Goal: Task Accomplishment & Management: Manage account settings

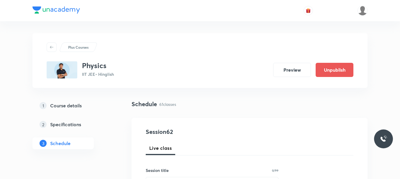
click at [204, 101] on div "Schedule 61 classes" at bounding box center [250, 104] width 236 height 9
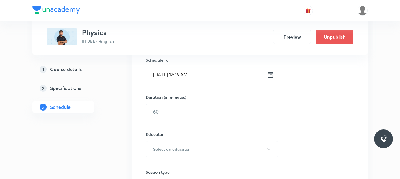
scroll to position [3121, 0]
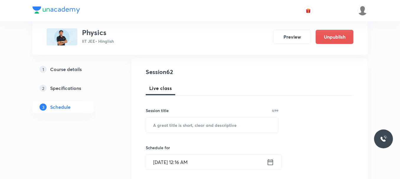
scroll to position [59, 0]
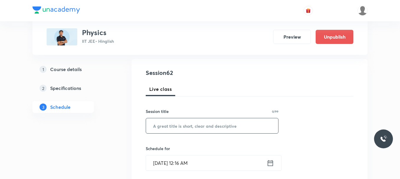
click at [180, 125] on input "text" at bounding box center [212, 125] width 132 height 15
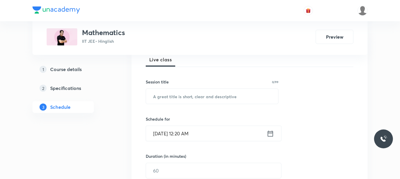
scroll to position [6138, 0]
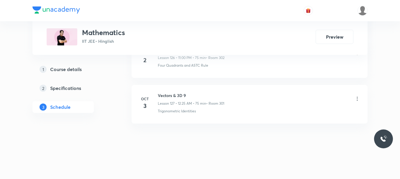
click at [163, 97] on h6 "Vectors & 3D 9" at bounding box center [191, 95] width 66 height 6
copy h6 "Vectors & 3D 9"
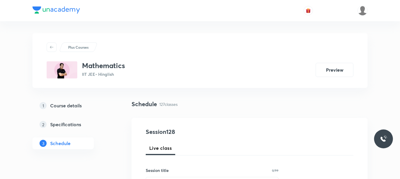
scroll to position [59, 0]
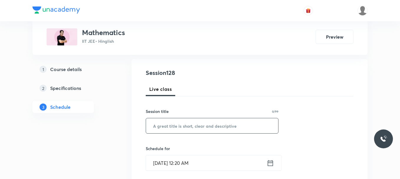
click at [172, 128] on input "text" at bounding box center [212, 125] width 132 height 15
paste input "Vectors & 3D 9"
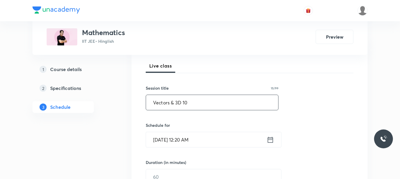
scroll to position [118, 0]
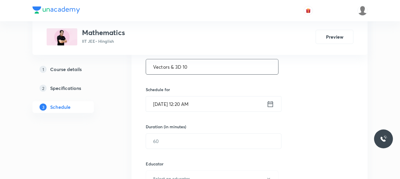
type input "Vectors & 3D 10"
click at [205, 101] on input "Oct 5, 2025, 12:20 AM" at bounding box center [206, 103] width 121 height 15
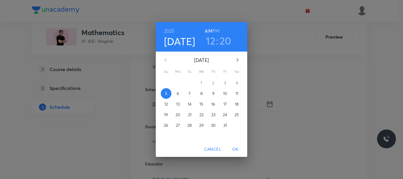
click at [180, 95] on span "6" at bounding box center [178, 94] width 11 height 6
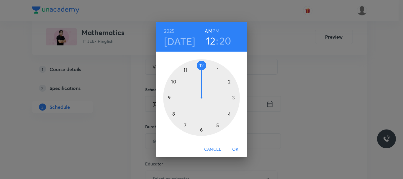
click at [176, 113] on div at bounding box center [201, 97] width 77 height 77
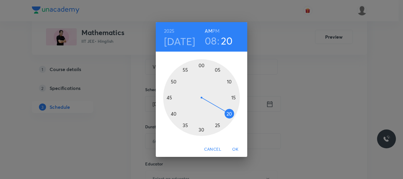
click at [232, 148] on span "OK" at bounding box center [235, 149] width 14 height 7
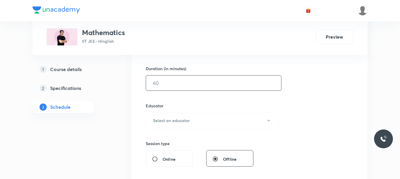
scroll to position [177, 0]
click at [181, 84] on input "text" at bounding box center [213, 82] width 135 height 15
type input "7"
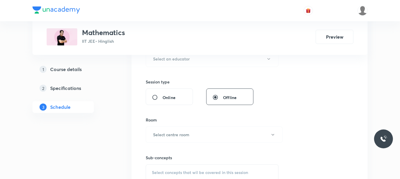
scroll to position [206, 0]
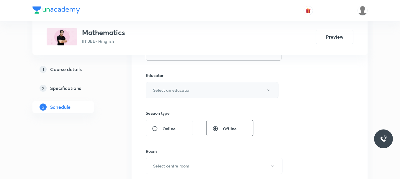
type input "80"
click at [188, 94] on button "Select an educator" at bounding box center [212, 90] width 133 height 16
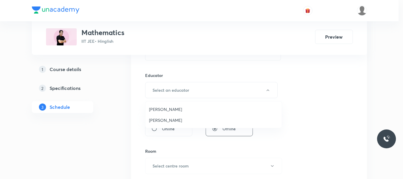
click at [175, 117] on li "Praveer Agrawal" at bounding box center [213, 120] width 136 height 11
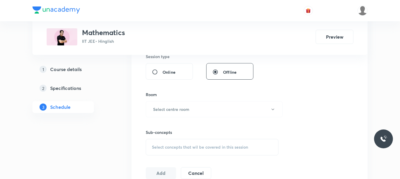
scroll to position [295, 0]
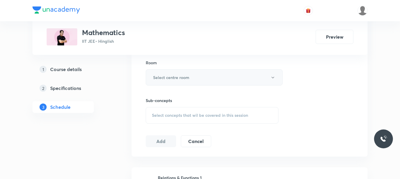
click at [173, 76] on h6 "Select centre room" at bounding box center [171, 77] width 36 height 6
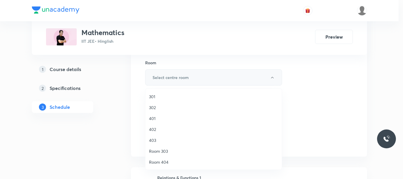
click at [165, 106] on span "302" at bounding box center [213, 107] width 129 height 6
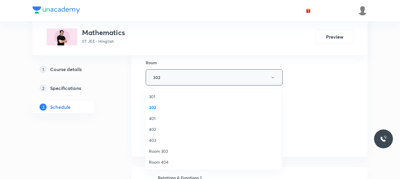
click at [189, 115] on span "Select concepts that wil be covered in this session" at bounding box center [200, 115] width 96 height 5
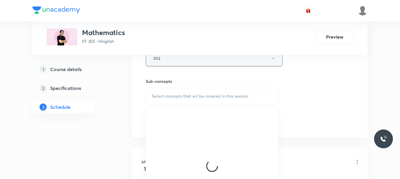
scroll to position [324, 0]
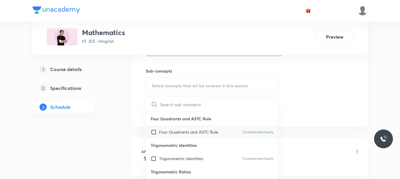
click at [192, 127] on div "Four Quadrants and ASTC Rule Covered previously" at bounding box center [212, 131] width 132 height 13
checkbox input "true"
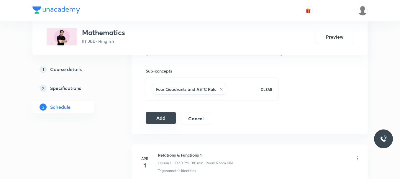
click at [172, 117] on button "Add" at bounding box center [161, 118] width 30 height 12
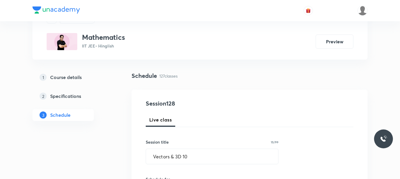
scroll to position [88, 0]
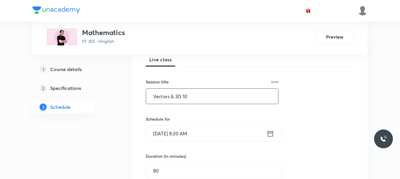
click at [203, 97] on input "Vectors & 3D 10" at bounding box center [212, 96] width 132 height 15
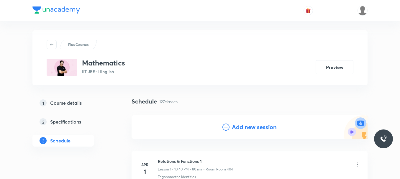
scroll to position [0, 0]
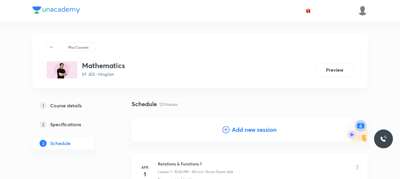
click at [242, 127] on h4 "Add new session" at bounding box center [254, 129] width 45 height 9
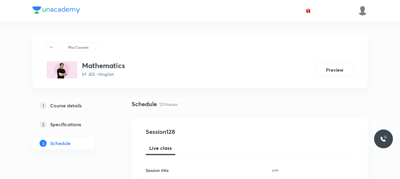
drag, startPoint x: 204, startPoint y: 175, endPoint x: 215, endPoint y: 140, distance: 36.8
click at [204, 174] on div "Session title 0/99 ​" at bounding box center [212, 179] width 133 height 25
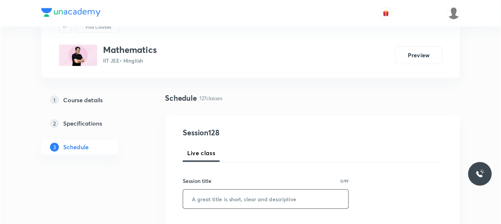
scroll to position [59, 0]
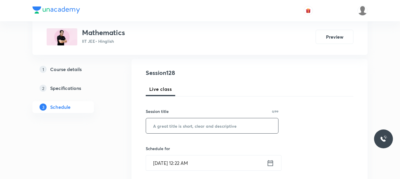
click at [210, 124] on input "text" at bounding box center [212, 125] width 132 height 15
paste input "Vectors & 3D 10"
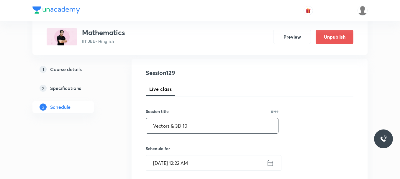
type input "Vectors & 3D 10"
drag, startPoint x: 343, startPoint y: 0, endPoint x: 204, endPoint y: 22, distance: 140.8
click at [219, 23] on div "Plus Courses Mathematics IIT JEE • Hinglish Preview Unpublish" at bounding box center [200, 27] width 307 height 36
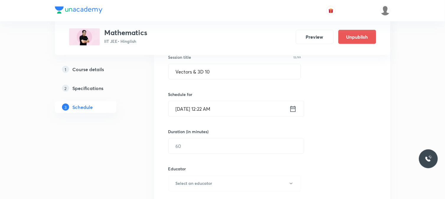
scroll to position [129, 0]
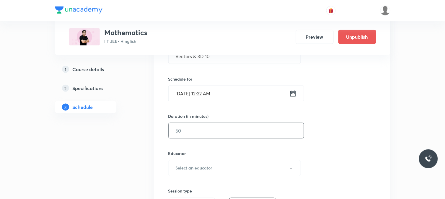
click at [185, 128] on input "text" at bounding box center [235, 130] width 135 height 15
type input "7"
type input "0"
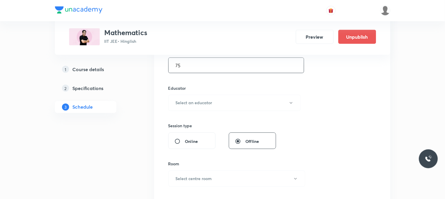
scroll to position [194, 0]
type input "75"
click at [193, 106] on button "Select an educator" at bounding box center [234, 102] width 133 height 16
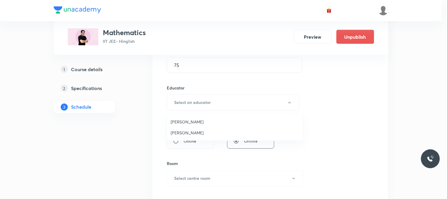
click at [184, 130] on span "Praveer Agrawal" at bounding box center [235, 132] width 129 height 6
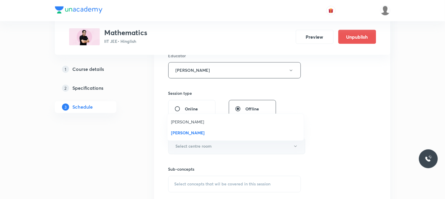
scroll to position [260, 0]
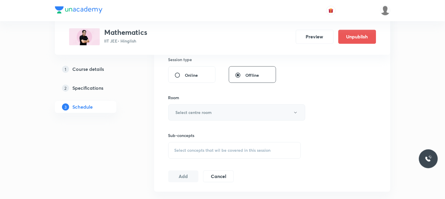
click at [185, 108] on button "Select centre room" at bounding box center [236, 112] width 137 height 16
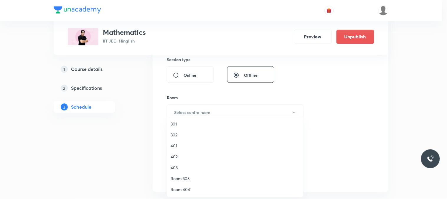
click at [182, 125] on span "301" at bounding box center [235, 124] width 129 height 6
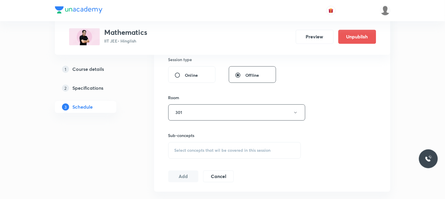
click at [188, 145] on div "Select concepts that wil be covered in this session" at bounding box center [234, 150] width 133 height 17
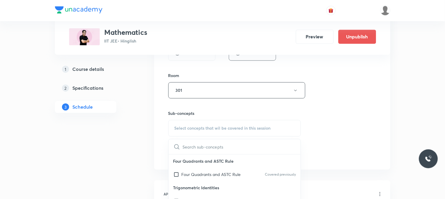
scroll to position [293, 0]
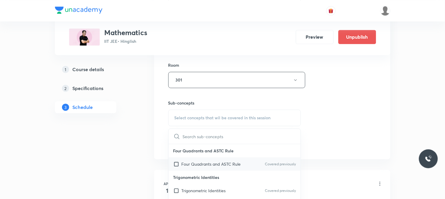
click at [196, 157] on div "Four Quadrants and ASTC Rule Covered previously" at bounding box center [234, 163] width 132 height 13
checkbox input "true"
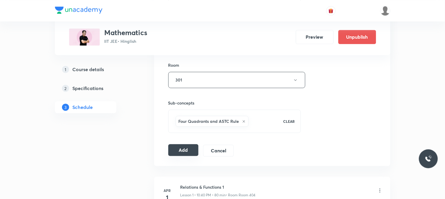
click at [193, 150] on button "Add" at bounding box center [183, 150] width 30 height 12
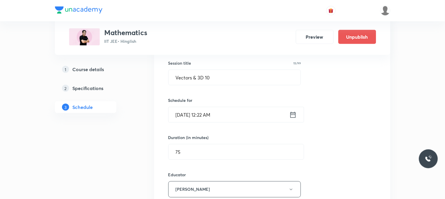
scroll to position [96, 0]
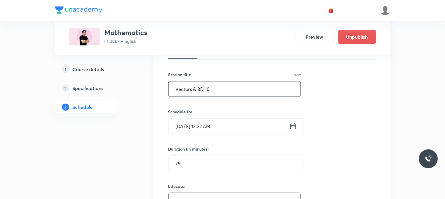
drag, startPoint x: 207, startPoint y: 91, endPoint x: 140, endPoint y: 96, distance: 66.9
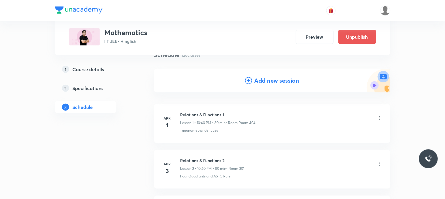
scroll to position [0, 0]
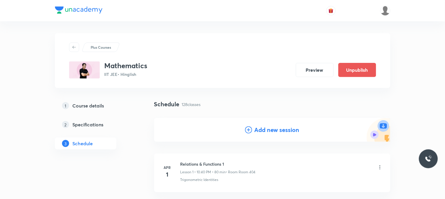
click at [269, 128] on h4 "Add new session" at bounding box center [276, 129] width 45 height 9
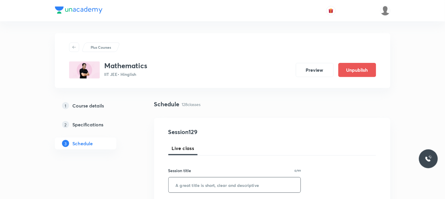
click at [211, 179] on input "text" at bounding box center [234, 184] width 132 height 15
paste input "Vectors & 3D 10"
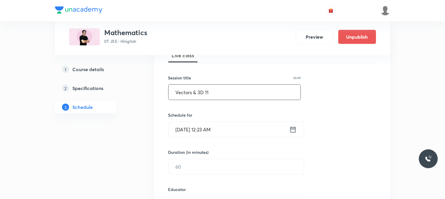
scroll to position [98, 0]
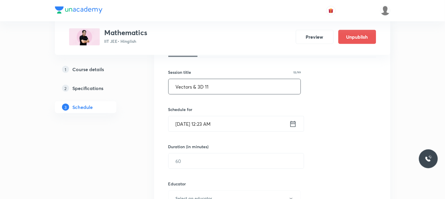
type input "Vectors & 3D 11"
click at [224, 126] on input "Oct 5, 2025, 12:23 AM" at bounding box center [228, 123] width 121 height 15
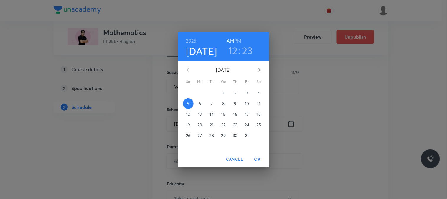
click at [215, 107] on button "7" at bounding box center [212, 103] width 11 height 11
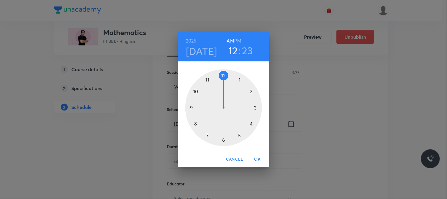
click at [203, 79] on div at bounding box center [224, 107] width 77 height 77
drag, startPoint x: 219, startPoint y: 128, endPoint x: 222, endPoint y: 141, distance: 12.9
click at [222, 141] on div at bounding box center [224, 107] width 77 height 77
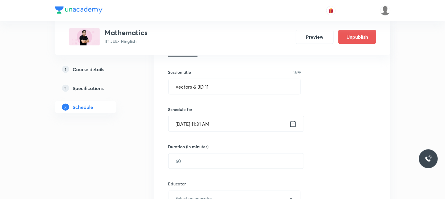
click at [232, 122] on input "Oct 7, 2025, 11:31 AM" at bounding box center [228, 123] width 121 height 15
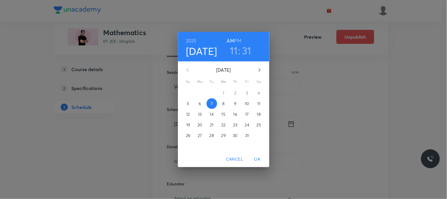
click at [245, 47] on h3 "31" at bounding box center [246, 50] width 9 height 12
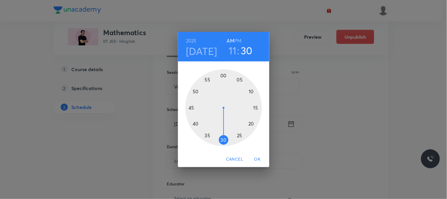
drag, startPoint x: 223, startPoint y: 147, endPoint x: 224, endPoint y: 144, distance: 4.1
click at [224, 144] on div "00 05 10 15 20 25 30 35 40 45 50 55" at bounding box center [223, 106] width 91 height 90
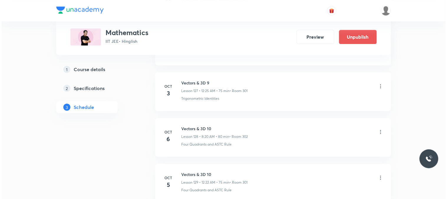
scroll to position [6216, 0]
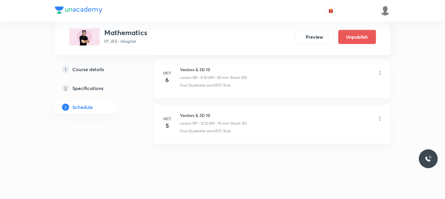
click at [380, 117] on icon at bounding box center [380, 119] width 6 height 6
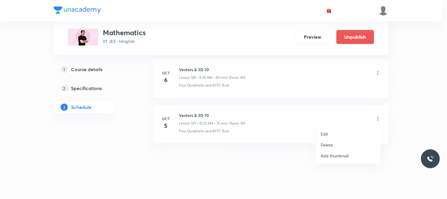
click at [328, 131] on p "Edit" at bounding box center [324, 134] width 7 height 6
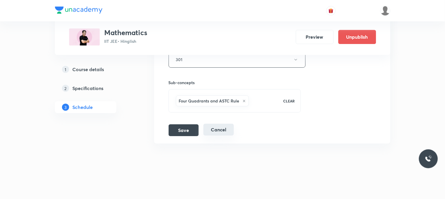
click at [226, 133] on button "Cancel" at bounding box center [218, 130] width 30 height 12
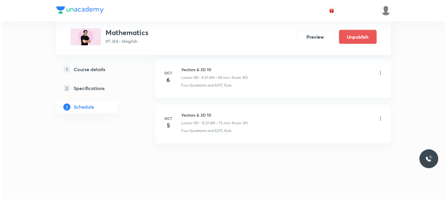
scroll to position [5907, 0]
click at [377, 122] on div at bounding box center [380, 119] width 6 height 7
click at [379, 120] on icon at bounding box center [380, 119] width 6 height 6
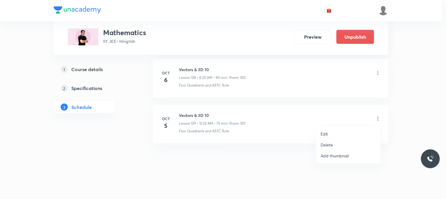
click at [328, 145] on p "Delete" at bounding box center [327, 145] width 12 height 6
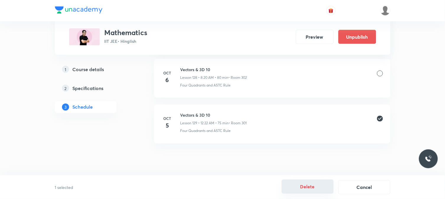
click at [322, 179] on button "Delete" at bounding box center [307, 186] width 52 height 14
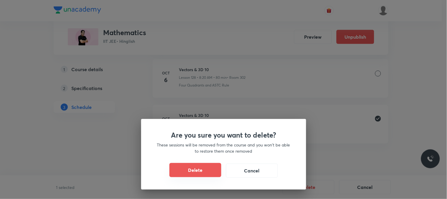
click at [202, 171] on button "Delete" at bounding box center [196, 170] width 52 height 14
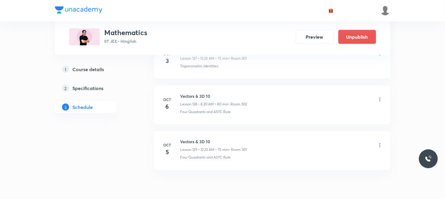
scroll to position [5862, 0]
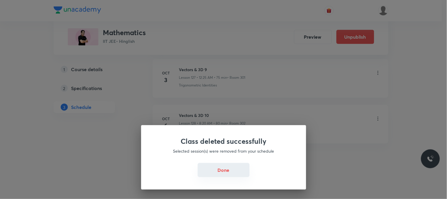
click at [232, 169] on button "Done" at bounding box center [224, 170] width 52 height 14
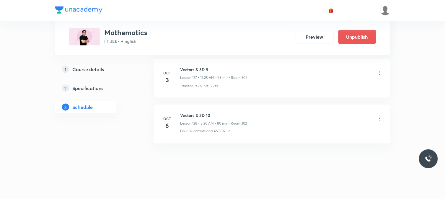
click at [185, 112] on h6 "Vectors & 3D 10" at bounding box center [213, 115] width 67 height 6
copy h6 "Vectors & 3D 10"
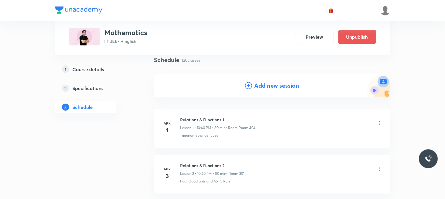
scroll to position [65, 0]
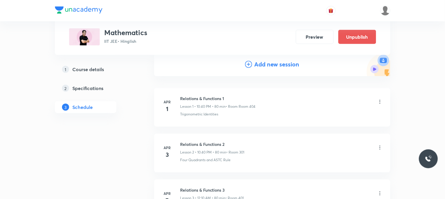
click at [270, 66] on h4 "Add new session" at bounding box center [276, 64] width 45 height 9
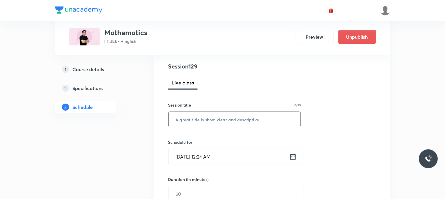
click at [225, 121] on input "text" at bounding box center [234, 119] width 132 height 15
paste input "Vectors & 3D 10"
type input "Vectors & 3D 11"
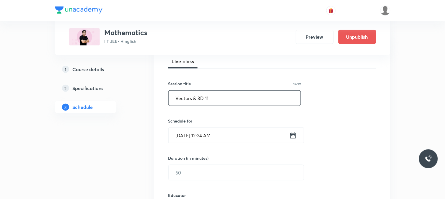
scroll to position [98, 0]
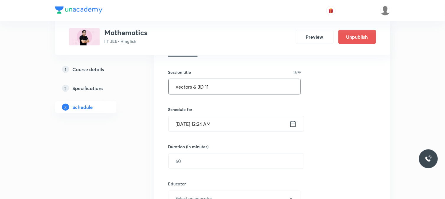
click at [213, 122] on input "Oct 5, 2025, 12:24 AM" at bounding box center [228, 123] width 121 height 15
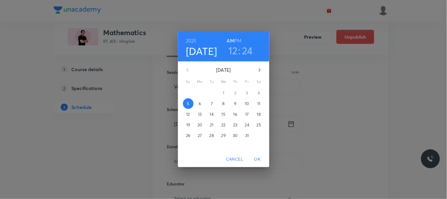
click at [200, 104] on p "6" at bounding box center [200, 104] width 2 height 6
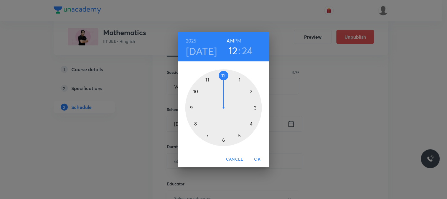
click at [206, 76] on div at bounding box center [224, 107] width 77 height 77
click at [238, 42] on h6 "PM" at bounding box center [238, 41] width 7 height 8
click at [234, 50] on h3 "11" at bounding box center [233, 50] width 8 height 12
click at [223, 77] on div at bounding box center [224, 107] width 77 height 77
drag, startPoint x: 210, startPoint y: 78, endPoint x: 205, endPoint y: 78, distance: 5.0
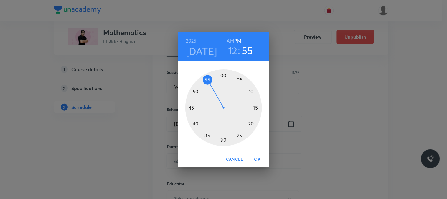
click at [205, 78] on div at bounding box center [224, 107] width 77 height 77
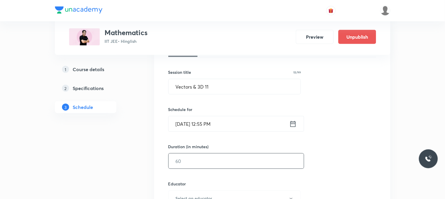
click at [183, 162] on input "text" at bounding box center [235, 160] width 135 height 15
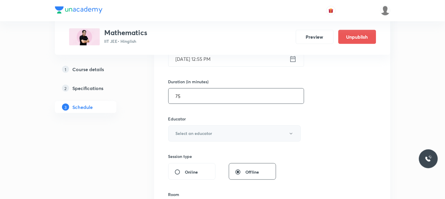
scroll to position [164, 0]
type input "75"
click at [188, 136] on h6 "Select an educator" at bounding box center [194, 133] width 37 height 6
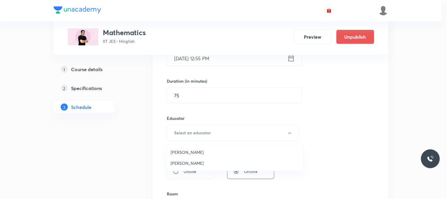
click at [194, 162] on span "Praveer Agrawal" at bounding box center [235, 163] width 129 height 6
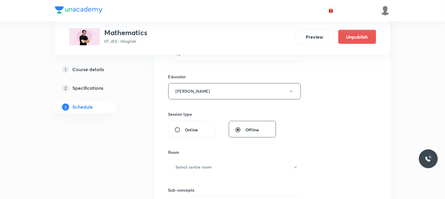
scroll to position [262, 0]
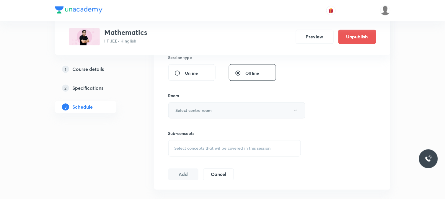
click at [193, 110] on h6 "Select centre room" at bounding box center [194, 110] width 36 height 6
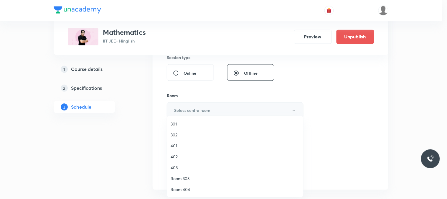
click at [192, 133] on span "302" at bounding box center [235, 135] width 129 height 6
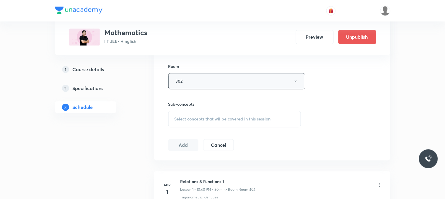
scroll to position [328, 0]
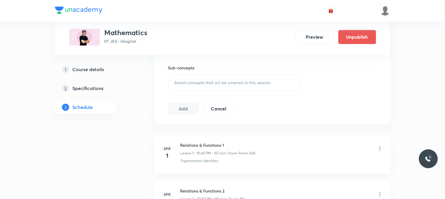
click at [220, 80] on div "Select concepts that wil be covered in this session" at bounding box center [234, 82] width 133 height 17
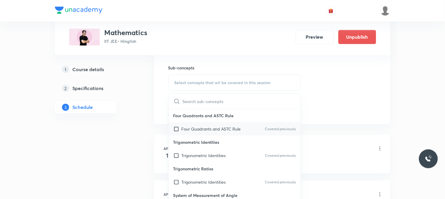
drag, startPoint x: 216, startPoint y: 114, endPoint x: 217, endPoint y: 126, distance: 11.6
click at [216, 116] on p "Four Quadrants and ASTC Rule" at bounding box center [234, 115] width 132 height 13
click at [217, 127] on p "Four Quadrants and ASTC Rule" at bounding box center [210, 129] width 59 height 6
checkbox input "true"
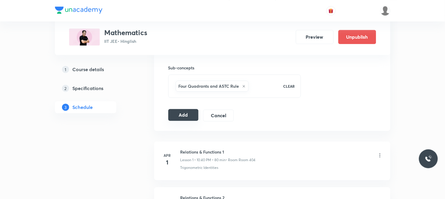
click at [192, 112] on button "Add" at bounding box center [183, 115] width 30 height 12
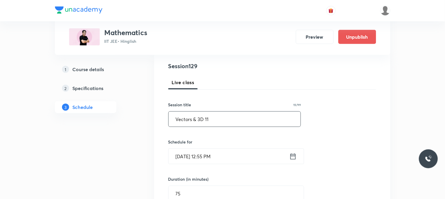
scroll to position [65, 0]
drag, startPoint x: 220, startPoint y: 119, endPoint x: 119, endPoint y: 134, distance: 102.2
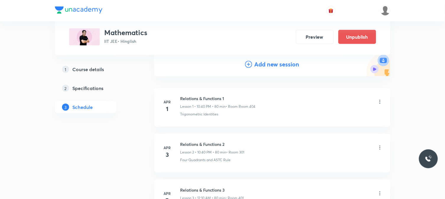
click at [261, 65] on h4 "Add new session" at bounding box center [276, 64] width 45 height 9
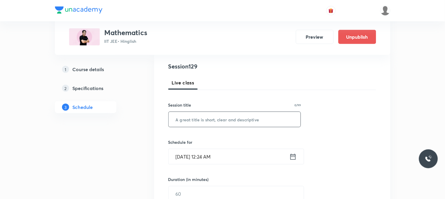
click at [223, 123] on input "text" at bounding box center [234, 119] width 132 height 15
paste input "Vectors & 3D 11"
type input "Vectors & 3D 12"
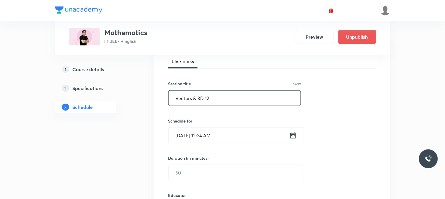
scroll to position [98, 0]
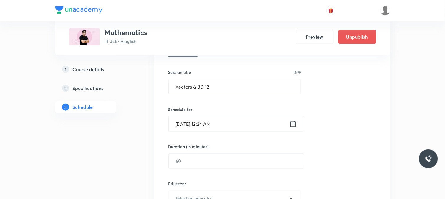
click at [224, 115] on div "Schedule for Oct 5, 2025, 12:24 AM ​" at bounding box center [234, 118] width 133 height 25
click at [236, 123] on input "Oct 5, 2025, 12:24 AM" at bounding box center [228, 123] width 121 height 15
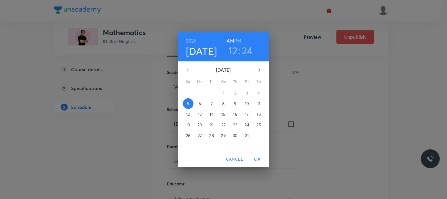
click at [214, 102] on span "7" at bounding box center [212, 104] width 11 height 6
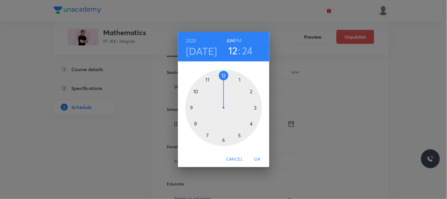
click at [209, 77] on div at bounding box center [224, 107] width 77 height 77
drag, startPoint x: 237, startPoint y: 118, endPoint x: 225, endPoint y: 133, distance: 19.5
click at [225, 133] on div at bounding box center [224, 107] width 77 height 77
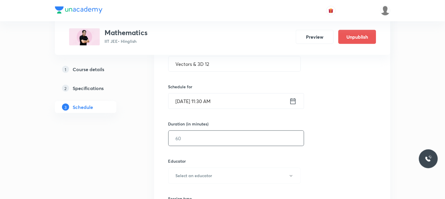
scroll to position [131, 0]
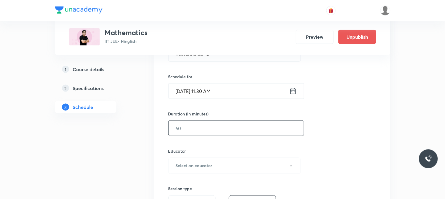
click at [210, 129] on input "text" at bounding box center [235, 128] width 135 height 15
type input "8"
type input "0"
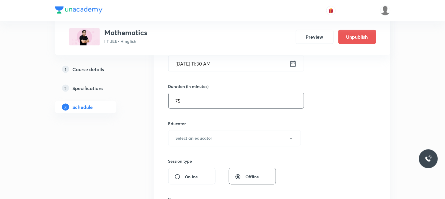
scroll to position [196, 0]
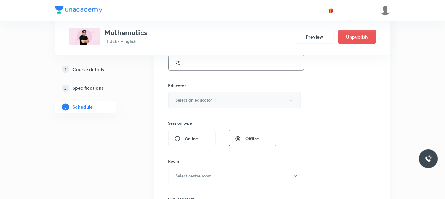
type input "75"
drag, startPoint x: 211, startPoint y: 107, endPoint x: 211, endPoint y: 104, distance: 3.3
click at [211, 104] on button "Select an educator" at bounding box center [234, 100] width 133 height 16
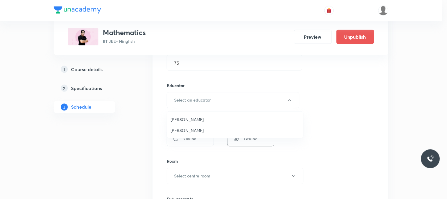
click at [204, 135] on li "Praveer Agrawal" at bounding box center [235, 130] width 136 height 11
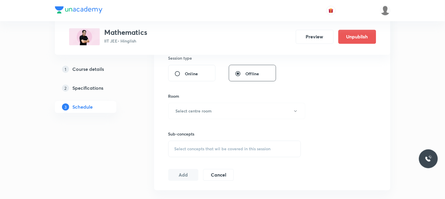
scroll to position [262, 0]
click at [204, 107] on h6 "Select centre room" at bounding box center [194, 110] width 36 height 6
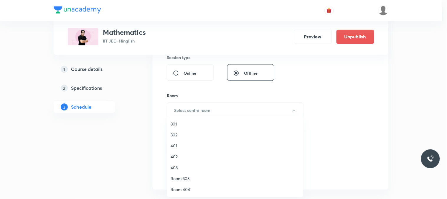
click at [194, 133] on span "302" at bounding box center [235, 135] width 129 height 6
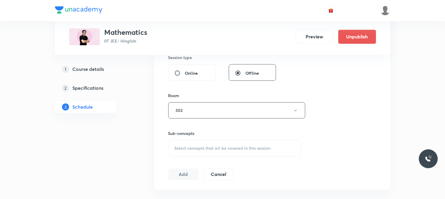
click at [205, 142] on div "Select concepts that wil be covered in this session" at bounding box center [234, 148] width 133 height 17
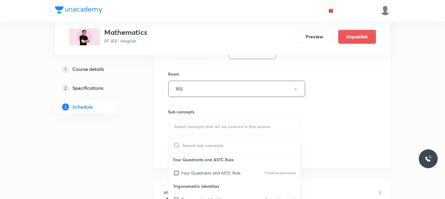
scroll to position [295, 0]
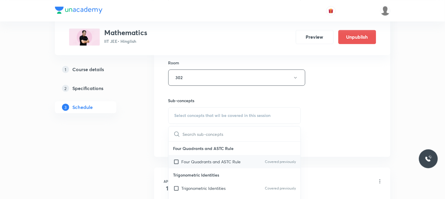
click at [228, 155] on div "Four Quadrants and ASTC Rule Covered previously" at bounding box center [234, 161] width 132 height 13
checkbox input "true"
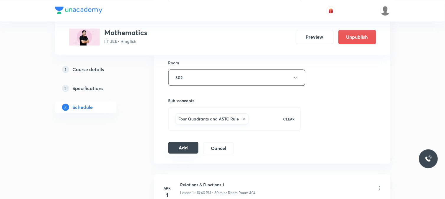
click at [195, 146] on button "Add" at bounding box center [183, 148] width 30 height 12
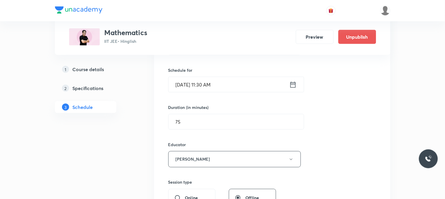
scroll to position [98, 0]
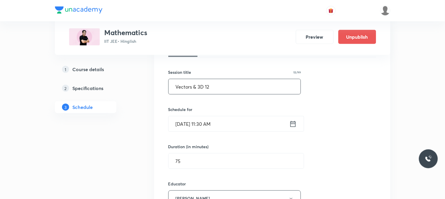
drag, startPoint x: 207, startPoint y: 87, endPoint x: 170, endPoint y: 87, distance: 37.2
click at [170, 87] on input "Vectors & 3D 12" at bounding box center [234, 86] width 132 height 15
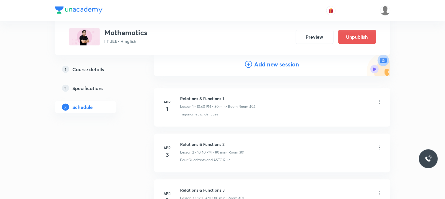
click at [256, 64] on h4 "Add new session" at bounding box center [276, 64] width 45 height 9
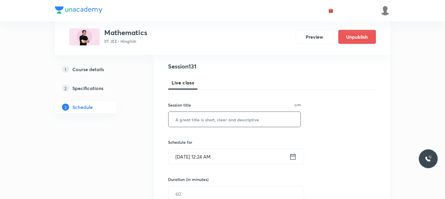
drag, startPoint x: 229, startPoint y: 116, endPoint x: 228, endPoint y: 120, distance: 4.1
click at [228, 120] on input "text" at bounding box center [234, 119] width 132 height 15
paste input "Vectors & 3D 12"
type input "Vectors & 3D 13"
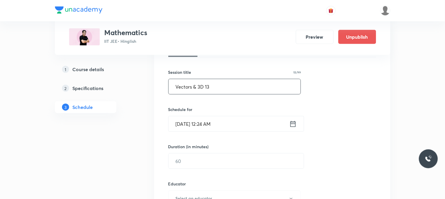
click at [219, 124] on input "Oct 5, 2025, 12:24 AM" at bounding box center [228, 123] width 121 height 15
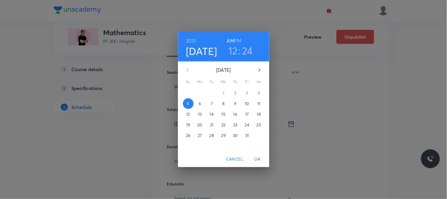
click at [233, 103] on span "9" at bounding box center [235, 104] width 11 height 6
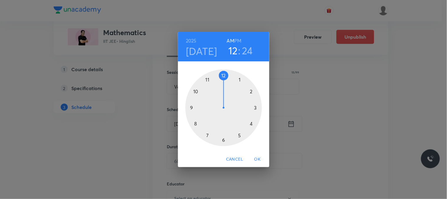
click at [206, 80] on div at bounding box center [224, 107] width 77 height 77
click at [235, 43] on h6 "PM" at bounding box center [238, 41] width 7 height 8
click at [232, 54] on h3 "11" at bounding box center [233, 50] width 8 height 12
drag, startPoint x: 211, startPoint y: 86, endPoint x: 190, endPoint y: 100, distance: 25.4
click at [190, 100] on div at bounding box center [224, 107] width 77 height 77
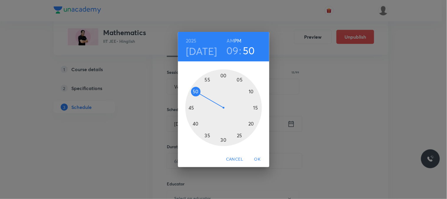
drag, startPoint x: 214, startPoint y: 91, endPoint x: 202, endPoint y: 94, distance: 12.2
click at [202, 94] on div at bounding box center [224, 107] width 77 height 77
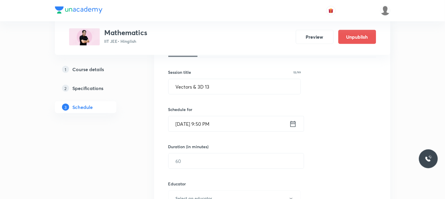
scroll to position [131, 0]
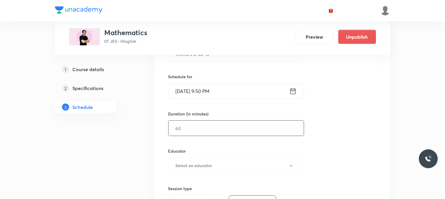
click at [194, 128] on input "text" at bounding box center [235, 128] width 135 height 15
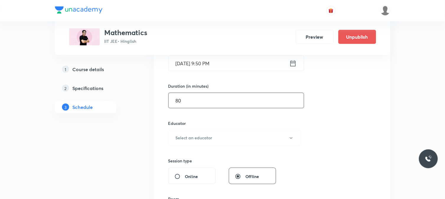
scroll to position [196, 0]
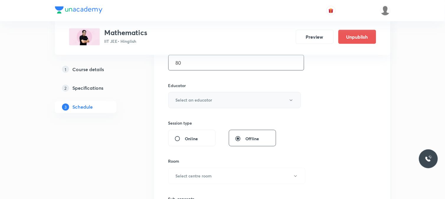
type input "80"
click at [202, 92] on button "Select an educator" at bounding box center [234, 100] width 133 height 16
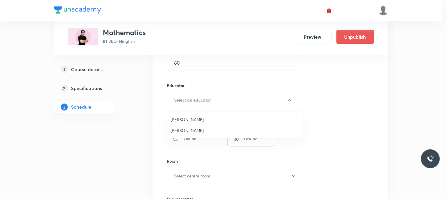
click at [204, 132] on span "Praveer Agrawal" at bounding box center [235, 130] width 129 height 6
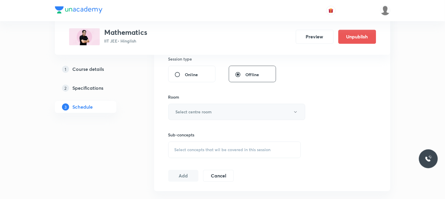
scroll to position [262, 0]
click at [204, 117] on button "Select centre room" at bounding box center [236, 110] width 137 height 16
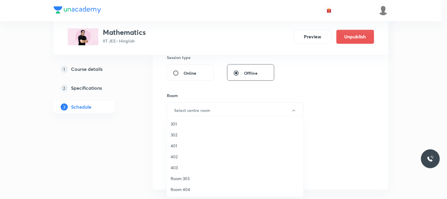
click at [187, 121] on span "301" at bounding box center [235, 124] width 129 height 6
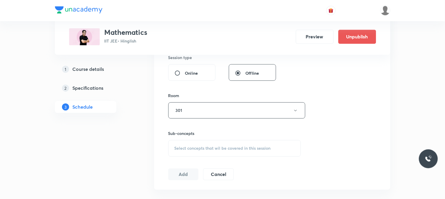
click at [204, 142] on div "Select concepts that wil be covered in this session" at bounding box center [234, 148] width 133 height 17
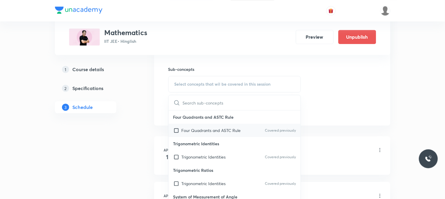
scroll to position [328, 0]
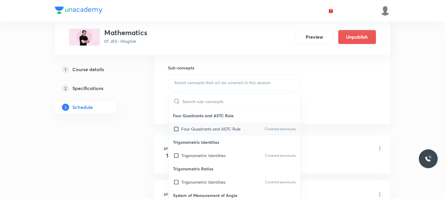
click at [220, 131] on p "Four Quadrants and ASTC Rule" at bounding box center [210, 129] width 59 height 6
checkbox input "true"
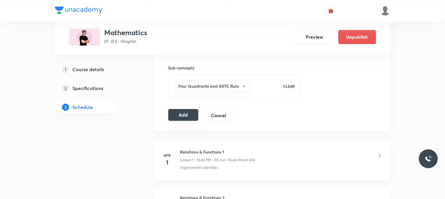
click at [186, 112] on button "Add" at bounding box center [183, 115] width 30 height 12
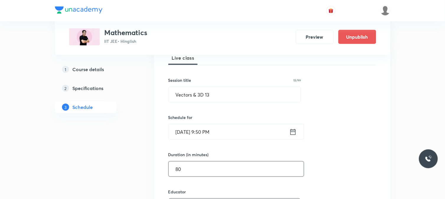
scroll to position [65, 0]
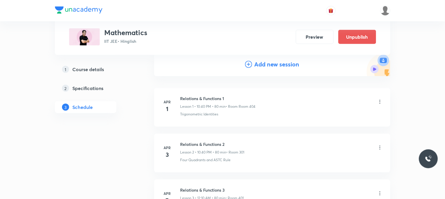
click at [259, 62] on h4 "Add new session" at bounding box center [276, 64] width 45 height 9
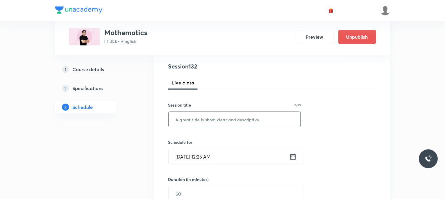
click at [232, 120] on input "text" at bounding box center [234, 119] width 132 height 15
paste input "Vectors & 3D 12"
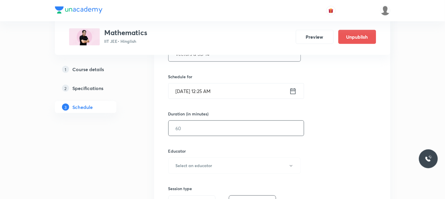
type input "Vectors & 3D 14"
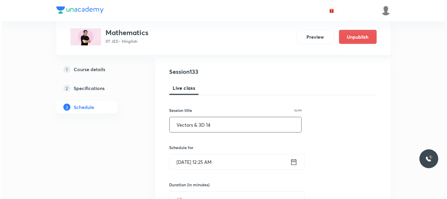
scroll to position [65, 0]
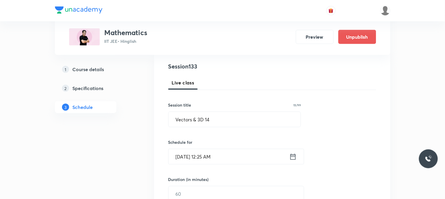
click at [235, 155] on input "Oct 5, 2025, 12:25 AM" at bounding box center [228, 156] width 121 height 15
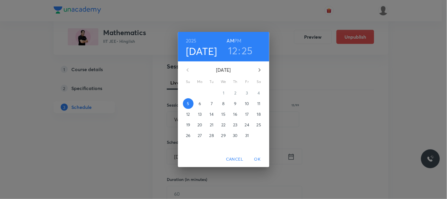
click at [251, 101] on span "10" at bounding box center [247, 104] width 11 height 6
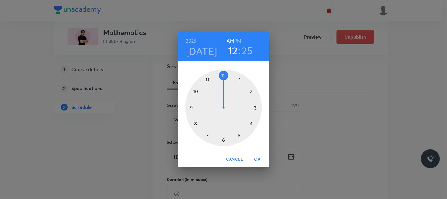
click at [238, 37] on h6 "PM" at bounding box center [238, 41] width 7 height 8
click at [246, 52] on h3 "25" at bounding box center [247, 50] width 11 height 12
drag, startPoint x: 219, startPoint y: 70, endPoint x: 208, endPoint y: 80, distance: 15.0
click at [208, 80] on div at bounding box center [224, 107] width 77 height 77
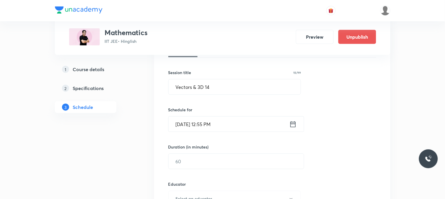
scroll to position [98, 0]
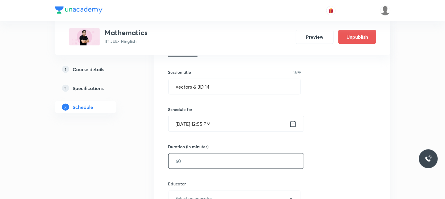
click at [185, 165] on input "text" at bounding box center [235, 160] width 135 height 15
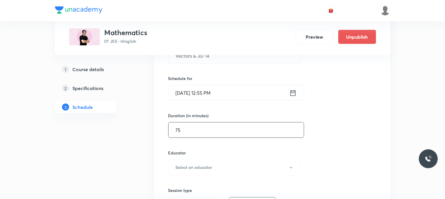
scroll to position [164, 0]
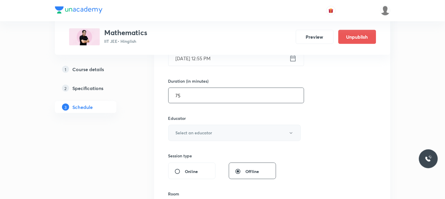
type input "75"
click at [201, 133] on h6 "Select an educator" at bounding box center [194, 133] width 37 height 6
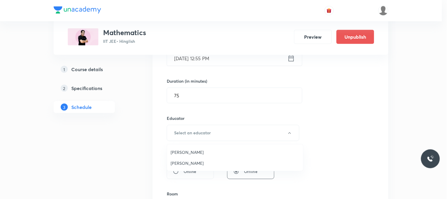
click at [194, 160] on span "Praveer Agrawal" at bounding box center [235, 163] width 129 height 6
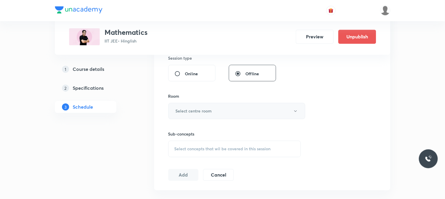
scroll to position [262, 0]
click at [204, 114] on button "Select centre room" at bounding box center [236, 110] width 137 height 16
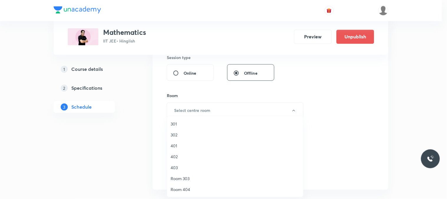
click at [194, 128] on li "301" at bounding box center [235, 123] width 136 height 11
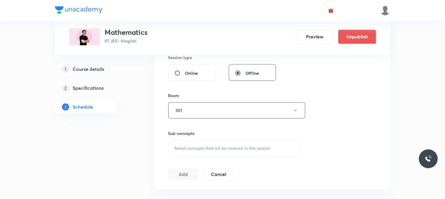
click at [202, 145] on div "Select concepts that wil be covered in this session" at bounding box center [234, 148] width 133 height 17
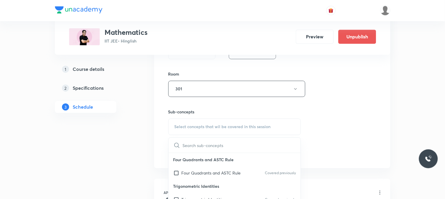
scroll to position [295, 0]
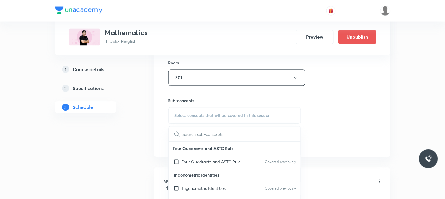
drag, startPoint x: 212, startPoint y: 152, endPoint x: 222, endPoint y: 155, distance: 10.3
click at [212, 153] on p "Four Quadrants and ASTC Rule" at bounding box center [234, 148] width 132 height 13
drag, startPoint x: 224, startPoint y: 159, endPoint x: 332, endPoint y: 128, distance: 111.7
click at [224, 159] on p "Four Quadrants and ASTC Rule" at bounding box center [210, 161] width 59 height 6
checkbox input "true"
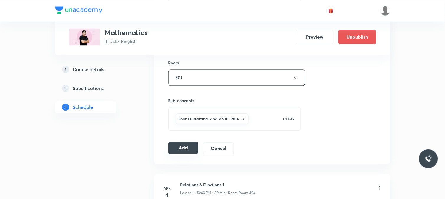
click at [182, 148] on button "Add" at bounding box center [183, 148] width 30 height 12
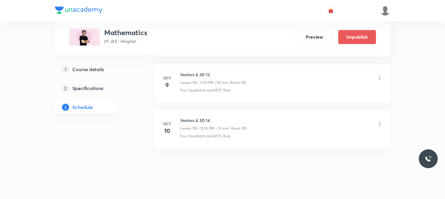
scroll to position [6090, 0]
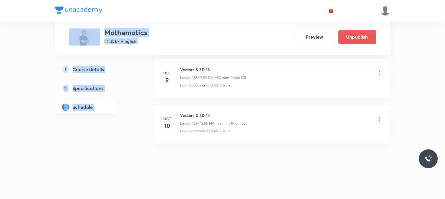
drag, startPoint x: 403, startPoint y: 24, endPoint x: 405, endPoint y: 15, distance: 8.9
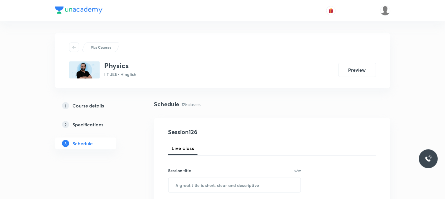
scroll to position [6033, 0]
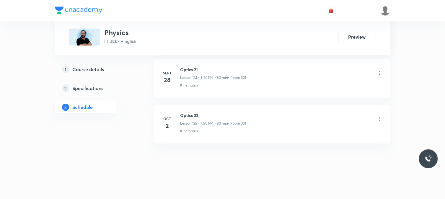
click at [189, 110] on li "Oct 2 Optics 22 Lesson 125 • 7:50 PM • 80 min • Room 301 Kinematics" at bounding box center [272, 124] width 236 height 39
copy h6 "Optics 22"
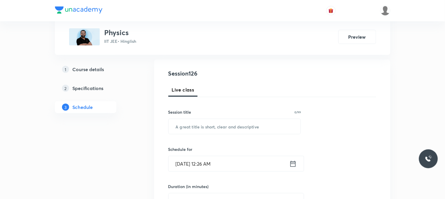
scroll to position [65, 0]
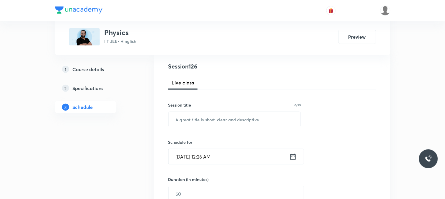
click at [195, 110] on div "Session title 0/99 ​" at bounding box center [234, 114] width 133 height 25
click at [199, 121] on input "text" at bounding box center [234, 119] width 132 height 15
paste input "Optics 22"
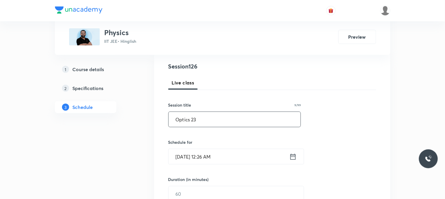
type input "Optics 23"
click at [250, 145] on div "Schedule for Oct 5, 2025, 12:26 AM ​" at bounding box center [234, 151] width 133 height 25
click at [254, 156] on input "Oct 5, 2025, 12:26 AM" at bounding box center [228, 156] width 121 height 15
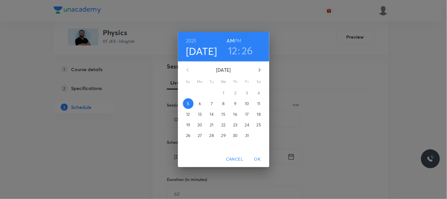
click at [197, 100] on button "6" at bounding box center [200, 103] width 11 height 11
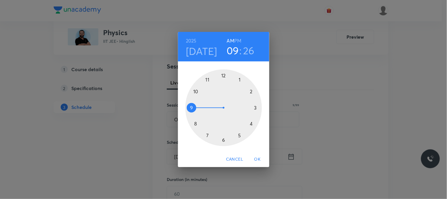
drag, startPoint x: 210, startPoint y: 74, endPoint x: 197, endPoint y: 104, distance: 33.0
click at [197, 104] on div at bounding box center [224, 107] width 77 height 77
drag, startPoint x: 216, startPoint y: 78, endPoint x: 199, endPoint y: 95, distance: 23.8
click at [199, 95] on div at bounding box center [224, 107] width 77 height 77
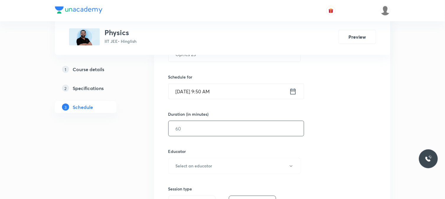
scroll to position [131, 0]
click at [189, 134] on input "text" at bounding box center [235, 128] width 135 height 15
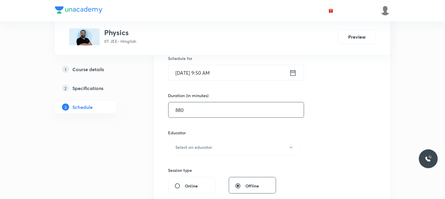
scroll to position [164, 0]
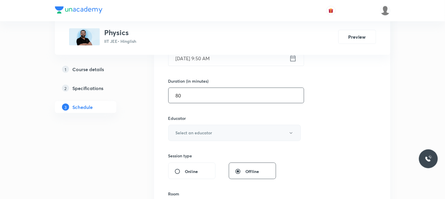
type input "80"
click at [223, 135] on button "Select an educator" at bounding box center [234, 133] width 133 height 16
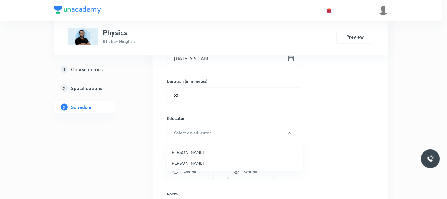
click at [180, 156] on li "Ajit Lulla" at bounding box center [235, 152] width 136 height 11
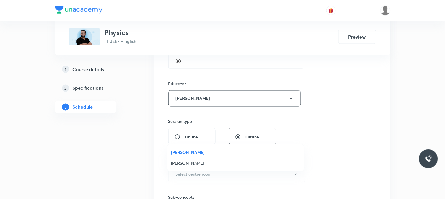
scroll to position [229, 0]
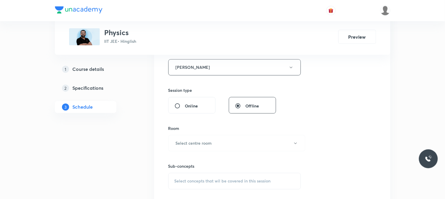
click at [202, 127] on div "Room" at bounding box center [234, 128] width 133 height 6
click at [197, 143] on h6 "Select centre room" at bounding box center [194, 143] width 36 height 6
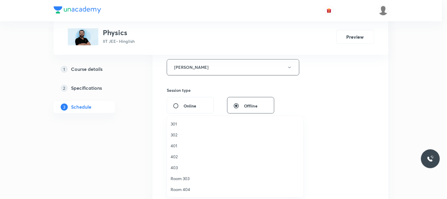
click at [180, 129] on li "302" at bounding box center [235, 134] width 136 height 11
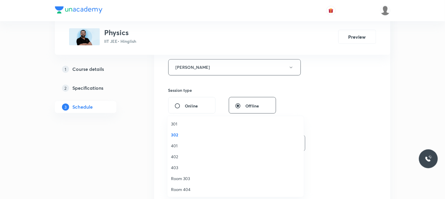
scroll to position [0, 0]
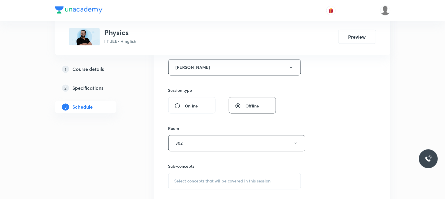
click at [202, 173] on div "Select concepts that wil be covered in this session" at bounding box center [234, 181] width 133 height 17
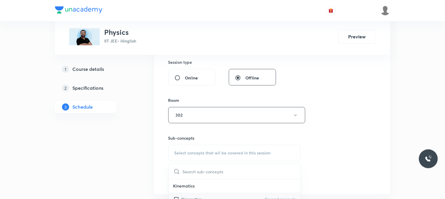
scroll to position [295, 0]
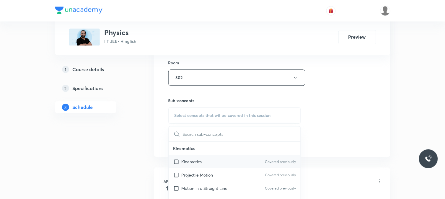
click at [214, 155] on div "Kinematics Covered previously" at bounding box center [234, 161] width 132 height 13
checkbox input "true"
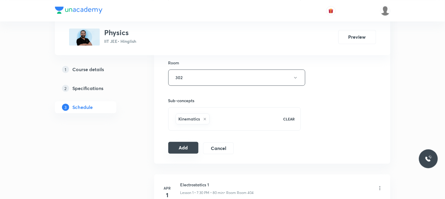
click at [177, 149] on button "Add" at bounding box center [183, 148] width 30 height 12
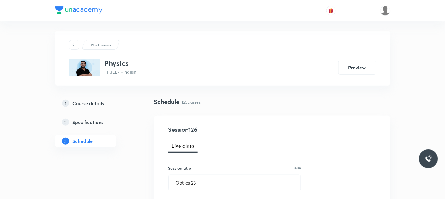
scroll to position [0, 0]
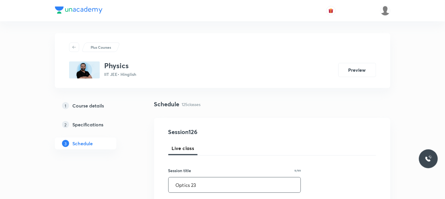
drag, startPoint x: 208, startPoint y: 181, endPoint x: 158, endPoint y: 184, distance: 50.2
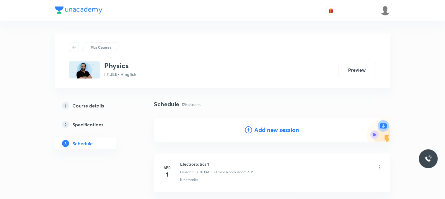
click at [255, 134] on div "Add new session" at bounding box center [272, 130] width 236 height 24
click at [258, 128] on h4 "Add new session" at bounding box center [276, 129] width 45 height 9
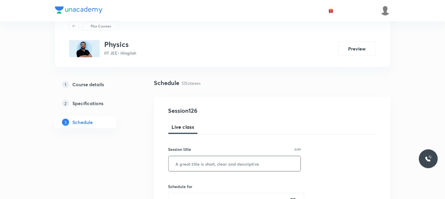
scroll to position [33, 0]
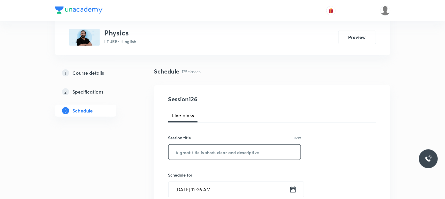
click at [209, 148] on input "text" at bounding box center [234, 152] width 132 height 15
paste input "Optics 23"
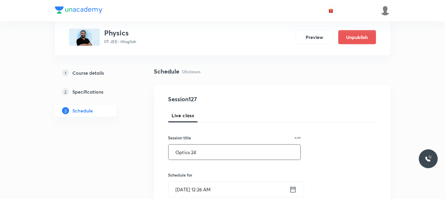
type input "Optics 24"
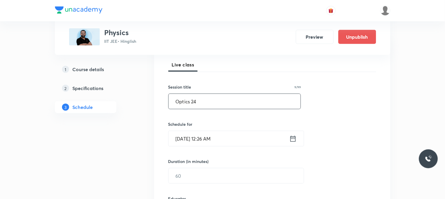
scroll to position [98, 0]
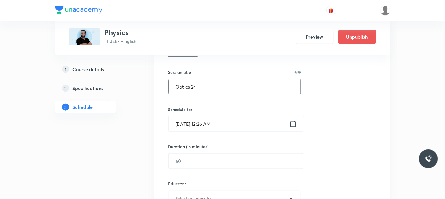
click at [222, 117] on input "Oct 5, 2025, 12:26 AM" at bounding box center [228, 123] width 121 height 15
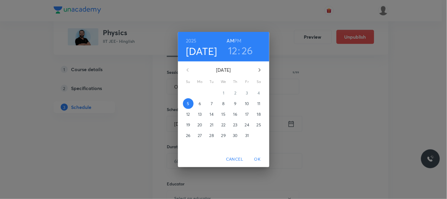
click at [199, 104] on p "6" at bounding box center [200, 104] width 2 height 6
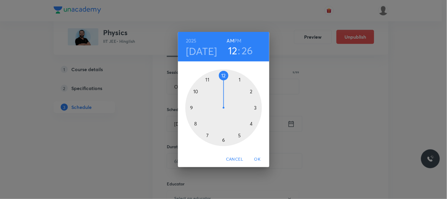
click at [207, 77] on div at bounding box center [224, 107] width 77 height 77
drag, startPoint x: 224, startPoint y: 83, endPoint x: 222, endPoint y: 135, distance: 51.3
click at [222, 135] on div at bounding box center [224, 107] width 77 height 77
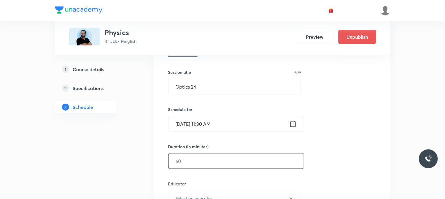
click at [190, 164] on input "text" at bounding box center [235, 160] width 135 height 15
type input "8"
type input "0"
type input "75"
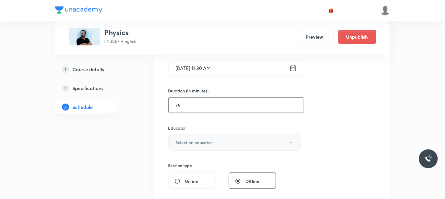
scroll to position [164, 0]
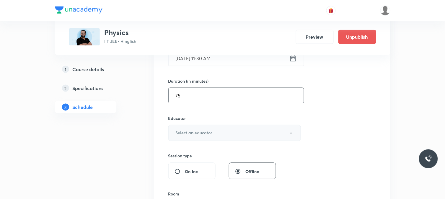
click at [196, 130] on h6 "Select an educator" at bounding box center [194, 133] width 37 height 6
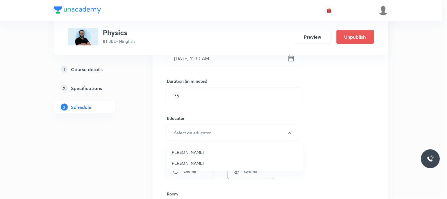
click at [185, 146] on ul "Ajit Lulla Abhay Kumar" at bounding box center [235, 157] width 136 height 27
click at [188, 150] on span "Ajit Lulla" at bounding box center [235, 152] width 129 height 6
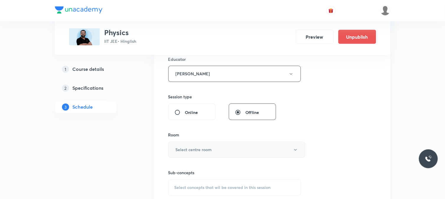
scroll to position [229, 0]
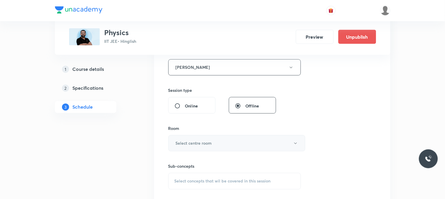
click at [193, 136] on button "Select centre room" at bounding box center [236, 143] width 137 height 16
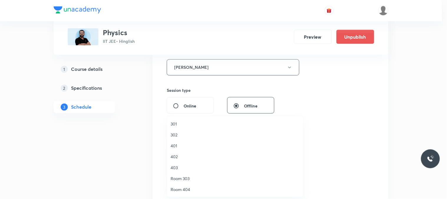
click at [185, 140] on li "302" at bounding box center [235, 134] width 136 height 11
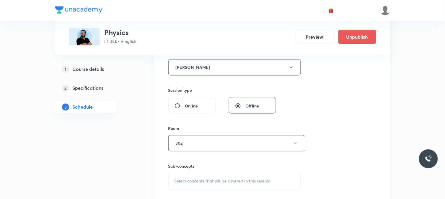
click at [205, 176] on div "Select concepts that wil be covered in this session" at bounding box center [234, 181] width 133 height 17
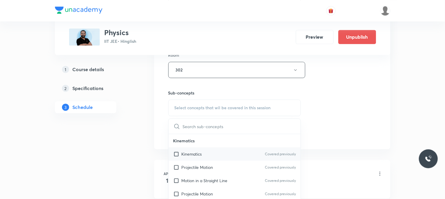
scroll to position [303, 0]
click at [213, 157] on div "Kinematics Covered previously" at bounding box center [234, 153] width 132 height 13
checkbox input "true"
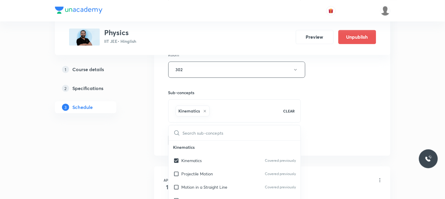
click at [258, 136] on input "text" at bounding box center [242, 132] width 118 height 15
click at [295, 125] on div "​ Kinematics Kinematics Covered previously Projectile Motion Covered previously…" at bounding box center [234, 184] width 133 height 119
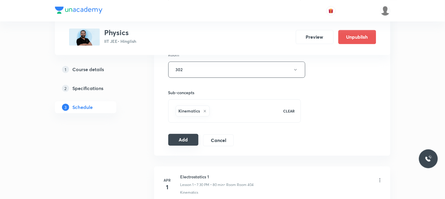
click at [186, 135] on button "Add" at bounding box center [183, 140] width 30 height 12
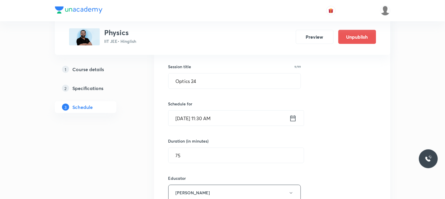
scroll to position [74, 0]
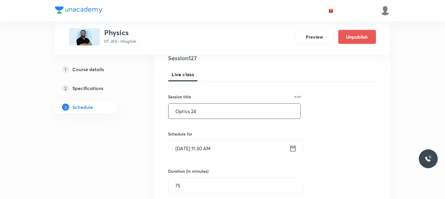
drag, startPoint x: 207, startPoint y: 106, endPoint x: 154, endPoint y: 117, distance: 54.3
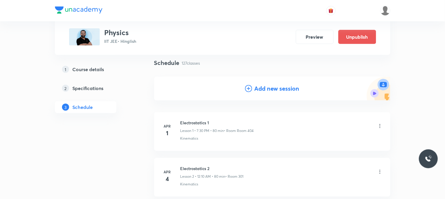
scroll to position [41, 0]
click at [258, 90] on h4 "Add new session" at bounding box center [276, 89] width 45 height 9
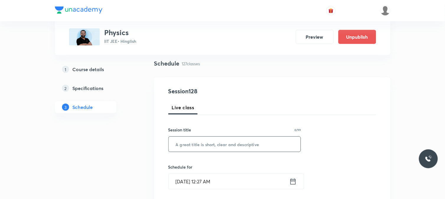
click at [226, 146] on input "text" at bounding box center [234, 144] width 132 height 15
paste input "Optics 24"
type input "Optics 25"
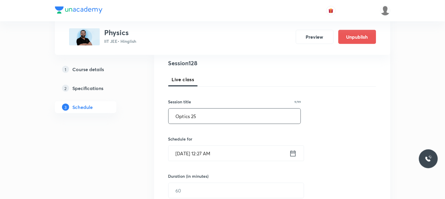
scroll to position [106, 0]
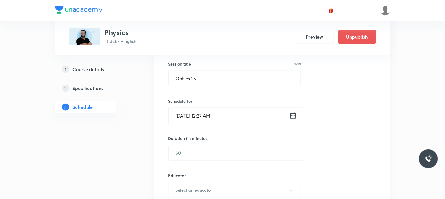
click at [213, 114] on input "Oct 5, 2025, 12:27 AM" at bounding box center [228, 115] width 121 height 15
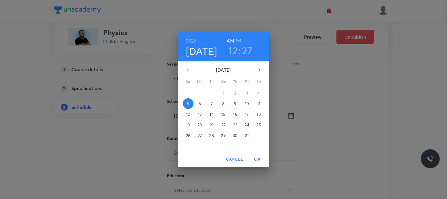
click at [215, 102] on span "7" at bounding box center [212, 104] width 11 height 6
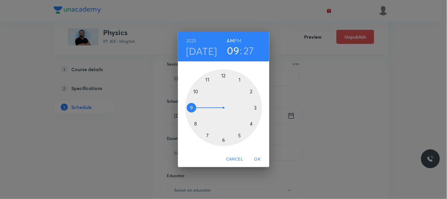
click at [186, 105] on div at bounding box center [224, 107] width 77 height 77
drag, startPoint x: 222, startPoint y: 83, endPoint x: 197, endPoint y: 91, distance: 26.5
click at [197, 91] on div at bounding box center [224, 107] width 77 height 77
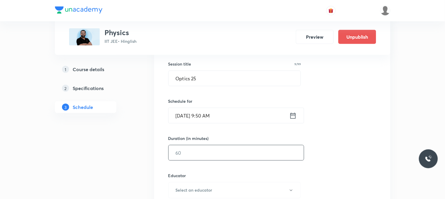
click at [187, 150] on input "text" at bounding box center [235, 152] width 135 height 15
type input "7"
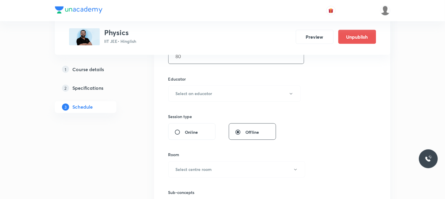
scroll to position [205, 0]
type input "80"
drag, startPoint x: 205, startPoint y: 103, endPoint x: 208, endPoint y: 97, distance: 6.7
click at [207, 99] on div "Session 128 Live class Session title 9/99 Optics 25 ​ Schedule for Oct 7, 2025,…" at bounding box center [272, 80] width 208 height 315
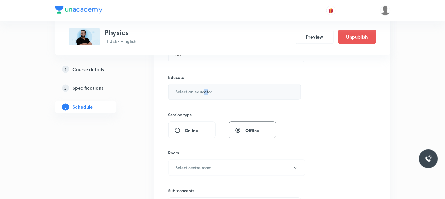
click at [208, 97] on button "Select an educator" at bounding box center [234, 92] width 133 height 16
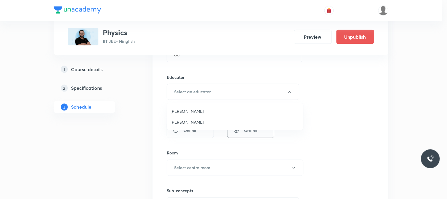
click at [191, 109] on span "Ajit Lulla" at bounding box center [235, 111] width 129 height 6
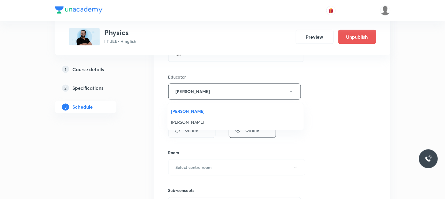
scroll to position [270, 0]
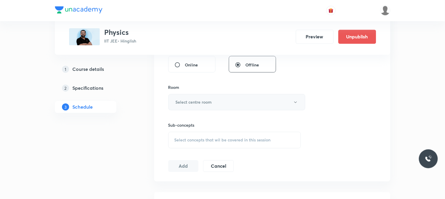
click at [195, 104] on h6 "Select centre room" at bounding box center [194, 102] width 36 height 6
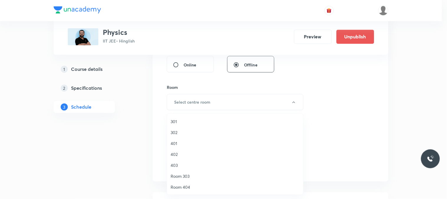
drag, startPoint x: 191, startPoint y: 114, endPoint x: 193, endPoint y: 120, distance: 6.1
click at [191, 117] on ul "301 302 [GEOGRAPHIC_DATA]" at bounding box center [237, 187] width 141 height 147
click at [194, 127] on li "302" at bounding box center [235, 132] width 136 height 11
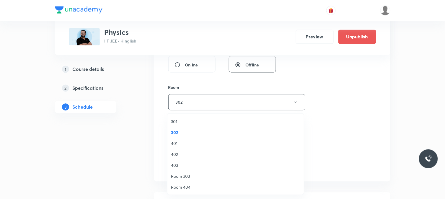
click at [202, 128] on div "Sub-concepts Select concepts that wil be covered in this session" at bounding box center [234, 135] width 133 height 26
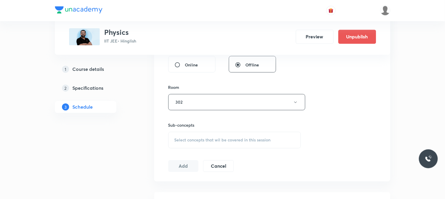
click at [202, 132] on div "Select concepts that wil be covered in this session" at bounding box center [234, 140] width 133 height 17
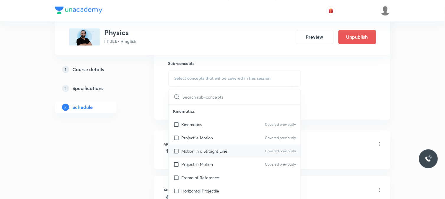
scroll to position [336, 0]
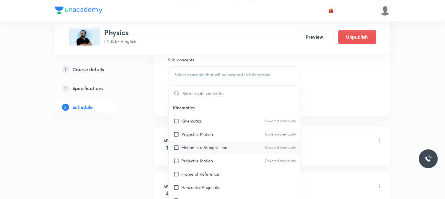
click at [210, 148] on p "Motion in a Straight Line" at bounding box center [204, 147] width 46 height 6
checkbox input "true"
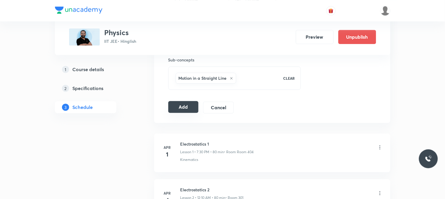
click at [187, 105] on button "Add" at bounding box center [183, 107] width 30 height 12
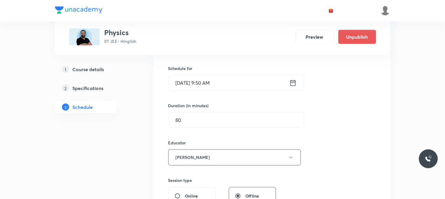
scroll to position [74, 0]
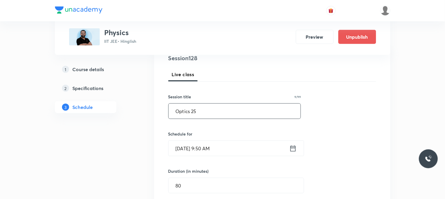
drag, startPoint x: 221, startPoint y: 111, endPoint x: 105, endPoint y: 114, distance: 116.0
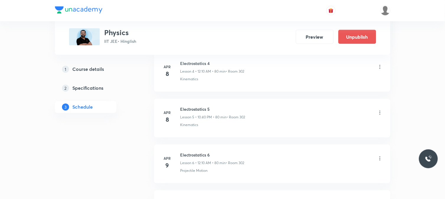
scroll to position [5862, 0]
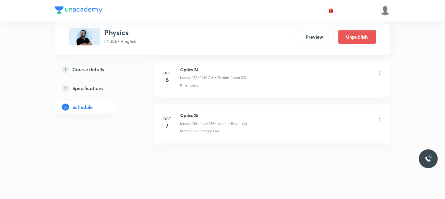
click at [189, 114] on h6 "Optics 25" at bounding box center [213, 115] width 67 height 6
copy h6 "Optics 25"
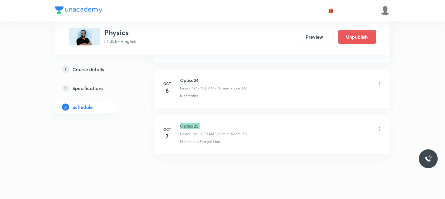
scroll to position [5829, 0]
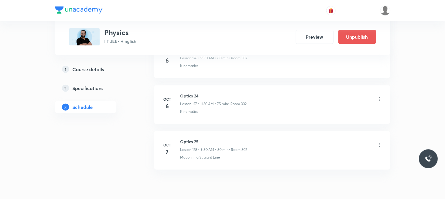
click at [200, 124] on li "Oct 6 Optics 24 Lesson 127 • 11:30 AM • 75 min • Room 302 Kinematics" at bounding box center [272, 104] width 236 height 39
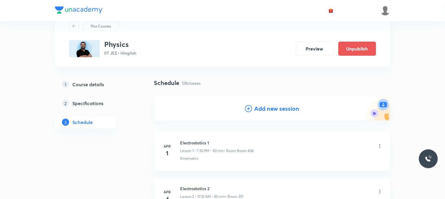
scroll to position [33, 0]
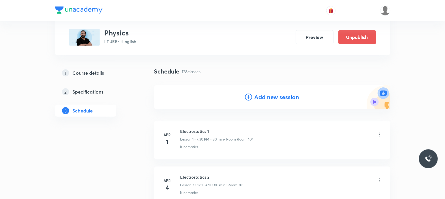
click at [259, 101] on h4 "Add new session" at bounding box center [276, 97] width 45 height 9
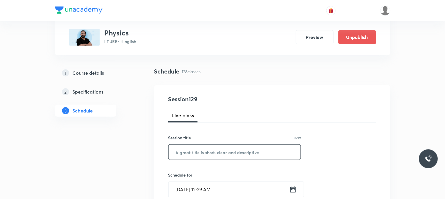
click at [218, 152] on input "text" at bounding box center [234, 152] width 132 height 15
paste input "Optics 25"
type input "Optics 26"
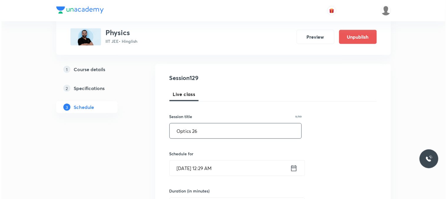
scroll to position [65, 0]
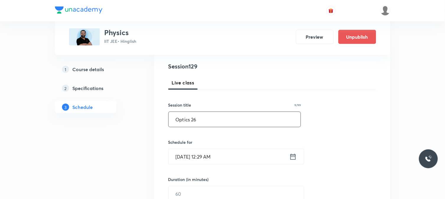
drag, startPoint x: 214, startPoint y: 148, endPoint x: 215, endPoint y: 151, distance: 3.3
click at [215, 151] on div "Oct 5, 2025, 12:29 AM ​" at bounding box center [236, 157] width 136 height 16
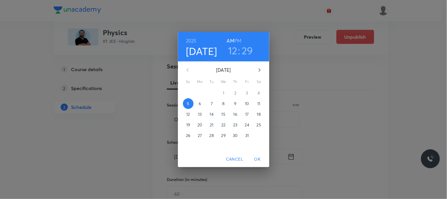
click at [218, 154] on div "Cancel OK" at bounding box center [223, 159] width 91 height 16
click at [211, 102] on p "7" at bounding box center [212, 104] width 2 height 6
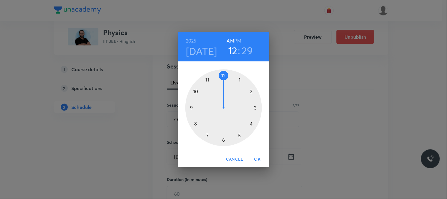
click at [236, 37] on h6 "PM" at bounding box center [238, 41] width 7 height 8
click at [245, 52] on h3 "29" at bounding box center [248, 50] width 12 height 12
click at [207, 79] on div at bounding box center [224, 107] width 77 height 77
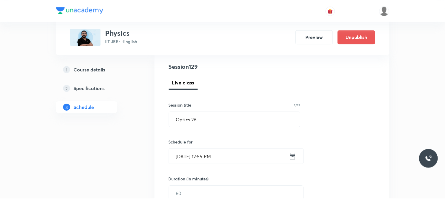
scroll to position [98, 0]
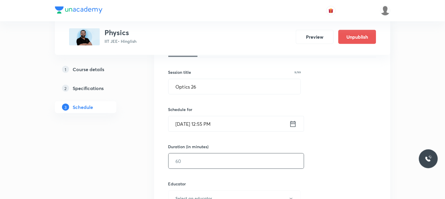
drag, startPoint x: 191, startPoint y: 165, endPoint x: 199, endPoint y: 154, distance: 13.7
click at [198, 156] on input "text" at bounding box center [235, 160] width 135 height 15
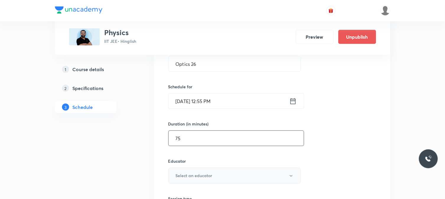
scroll to position [164, 0]
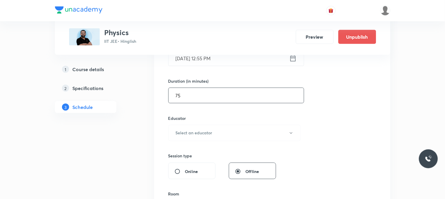
type input "75"
click at [196, 153] on div "Session type" at bounding box center [222, 156] width 108 height 6
click at [199, 131] on h6 "Select an educator" at bounding box center [194, 133] width 37 height 6
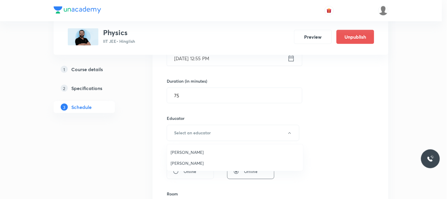
click at [193, 155] on li "Ajit Lulla" at bounding box center [235, 152] width 136 height 11
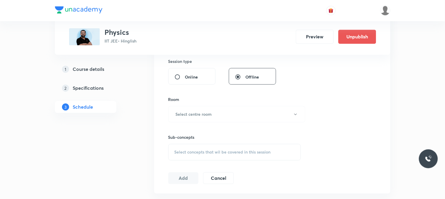
scroll to position [262, 0]
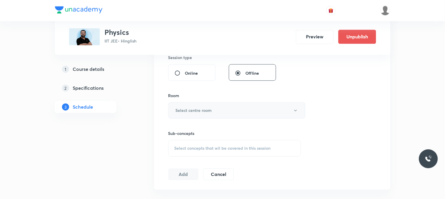
click at [209, 114] on button "Select centre room" at bounding box center [236, 110] width 137 height 16
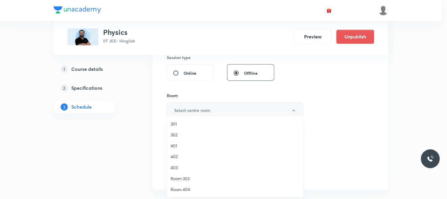
click at [194, 127] on li "301" at bounding box center [235, 123] width 136 height 11
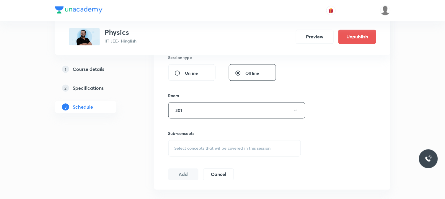
click at [209, 145] on div "Select concepts that wil be covered in this session" at bounding box center [234, 148] width 133 height 17
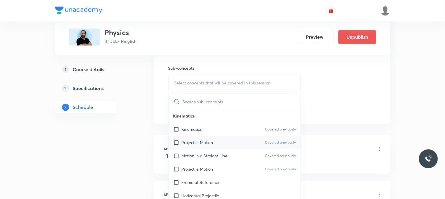
scroll to position [328, 0]
click at [222, 148] on div "Projectile Motion Covered previously" at bounding box center [234, 141] width 132 height 13
checkbox input "true"
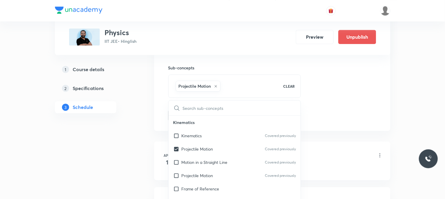
drag, startPoint x: 385, startPoint y: 120, endPoint x: 238, endPoint y: 130, distance: 147.8
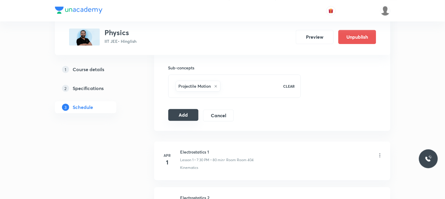
click at [196, 113] on button "Add" at bounding box center [183, 115] width 30 height 12
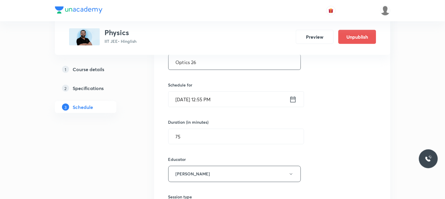
scroll to position [65, 0]
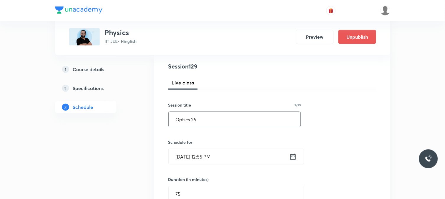
drag, startPoint x: 210, startPoint y: 119, endPoint x: 158, endPoint y: 122, distance: 51.4
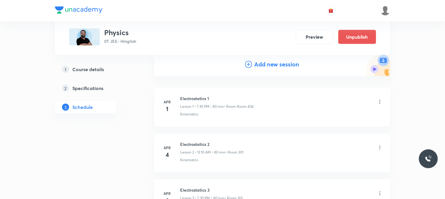
click at [263, 61] on h4 "Add new session" at bounding box center [276, 64] width 45 height 9
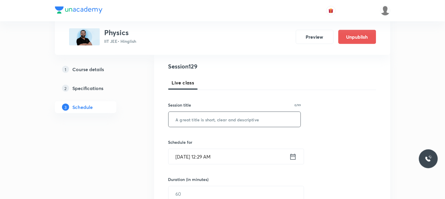
drag, startPoint x: 247, startPoint y: 115, endPoint x: 243, endPoint y: 116, distance: 3.4
click at [246, 116] on input "text" at bounding box center [234, 119] width 132 height 15
paste input "Optics 26"
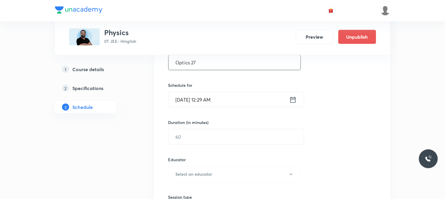
scroll to position [131, 0]
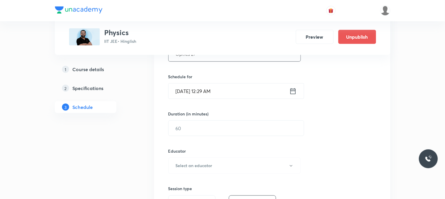
type input "Optics 27"
click at [216, 93] on input "Oct 5, 2025, 12:29 AM" at bounding box center [228, 90] width 121 height 15
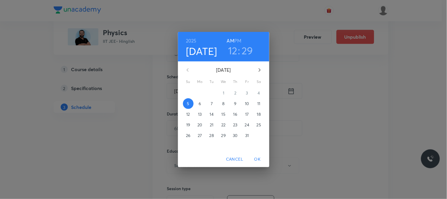
click at [237, 101] on span "9" at bounding box center [235, 104] width 11 height 6
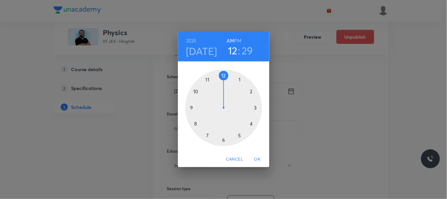
click at [198, 120] on div at bounding box center [224, 107] width 77 height 77
drag, startPoint x: 223, startPoint y: 73, endPoint x: 246, endPoint y: 120, distance: 53.0
click at [246, 120] on div at bounding box center [224, 107] width 77 height 77
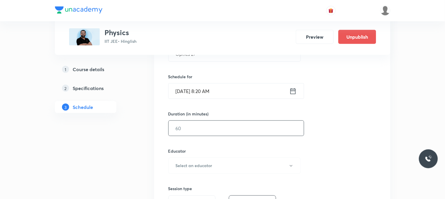
drag, startPoint x: 200, startPoint y: 132, endPoint x: 202, endPoint y: 124, distance: 7.9
click at [202, 126] on input "text" at bounding box center [235, 128] width 135 height 15
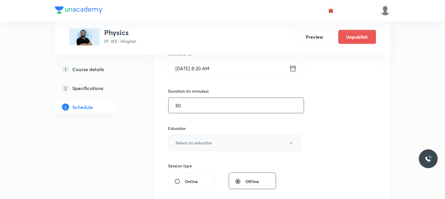
scroll to position [164, 0]
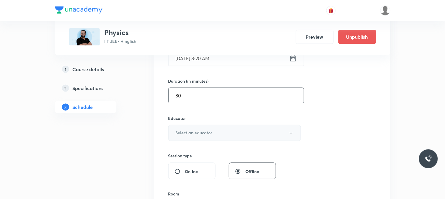
type input "80"
click at [184, 130] on h6 "Select an educator" at bounding box center [194, 133] width 37 height 6
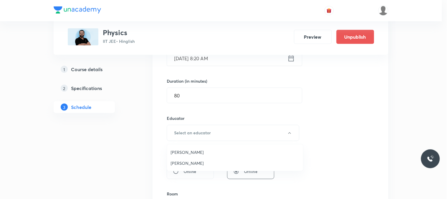
click at [190, 149] on span "Ajit Lulla" at bounding box center [235, 152] width 129 height 6
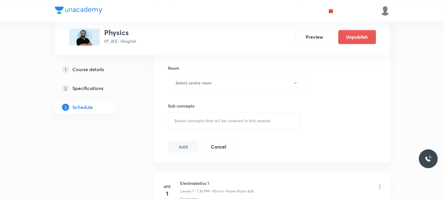
scroll to position [295, 0]
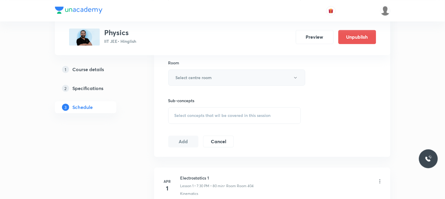
click at [189, 76] on h6 "Select centre room" at bounding box center [194, 77] width 36 height 6
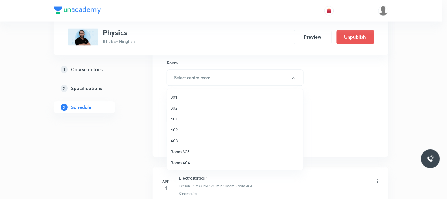
click at [181, 114] on li "401" at bounding box center [235, 118] width 136 height 11
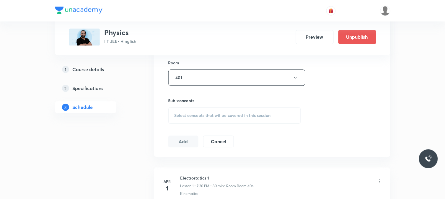
click at [221, 112] on div "Select concepts that wil be covered in this session" at bounding box center [234, 115] width 133 height 17
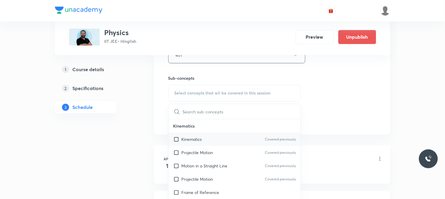
scroll to position [328, 0]
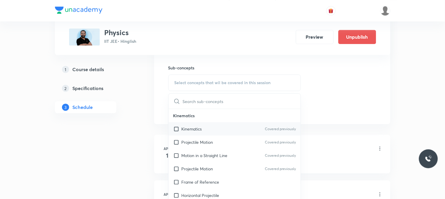
click at [219, 124] on div "Kinematics Covered previously" at bounding box center [234, 128] width 132 height 13
checkbox input "true"
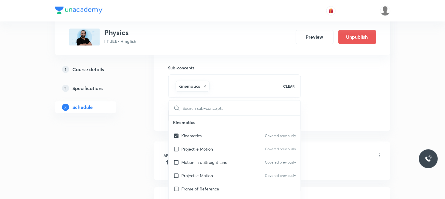
drag, startPoint x: 323, startPoint y: 130, endPoint x: 316, endPoint y: 132, distance: 7.7
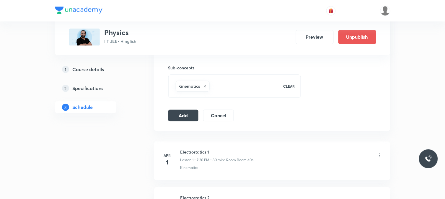
click at [178, 116] on button "Add" at bounding box center [183, 115] width 30 height 12
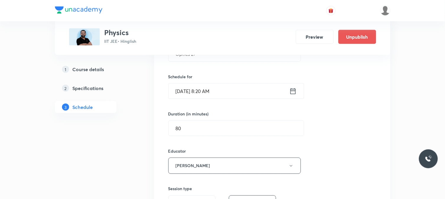
scroll to position [0, 0]
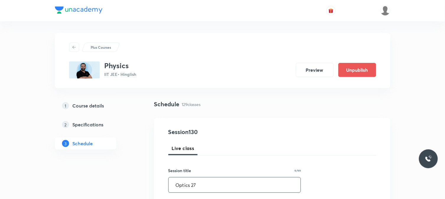
drag, startPoint x: 204, startPoint y: 180, endPoint x: 160, endPoint y: 178, distance: 43.7
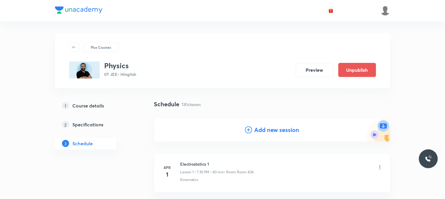
click at [262, 129] on h4 "Add new session" at bounding box center [276, 129] width 45 height 9
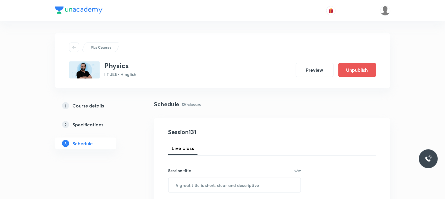
click at [213, 176] on div "Session title 0/99 ​" at bounding box center [234, 179] width 133 height 25
click at [211, 185] on input "text" at bounding box center [234, 184] width 132 height 15
paste input "Optics 27"
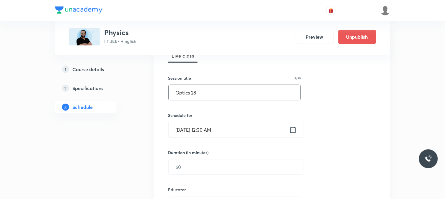
scroll to position [98, 0]
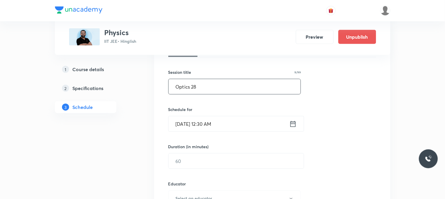
type input "Optics 28"
click at [229, 123] on input "Oct 5, 2025, 12:30 AM" at bounding box center [228, 123] width 121 height 15
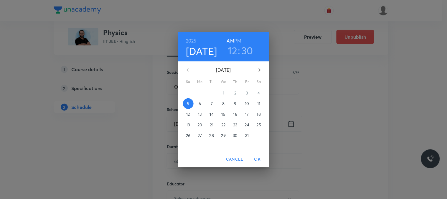
click at [244, 105] on span "10" at bounding box center [247, 104] width 11 height 6
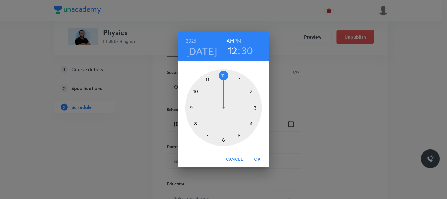
click at [210, 75] on div at bounding box center [224, 107] width 77 height 77
click at [254, 158] on span "OK" at bounding box center [258, 158] width 14 height 7
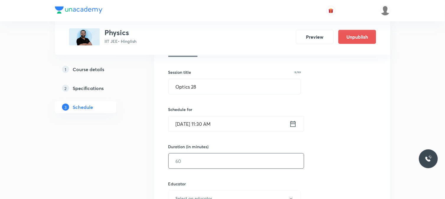
click at [223, 163] on input "text" at bounding box center [235, 160] width 135 height 15
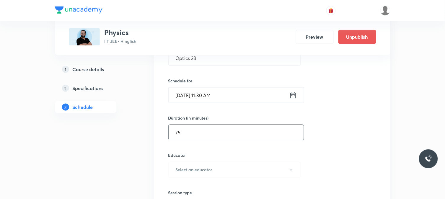
scroll to position [164, 0]
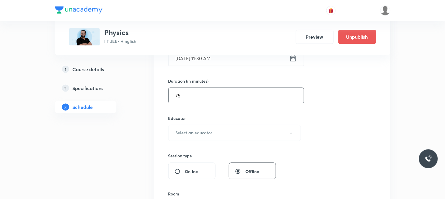
type input "75"
click at [231, 119] on h6 "Educator" at bounding box center [234, 118] width 133 height 6
click at [223, 132] on button "Select an educator" at bounding box center [234, 133] width 133 height 16
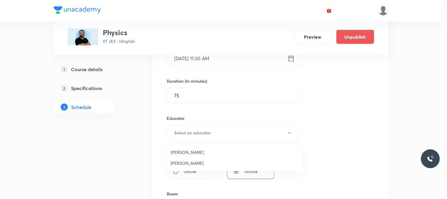
drag, startPoint x: 192, startPoint y: 152, endPoint x: 227, endPoint y: 142, distance: 37.1
click at [192, 152] on span "Ajit Lulla" at bounding box center [235, 152] width 129 height 6
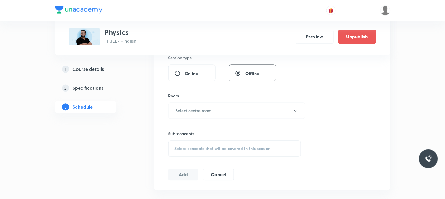
scroll to position [262, 0]
click at [190, 109] on h6 "Select centre room" at bounding box center [194, 110] width 36 height 6
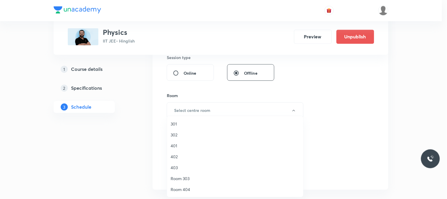
drag, startPoint x: 181, startPoint y: 136, endPoint x: 199, endPoint y: 136, distance: 18.0
click at [183, 136] on span "302" at bounding box center [235, 135] width 129 height 6
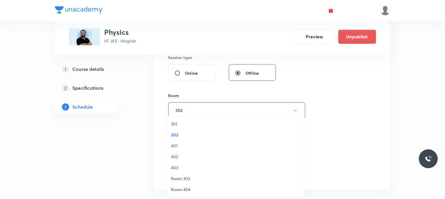
drag, startPoint x: 217, startPoint y: 139, endPoint x: 222, endPoint y: 143, distance: 6.3
click at [218, 140] on div "Sub-concepts Select concepts that wil be covered in this session" at bounding box center [234, 143] width 133 height 26
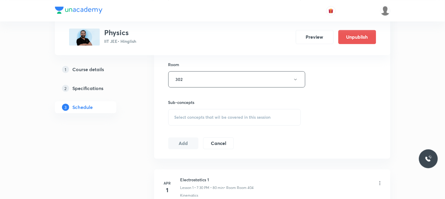
scroll to position [295, 0]
click at [237, 113] on span "Select concepts that wil be covered in this session" at bounding box center [222, 115] width 96 height 5
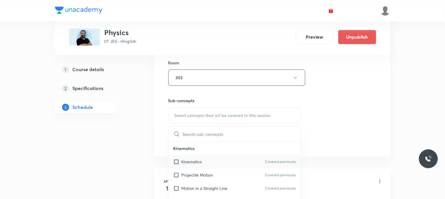
click at [233, 163] on div "Kinematics Covered previously" at bounding box center [234, 161] width 132 height 13
checkbox input "true"
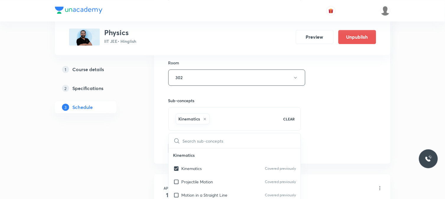
drag, startPoint x: 386, startPoint y: 122, endPoint x: 297, endPoint y: 121, distance: 89.1
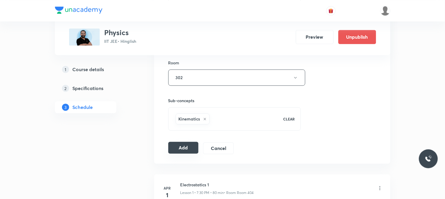
click at [186, 146] on button "Add" at bounding box center [183, 148] width 30 height 12
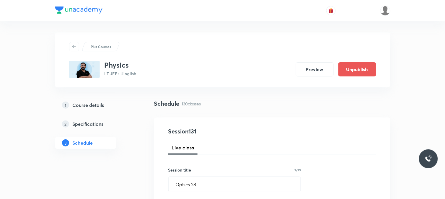
scroll to position [0, 0]
click at [207, 180] on input "Optics 28" at bounding box center [234, 184] width 132 height 15
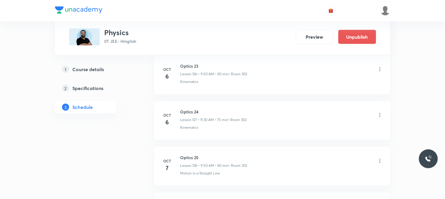
scroll to position [5802, 0]
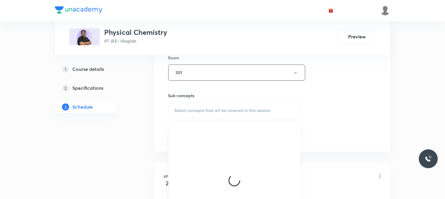
click at [337, 110] on div "Session 55 Live class Session title 13/99 Solid State 5 ​ Schedule for [DATE] 8…" at bounding box center [272, 3] width 208 height 277
click at [248, 106] on div "Select concepts that wil be covered in this session" at bounding box center [234, 110] width 133 height 17
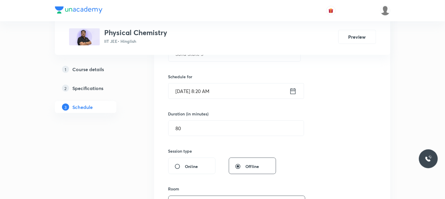
click at [321, 125] on div "Session 55 Live class Session title 13/99 Solid State 5 ​ Schedule for [DATE] 8…" at bounding box center [272, 134] width 208 height 277
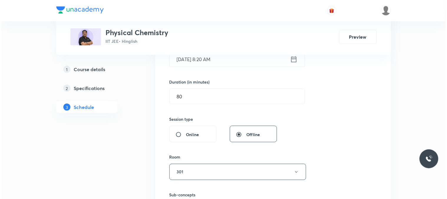
scroll to position [196, 0]
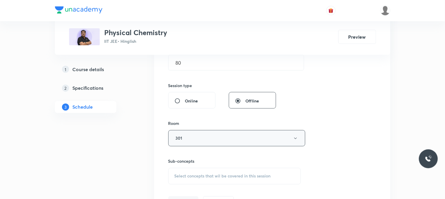
click at [219, 134] on button "301" at bounding box center [236, 138] width 137 height 16
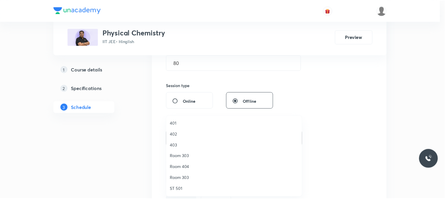
scroll to position [33, 0]
click at [373, 133] on div at bounding box center [223, 99] width 447 height 199
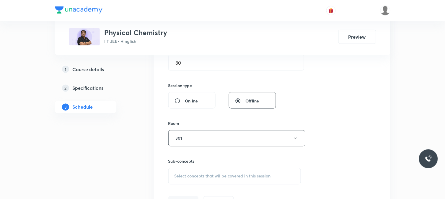
click at [252, 167] on div "Sub-concepts Select concepts that wil be covered in this session" at bounding box center [234, 171] width 133 height 26
click at [239, 175] on span "Select concepts that wil be covered in this session" at bounding box center [222, 176] width 96 height 5
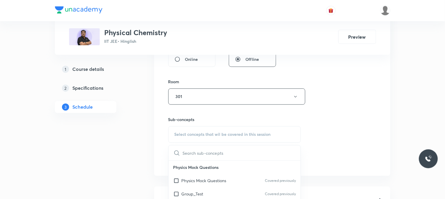
scroll to position [298, 0]
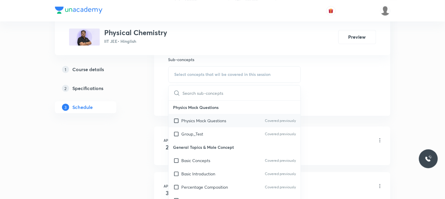
click at [225, 114] on div "Physics Mock Questions Covered previously" at bounding box center [234, 120] width 132 height 13
checkbox input "true"
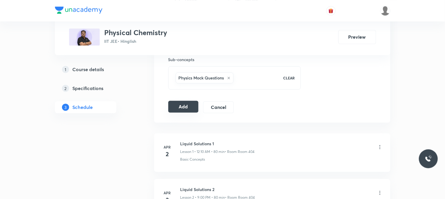
click at [179, 110] on button "Add" at bounding box center [183, 107] width 30 height 12
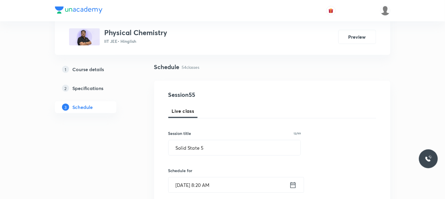
scroll to position [36, 0]
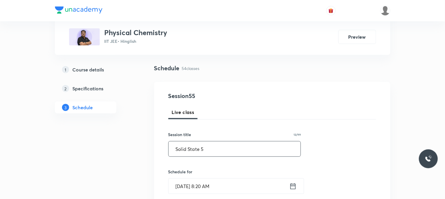
drag, startPoint x: 218, startPoint y: 149, endPoint x: 126, endPoint y: 151, distance: 92.3
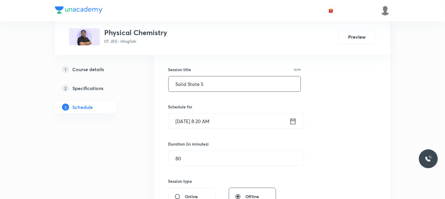
scroll to position [101, 0]
click at [205, 78] on input "Solid State 5" at bounding box center [234, 83] width 132 height 15
click at [207, 86] on input "Solid State 5" at bounding box center [234, 83] width 132 height 15
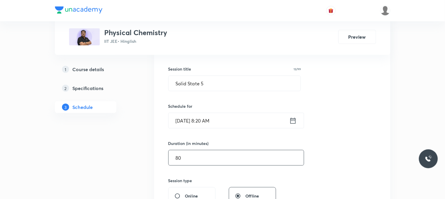
scroll to position [69, 0]
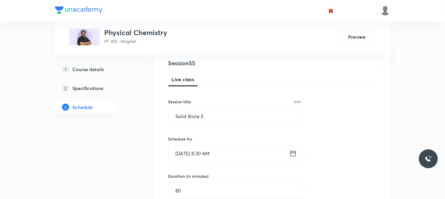
click at [326, 97] on div "Session 55 Live class Session title 13/99 Solid State 5 ​ Schedule for [DATE] 8…" at bounding box center [272, 201] width 208 height 284
drag, startPoint x: 231, startPoint y: 72, endPoint x: 224, endPoint y: 68, distance: 7.7
click at [228, 72] on div "Session 55 Live class Session title 13/99 Solid State 5 ​ Schedule for [DATE] 8…" at bounding box center [272, 201] width 208 height 284
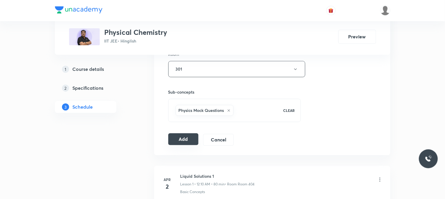
click at [190, 139] on button "Add" at bounding box center [183, 139] width 30 height 12
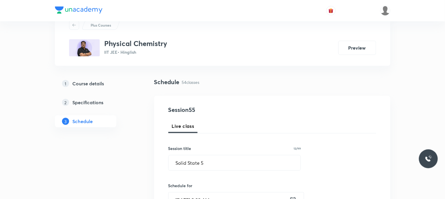
scroll to position [3, 0]
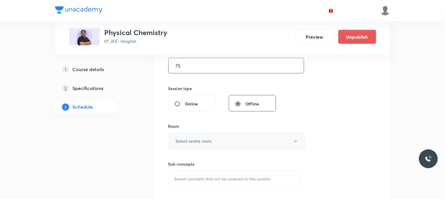
scroll to position [196, 0]
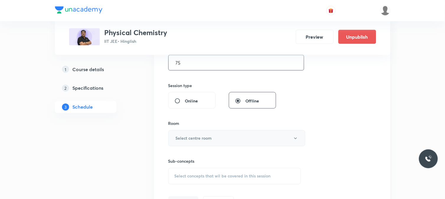
type input "75"
click at [199, 135] on h6 "Select centre room" at bounding box center [194, 138] width 36 height 6
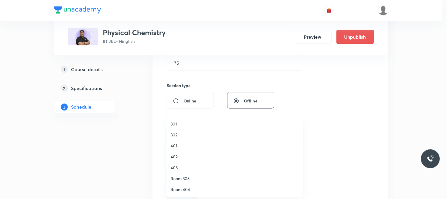
click at [189, 138] on li "302" at bounding box center [235, 134] width 136 height 11
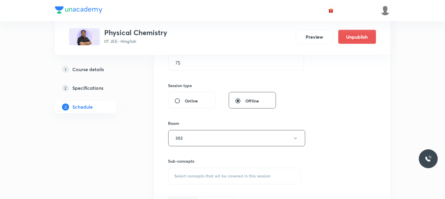
click at [218, 171] on div "Select concepts that wil be covered in this session" at bounding box center [234, 176] width 133 height 17
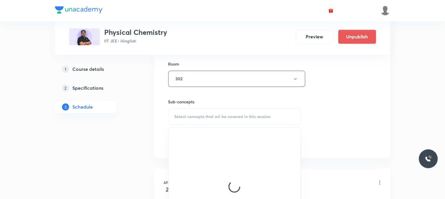
scroll to position [262, 0]
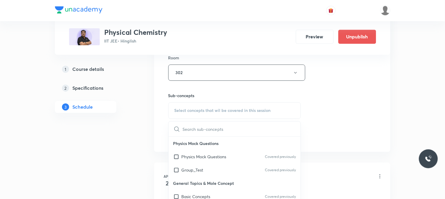
click at [220, 157] on p "Physics Mock Questions" at bounding box center [203, 157] width 45 height 6
checkbox input "true"
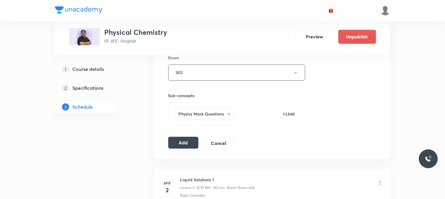
click at [184, 140] on button "Add" at bounding box center [183, 143] width 30 height 12
click at [179, 142] on button "Add" at bounding box center [183, 143] width 30 height 12
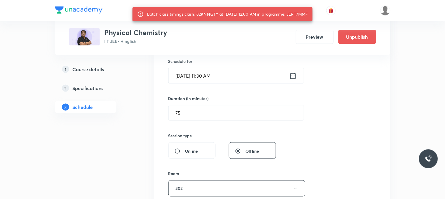
scroll to position [131, 0]
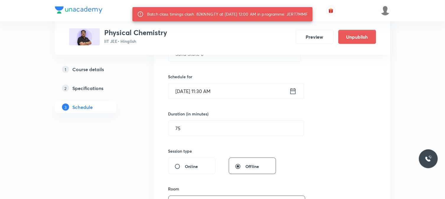
click at [249, 93] on input "[DATE] 11:30 AM" at bounding box center [228, 90] width 121 height 15
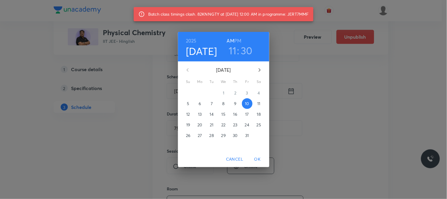
click at [232, 52] on h3 "11" at bounding box center [233, 50] width 8 height 12
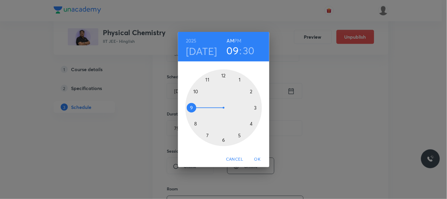
drag, startPoint x: 192, startPoint y: 92, endPoint x: 191, endPoint y: 101, distance: 9.5
click at [191, 101] on div at bounding box center [224, 107] width 77 height 77
drag, startPoint x: 203, startPoint y: 91, endPoint x: 196, endPoint y: 91, distance: 7.1
click at [196, 91] on div at bounding box center [224, 107] width 77 height 77
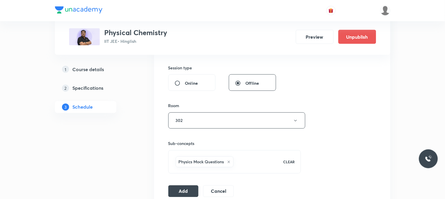
scroll to position [262, 0]
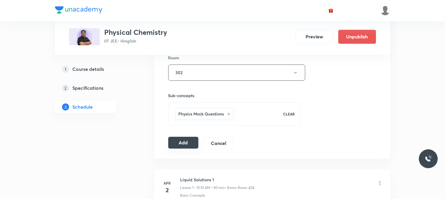
click at [183, 138] on button "Add" at bounding box center [183, 143] width 30 height 12
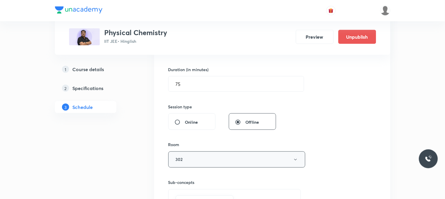
scroll to position [164, 0]
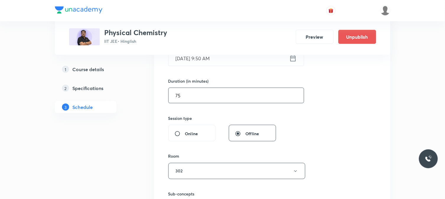
drag, startPoint x: 191, startPoint y: 91, endPoint x: 161, endPoint y: 97, distance: 30.5
click at [161, 97] on div "Session 56 Live class Session title 13/99 Solid State 6 ​ Schedule for Oct 10, …" at bounding box center [272, 105] width 236 height 303
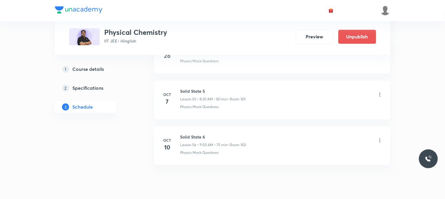
scroll to position [2553, 0]
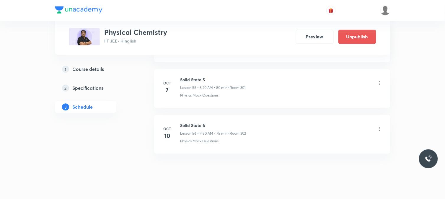
click at [379, 131] on icon at bounding box center [379, 129] width 1 height 4
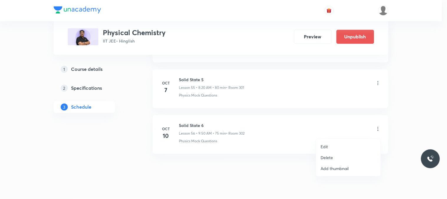
click at [345, 144] on li "Edit" at bounding box center [349, 146] width 65 height 11
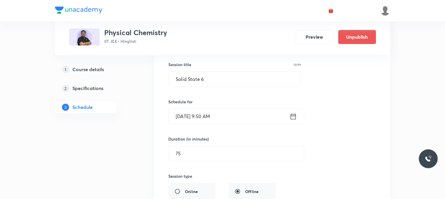
scroll to position [2651, 0]
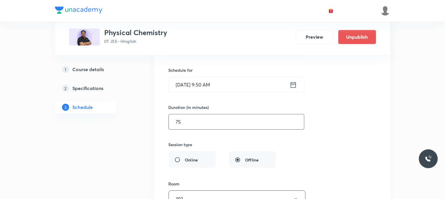
drag, startPoint x: 177, startPoint y: 121, endPoint x: 181, endPoint y: 124, distance: 5.2
click at [170, 124] on input "75" at bounding box center [236, 121] width 135 height 15
drag, startPoint x: 189, startPoint y: 125, endPoint x: 176, endPoint y: 128, distance: 14.0
click at [176, 128] on input "75" at bounding box center [236, 121] width 135 height 15
type input "9"
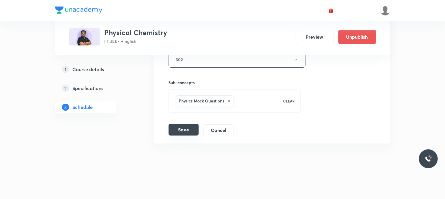
type input "80"
click at [185, 124] on button "Save" at bounding box center [183, 130] width 30 height 12
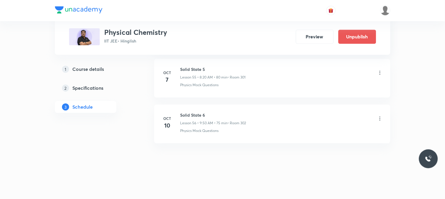
scroll to position [2566, 0]
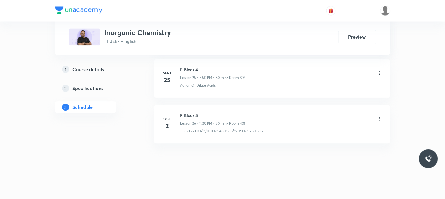
click at [191, 117] on h6 "P Block 5" at bounding box center [212, 115] width 65 height 6
copy h6 "P Block 5"
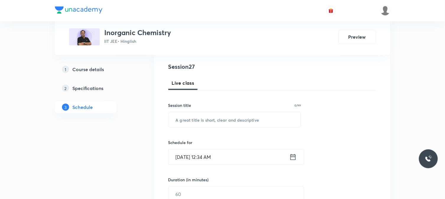
scroll to position [65, 0]
click at [220, 122] on input "text" at bounding box center [234, 119] width 132 height 15
paste input "P Block 5"
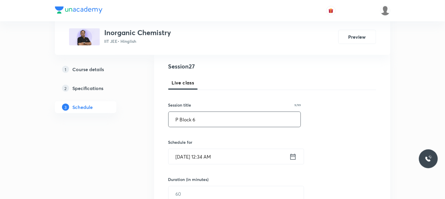
type input "P Block 6"
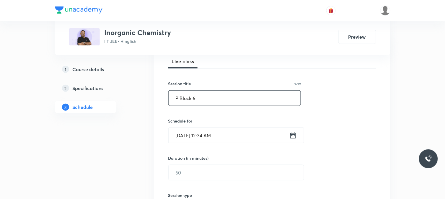
scroll to position [98, 0]
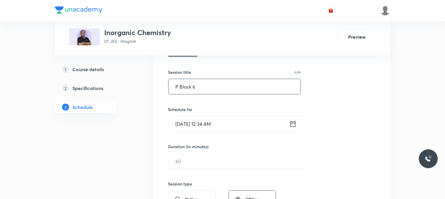
click at [209, 119] on input "[DATE] 12:34 AM" at bounding box center [228, 123] width 121 height 15
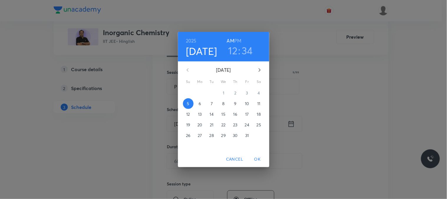
click at [233, 103] on span "9" at bounding box center [235, 104] width 11 height 6
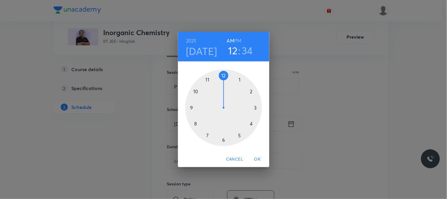
click at [201, 83] on div at bounding box center [224, 107] width 77 height 77
drag, startPoint x: 227, startPoint y: 117, endPoint x: 223, endPoint y: 128, distance: 12.5
click at [223, 128] on div at bounding box center [224, 107] width 77 height 77
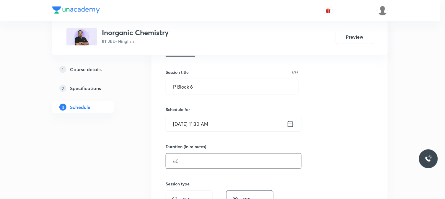
click at [194, 158] on input "text" at bounding box center [233, 160] width 135 height 15
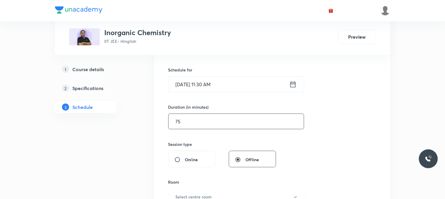
scroll to position [196, 0]
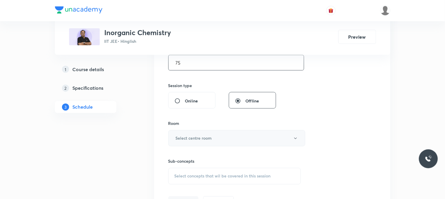
type input "75"
click at [191, 134] on button "Select centre room" at bounding box center [236, 138] width 137 height 16
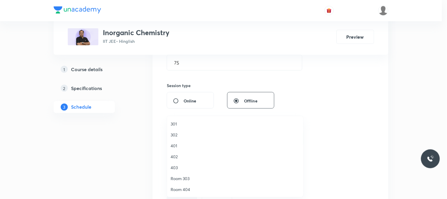
click at [191, 139] on li "302" at bounding box center [235, 134] width 136 height 11
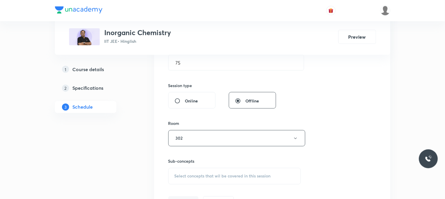
click at [210, 165] on div "Sub-concepts Select concepts that wil be covered in this session" at bounding box center [234, 171] width 133 height 26
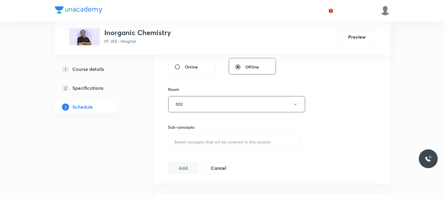
scroll to position [262, 0]
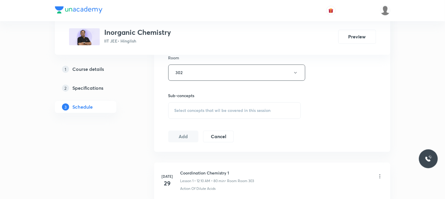
click at [243, 111] on span "Select concepts that wil be covered in this session" at bounding box center [222, 110] width 96 height 5
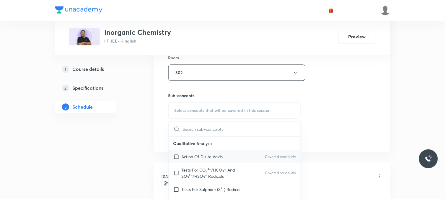
click at [232, 158] on div "Action Of Dilute Acids Covered previously" at bounding box center [234, 156] width 132 height 13
checkbox input "true"
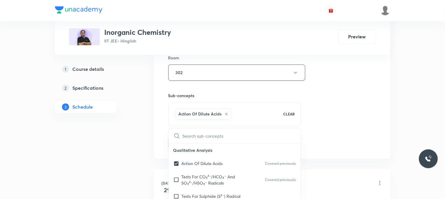
click at [330, 132] on div "Session 27 Live class Session title 9/99 P Block 6 ​ Schedule for [DATE] 11:30 …" at bounding box center [272, 7] width 208 height 284
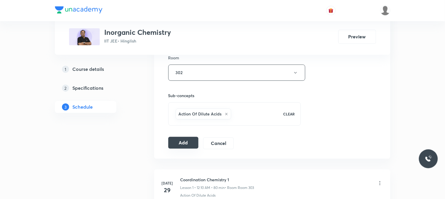
click at [196, 143] on button "Add" at bounding box center [183, 143] width 30 height 12
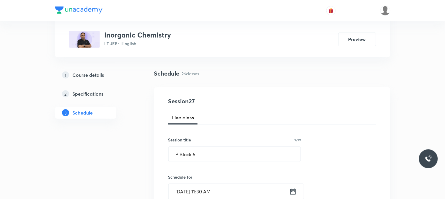
scroll to position [0, 0]
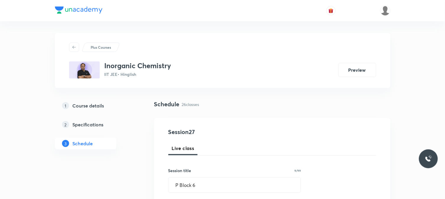
click at [207, 182] on input "P Block 6" at bounding box center [234, 184] width 132 height 15
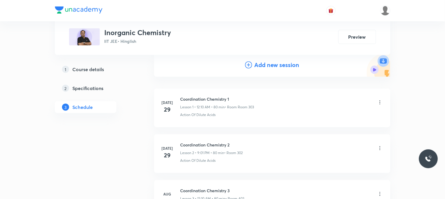
scroll to position [65, 0]
click at [284, 65] on h4 "Add new session" at bounding box center [276, 64] width 45 height 9
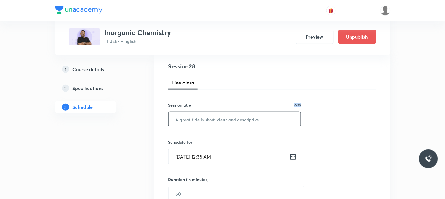
drag, startPoint x: 244, startPoint y: 105, endPoint x: 243, endPoint y: 118, distance: 13.6
click at [243, 118] on div "Session title 0/99 ​" at bounding box center [234, 114] width 133 height 25
click at [243, 118] on input "text" at bounding box center [234, 119] width 132 height 15
paste input "P Block 6"
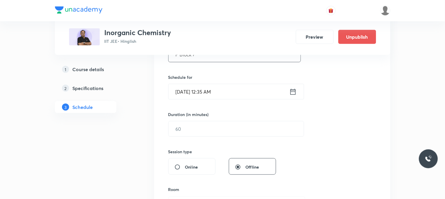
scroll to position [131, 0]
type input "P Block 7"
click at [233, 93] on input "Oct 5, 2025, 12:35 AM" at bounding box center [228, 90] width 121 height 15
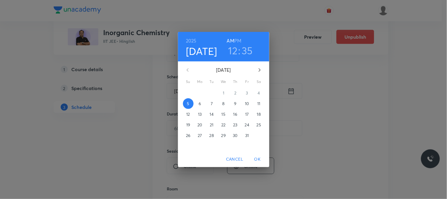
click at [237, 105] on span "9" at bounding box center [235, 104] width 11 height 6
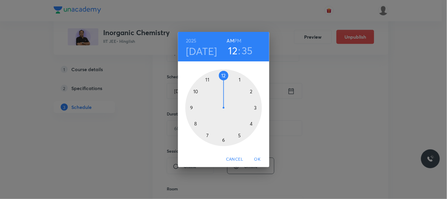
click at [240, 39] on h6 "PM" at bounding box center [238, 41] width 7 height 8
drag, startPoint x: 238, startPoint y: 70, endPoint x: 218, endPoint y: 74, distance: 19.9
click at [218, 74] on div at bounding box center [224, 107] width 77 height 77
drag, startPoint x: 221, startPoint y: 74, endPoint x: 209, endPoint y: 80, distance: 13.6
click at [209, 80] on div at bounding box center [224, 107] width 77 height 77
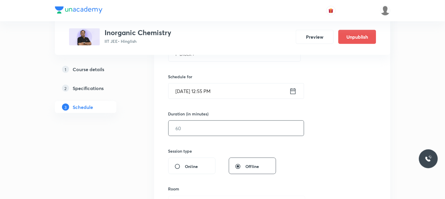
click at [217, 122] on input "text" at bounding box center [235, 128] width 135 height 15
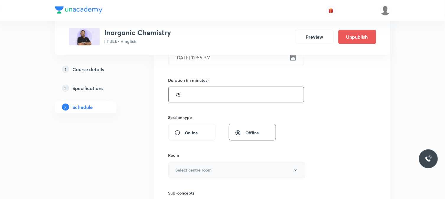
scroll to position [196, 0]
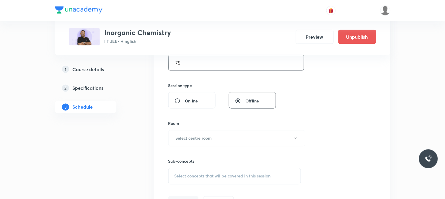
type input "75"
click at [184, 128] on div "Room Select centre room" at bounding box center [234, 133] width 133 height 26
click at [188, 137] on h6 "Select centre room" at bounding box center [194, 138] width 36 height 6
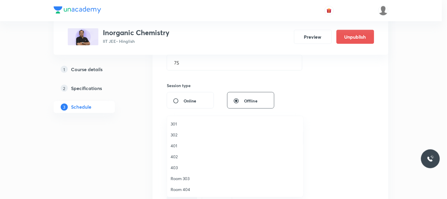
click at [189, 138] on li "302" at bounding box center [235, 134] width 136 height 11
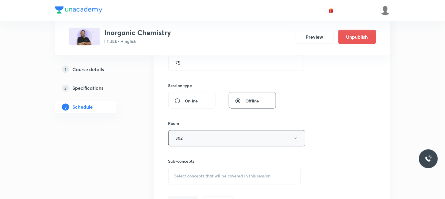
click at [220, 178] on span "Select concepts that wil be covered in this session" at bounding box center [222, 176] width 96 height 5
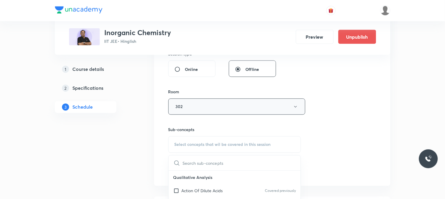
scroll to position [265, 0]
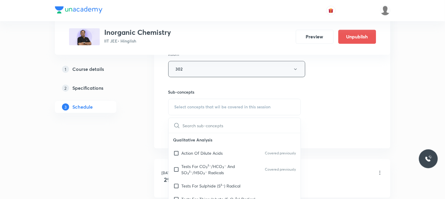
click at [227, 139] on p "Qualitative Analysis" at bounding box center [234, 139] width 132 height 13
click at [247, 154] on div "Action Of Dilute Acids Covered previously" at bounding box center [234, 153] width 132 height 13
checkbox input "true"
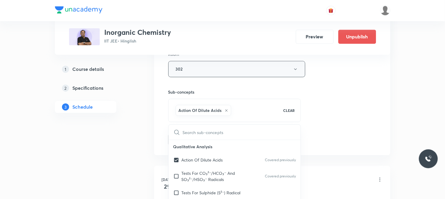
click at [344, 128] on div "Session 28 Live class Session title 9/99 P Block 7 ​ Schedule for Oct 9, 2025, …" at bounding box center [272, 4] width 208 height 284
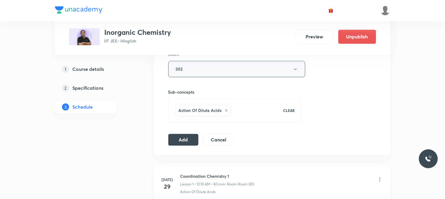
click at [182, 133] on div "Session 28 Live class Session title 9/99 P Block 7 ​ Schedule for Oct 9, 2025, …" at bounding box center [272, 4] width 208 height 284
click at [185, 137] on button "Add" at bounding box center [183, 139] width 30 height 12
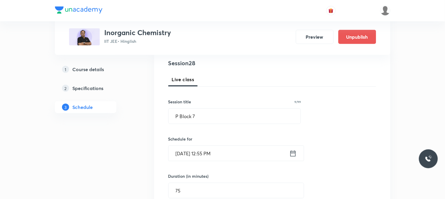
scroll to position [36, 0]
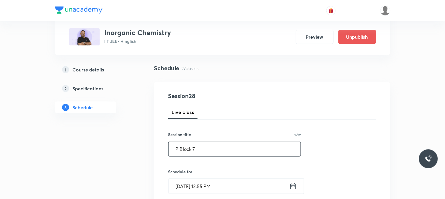
drag, startPoint x: 211, startPoint y: 153, endPoint x: 152, endPoint y: 146, distance: 58.8
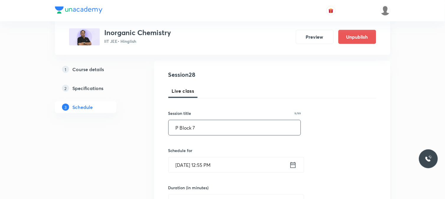
scroll to position [69, 0]
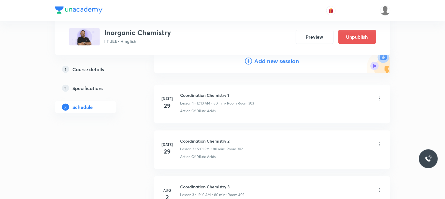
click at [247, 66] on div "Add new session" at bounding box center [272, 61] width 236 height 24
click at [249, 63] on icon at bounding box center [248, 61] width 7 height 7
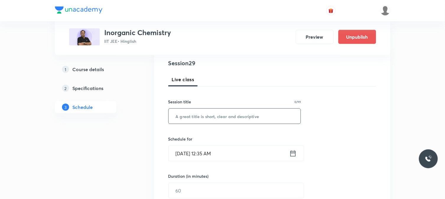
click at [224, 111] on input "text" at bounding box center [234, 116] width 132 height 15
paste input "P Block 7"
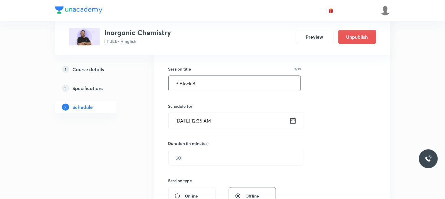
type input "P Block 8"
click at [242, 129] on div "Session 29 Live class Session title 9/99 P Block 8 ​ Schedule for Oct 5, 2025, …" at bounding box center [272, 164] width 208 height 277
click at [245, 121] on input "Oct 5, 2025, 12:35 AM" at bounding box center [228, 120] width 121 height 15
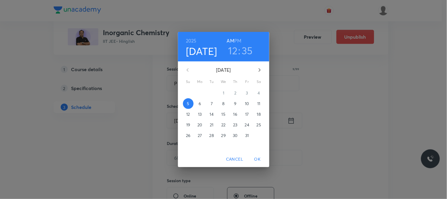
click at [261, 69] on icon "button" at bounding box center [259, 69] width 7 height 7
click at [185, 69] on icon "button" at bounding box center [187, 69] width 7 height 7
click at [245, 104] on p "10" at bounding box center [247, 104] width 4 height 6
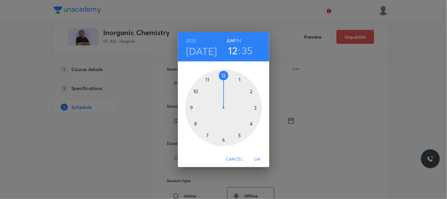
drag, startPoint x: 193, startPoint y: 121, endPoint x: 202, endPoint y: 116, distance: 10.7
click at [193, 123] on div at bounding box center [224, 107] width 77 height 77
drag, startPoint x: 241, startPoint y: 105, endPoint x: 252, endPoint y: 123, distance: 20.9
click at [252, 123] on div at bounding box center [224, 107] width 77 height 77
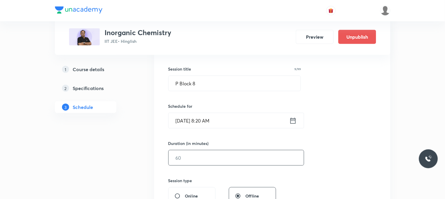
click at [212, 159] on input "text" at bounding box center [235, 157] width 135 height 15
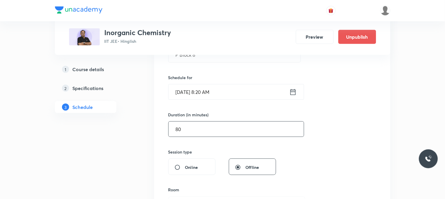
scroll to position [167, 0]
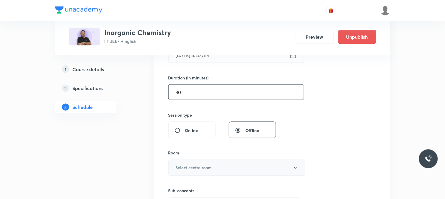
type input "80"
click at [179, 168] on h6 "Select centre room" at bounding box center [194, 168] width 36 height 6
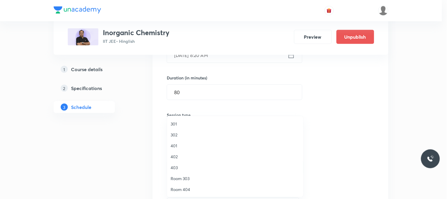
click at [188, 135] on span "302" at bounding box center [235, 135] width 129 height 6
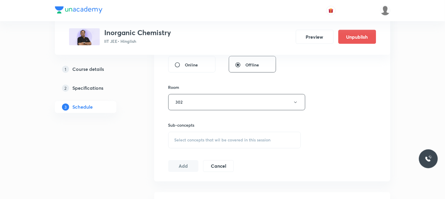
click at [216, 140] on span "Select concepts that wil be covered in this session" at bounding box center [222, 140] width 96 height 5
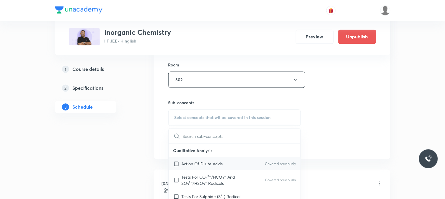
scroll to position [265, 0]
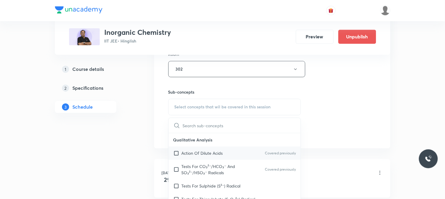
click at [215, 149] on div "Action Of Dilute Acids Covered previously" at bounding box center [234, 153] width 132 height 13
checkbox input "true"
click at [333, 122] on div "Session 29 Live class Session title 9/99 P Block 8 ​ Schedule for Oct 10, 2025,…" at bounding box center [272, 0] width 208 height 277
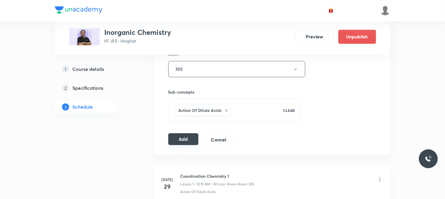
click at [181, 143] on button "Add" at bounding box center [183, 139] width 30 height 12
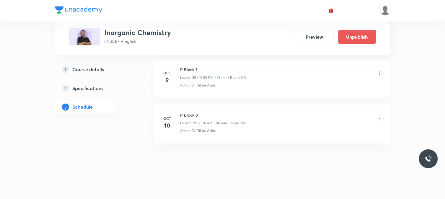
scroll to position [1284, 0]
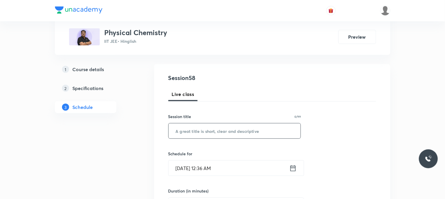
scroll to position [65, 0]
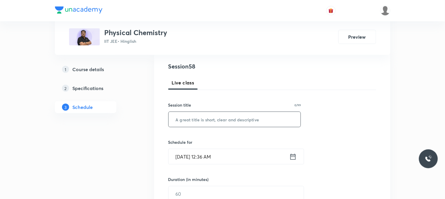
click at [219, 126] on input "text" at bounding box center [234, 119] width 132 height 15
paste input "Solid State 5"
type input "Solid State 6"
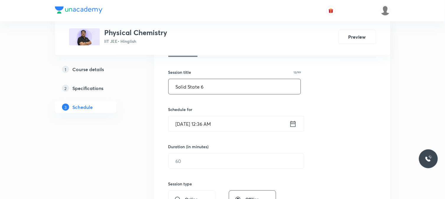
click at [221, 120] on input "[DATE] 12:36 AM" at bounding box center [228, 123] width 121 height 15
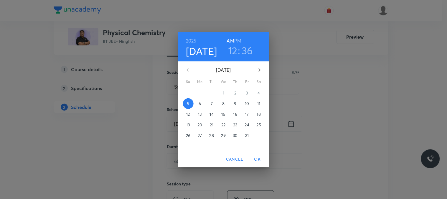
click at [202, 105] on span "6" at bounding box center [200, 104] width 11 height 6
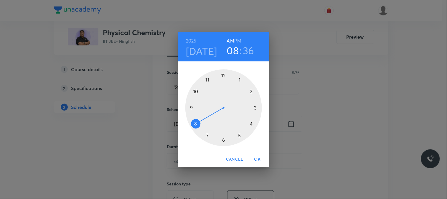
click at [201, 119] on div at bounding box center [224, 107] width 77 height 77
drag, startPoint x: 245, startPoint y: 114, endPoint x: 247, endPoint y: 121, distance: 7.7
click at [247, 121] on div at bounding box center [224, 107] width 77 height 77
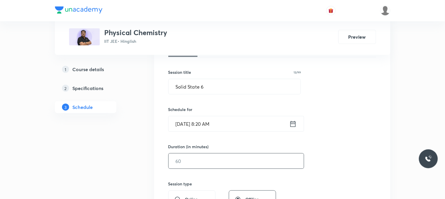
click at [201, 161] on input "text" at bounding box center [235, 160] width 135 height 15
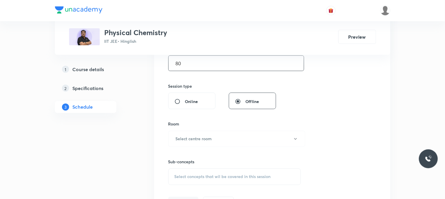
scroll to position [196, 0]
type input "80"
click at [198, 132] on button "Select centre room" at bounding box center [236, 138] width 137 height 16
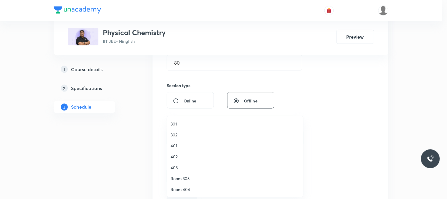
click at [188, 140] on li "401" at bounding box center [235, 145] width 136 height 11
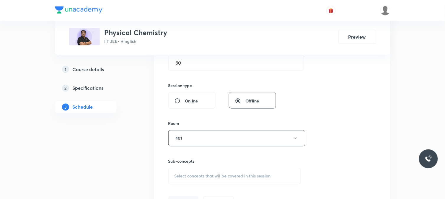
click at [207, 178] on div "Select concepts that wil be covered in this session" at bounding box center [234, 176] width 133 height 17
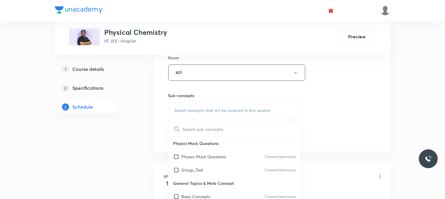
click at [211, 153] on div "Physics Mock Questions Covered previously" at bounding box center [234, 156] width 132 height 13
checkbox input "true"
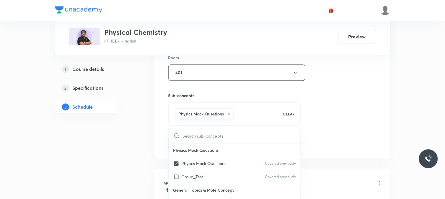
click at [334, 136] on div "Session 58 Live class Session title 13/99 Solid State 6 ​ Schedule for [DATE] 8…" at bounding box center [272, 7] width 208 height 284
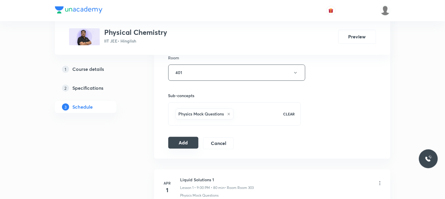
click at [194, 140] on button "Add" at bounding box center [183, 143] width 30 height 12
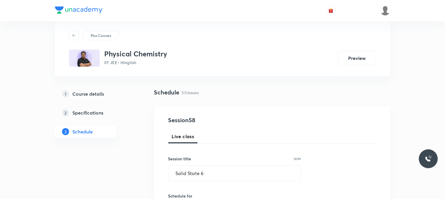
scroll to position [33, 0]
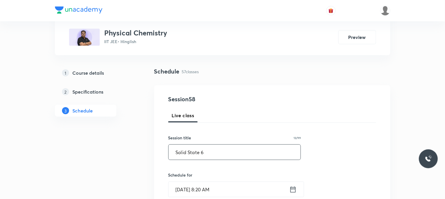
drag, startPoint x: 210, startPoint y: 148, endPoint x: 161, endPoint y: 147, distance: 48.7
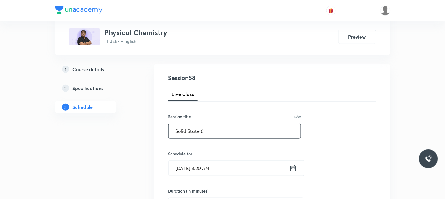
scroll to position [65, 0]
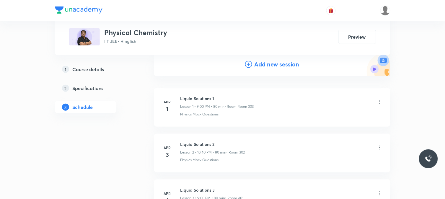
click at [276, 63] on h4 "Add new session" at bounding box center [276, 64] width 45 height 9
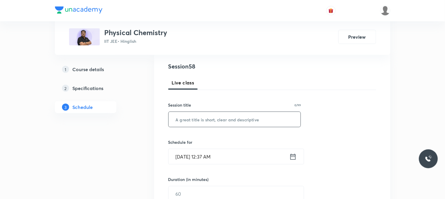
click at [237, 117] on input "text" at bounding box center [234, 119] width 132 height 15
paste input "Solid State 6"
type input "Solid State 7"
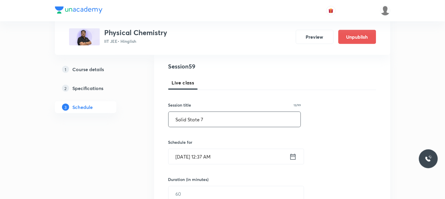
scroll to position [98, 0]
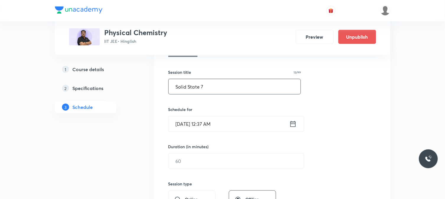
click at [239, 123] on input "[DATE] 12:37 AM" at bounding box center [228, 123] width 121 height 15
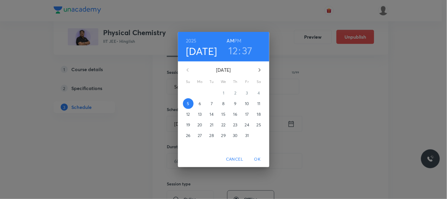
click at [259, 101] on p "11" at bounding box center [259, 104] width 3 height 6
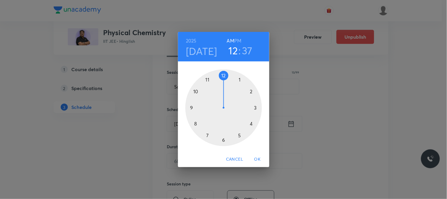
click at [195, 121] on div at bounding box center [224, 107] width 77 height 77
drag, startPoint x: 225, startPoint y: 77, endPoint x: 245, endPoint y: 120, distance: 47.4
click at [245, 120] on div at bounding box center [224, 107] width 77 height 77
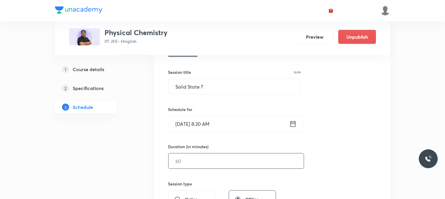
click at [208, 158] on input "text" at bounding box center [235, 160] width 135 height 15
type input "80"
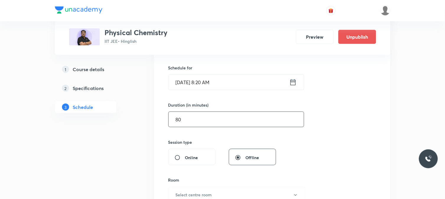
scroll to position [229, 0]
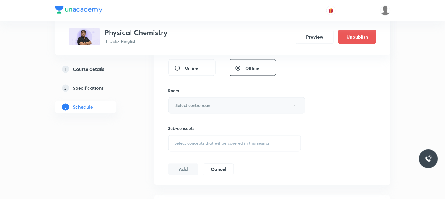
click at [199, 101] on button "Select centre room" at bounding box center [236, 105] width 137 height 16
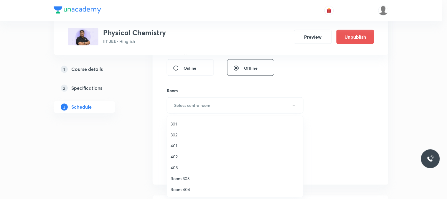
click at [199, 111] on div at bounding box center [223, 99] width 447 height 199
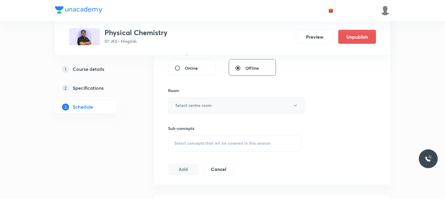
click at [214, 111] on button "Select centre room" at bounding box center [236, 105] width 137 height 16
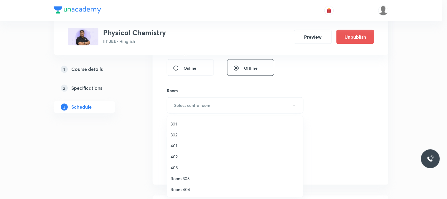
click at [197, 133] on span "302" at bounding box center [235, 135] width 129 height 6
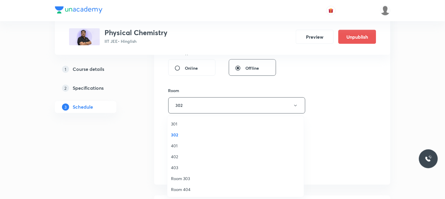
click at [240, 149] on div "Select concepts that wil be covered in this session" at bounding box center [234, 143] width 133 height 17
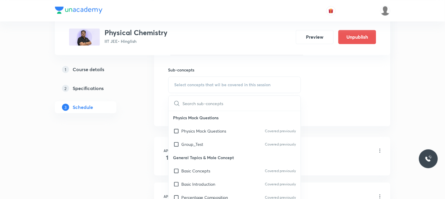
scroll to position [295, 0]
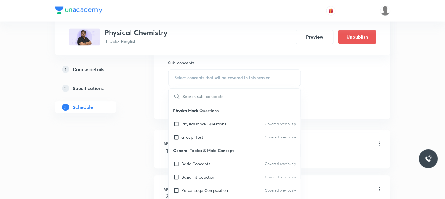
click at [228, 145] on p "General Topics & Mole Concept" at bounding box center [234, 150] width 132 height 13
click at [260, 123] on div "Physics Mock Questions Covered previously" at bounding box center [234, 123] width 132 height 13
checkbox input "true"
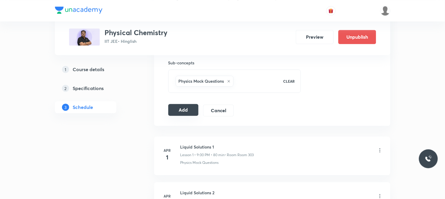
click at [184, 112] on button "Add" at bounding box center [183, 110] width 30 height 12
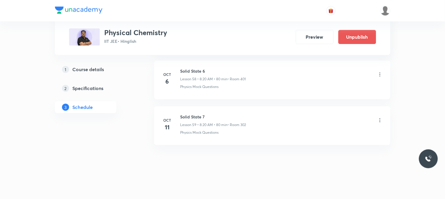
scroll to position [2703, 0]
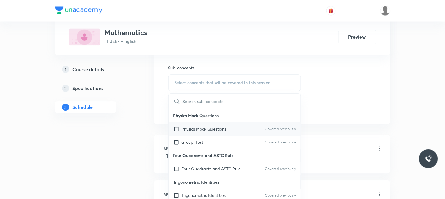
click at [212, 126] on p "Physics Mock Questions" at bounding box center [203, 129] width 45 height 6
checkbox input "true"
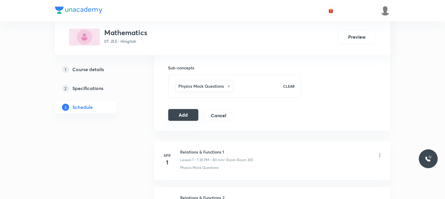
click at [189, 117] on button "Add" at bounding box center [183, 115] width 30 height 12
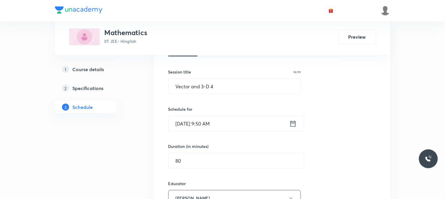
scroll to position [98, 0]
drag, startPoint x: 216, startPoint y: 89, endPoint x: 146, endPoint y: 90, distance: 70.2
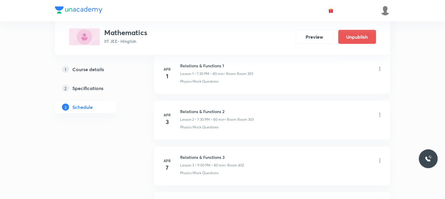
scroll to position [5907, 0]
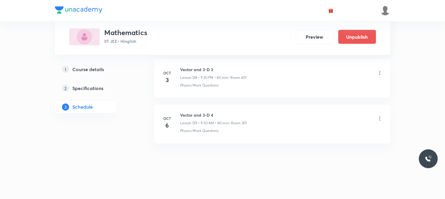
click at [190, 114] on h6 "Vector and 3-D 4" at bounding box center [213, 115] width 66 height 6
copy h6 "Vector and 3-D 4"
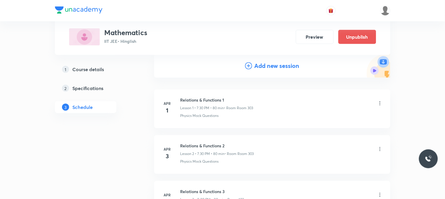
scroll to position [65, 0]
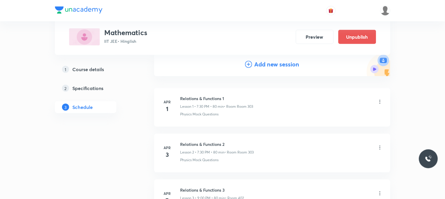
click at [280, 60] on h4 "Add new session" at bounding box center [276, 64] width 45 height 9
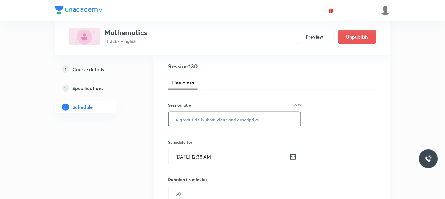
click at [228, 119] on input "text" at bounding box center [234, 119] width 132 height 15
paste input "Vector and 3-D 4"
type input "Vector and 3-D 5"
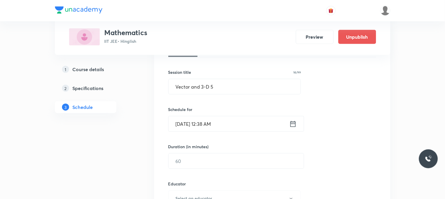
click at [215, 116] on input "Oct 5, 2025, 12:38 AM" at bounding box center [228, 123] width 121 height 15
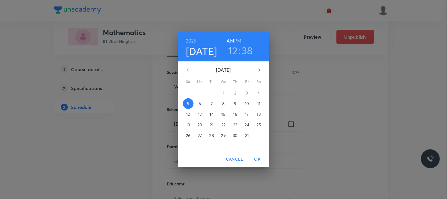
click at [204, 104] on span "6" at bounding box center [200, 104] width 11 height 6
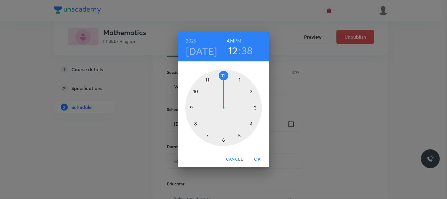
click at [209, 79] on div at bounding box center [224, 107] width 77 height 77
drag, startPoint x: 258, startPoint y: 113, endPoint x: 222, endPoint y: 142, distance: 46.5
click at [222, 142] on div at bounding box center [224, 107] width 77 height 77
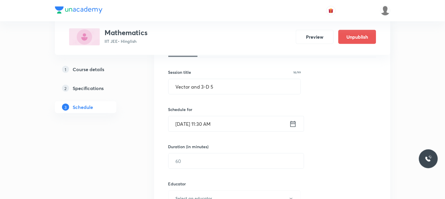
click at [200, 152] on div "Duration (in minutes) ​" at bounding box center [222, 155] width 108 height 25
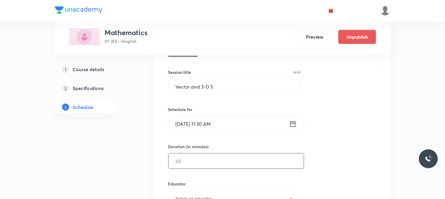
click at [198, 161] on input "text" at bounding box center [235, 160] width 135 height 15
type input "8"
type input "0"
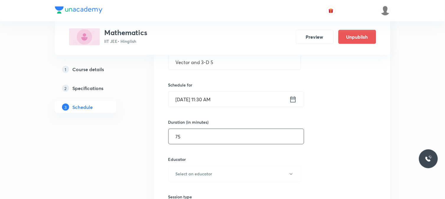
scroll to position [164, 0]
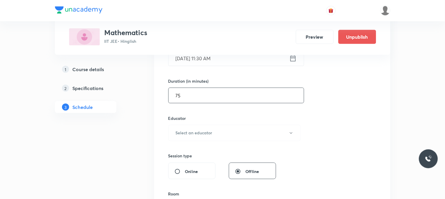
type input "75"
click at [203, 119] on h6 "Educator" at bounding box center [234, 118] width 133 height 6
click at [203, 131] on h6 "Select an educator" at bounding box center [194, 133] width 37 height 6
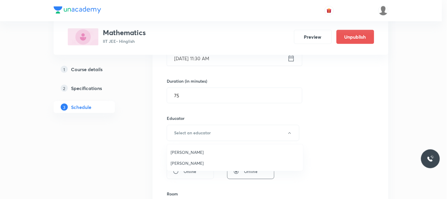
click at [200, 153] on span "Gourav Joshi" at bounding box center [235, 152] width 129 height 6
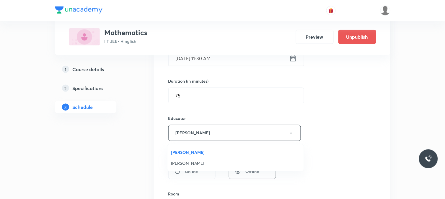
scroll to position [262, 0]
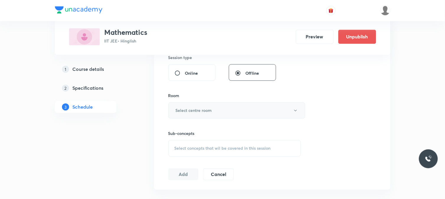
click at [204, 111] on h6 "Select centre room" at bounding box center [194, 110] width 36 height 6
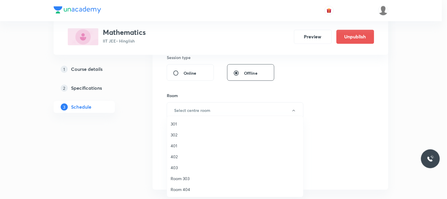
drag, startPoint x: 195, startPoint y: 133, endPoint x: 199, endPoint y: 136, distance: 4.6
click at [195, 134] on span "302" at bounding box center [235, 135] width 129 height 6
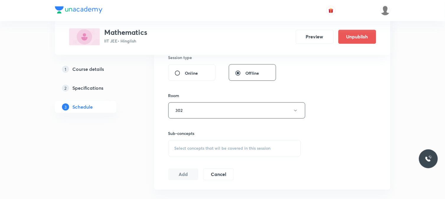
click at [213, 146] on span "Select concepts that wil be covered in this session" at bounding box center [222, 148] width 96 height 5
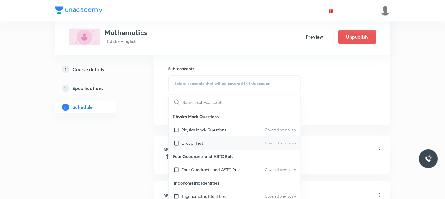
scroll to position [328, 0]
click at [220, 128] on p "Physics Mock Questions" at bounding box center [203, 129] width 45 height 6
checkbox input "true"
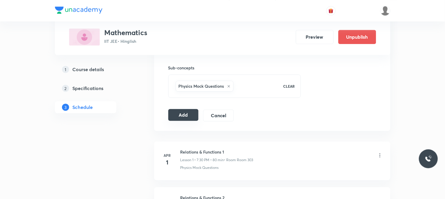
click at [184, 116] on button "Add" at bounding box center [183, 115] width 30 height 12
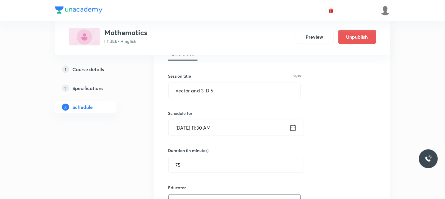
scroll to position [65, 0]
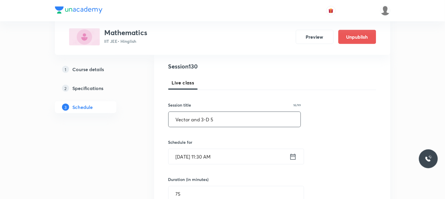
click at [217, 123] on input "Vector and 3-D 5" at bounding box center [234, 119] width 132 height 15
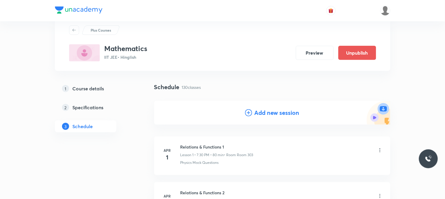
scroll to position [33, 0]
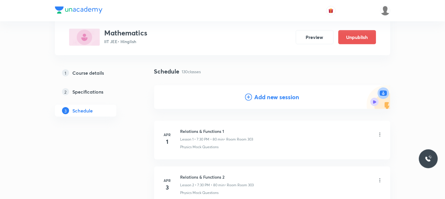
click at [283, 92] on div "Add new session" at bounding box center [272, 97] width 236 height 24
click at [282, 84] on div "Schedule 130 classes Add new session" at bounding box center [272, 92] width 236 height 51
click at [281, 93] on h4 "Add new session" at bounding box center [276, 97] width 45 height 9
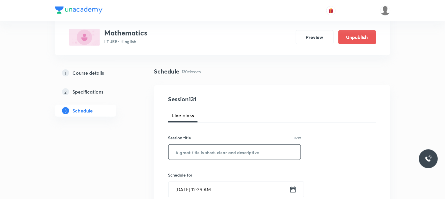
click at [235, 159] on input "text" at bounding box center [234, 152] width 132 height 15
paste input "Vector and 3-D 5"
type input "Vector and 3-D 6"
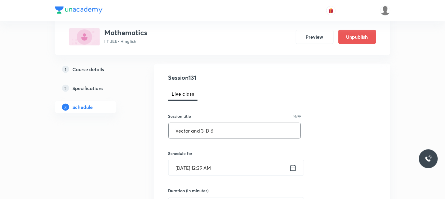
scroll to position [98, 0]
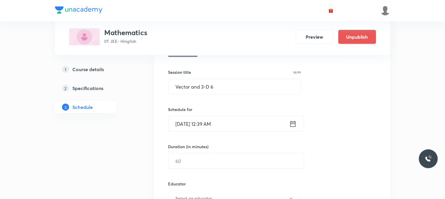
click at [245, 110] on h6 "Schedule for" at bounding box center [234, 109] width 133 height 6
click at [251, 123] on input "Oct 5, 2025, 12:39 AM" at bounding box center [228, 123] width 121 height 15
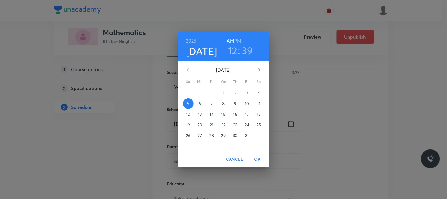
click at [211, 104] on p "7" at bounding box center [212, 104] width 2 height 6
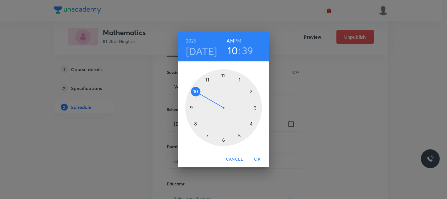
drag, startPoint x: 200, startPoint y: 99, endPoint x: 194, endPoint y: 105, distance: 9.0
click at [194, 105] on div at bounding box center [224, 107] width 77 height 77
drag, startPoint x: 201, startPoint y: 92, endPoint x: 196, endPoint y: 91, distance: 4.4
click at [196, 91] on div at bounding box center [224, 107] width 77 height 77
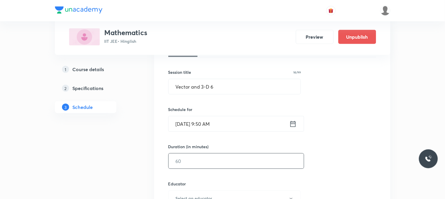
click at [200, 164] on input "text" at bounding box center [235, 160] width 135 height 15
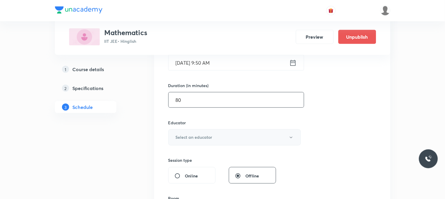
scroll to position [164, 0]
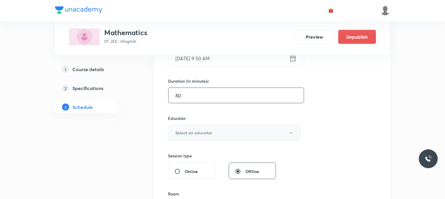
type input "80"
click at [204, 127] on button "Select an educator" at bounding box center [234, 133] width 133 height 16
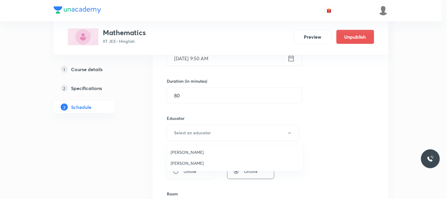
click at [199, 155] on li "Gourav Joshi" at bounding box center [235, 152] width 136 height 11
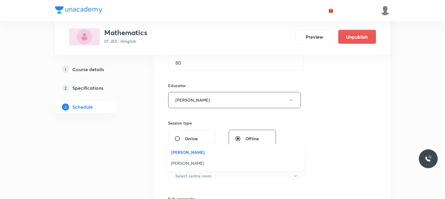
scroll to position [262, 0]
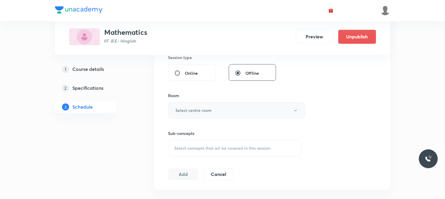
click at [201, 111] on h6 "Select centre room" at bounding box center [194, 110] width 36 height 6
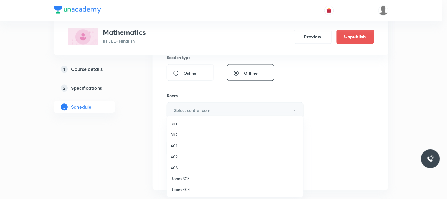
click at [199, 133] on span "302" at bounding box center [235, 135] width 129 height 6
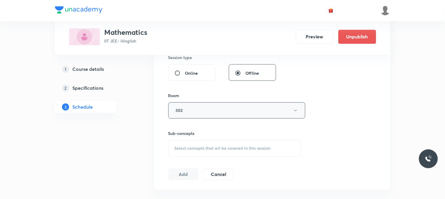
click at [223, 151] on span "Select concepts that wil be covered in this session" at bounding box center [222, 148] width 96 height 5
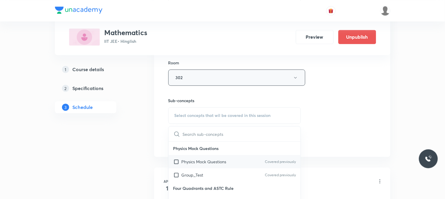
click at [218, 155] on div "Physics Mock Questions Covered previously" at bounding box center [234, 161] width 132 height 13
checkbox input "true"
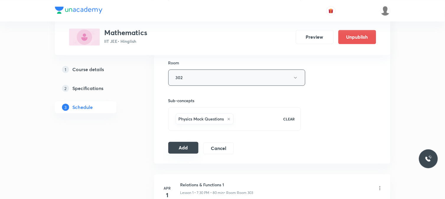
click at [191, 145] on button "Add" at bounding box center [183, 148] width 30 height 12
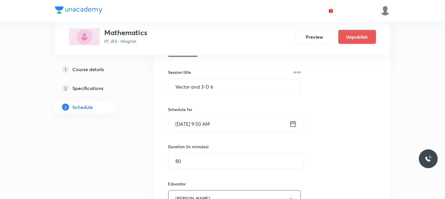
scroll to position [65, 0]
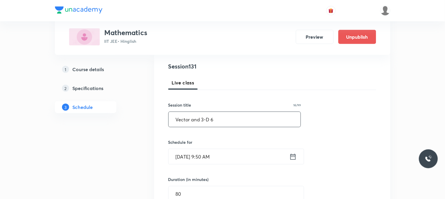
click at [222, 123] on input "Vector and 3-D 6" at bounding box center [234, 119] width 132 height 15
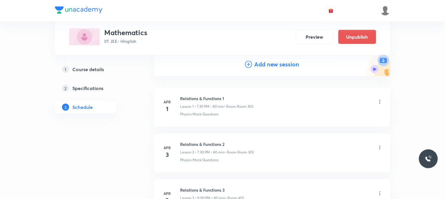
click at [268, 63] on h4 "Add new session" at bounding box center [276, 64] width 45 height 9
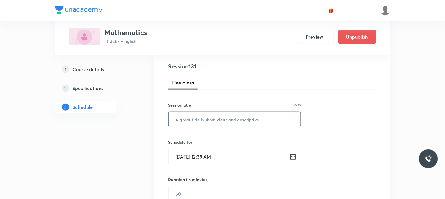
click at [221, 114] on input "text" at bounding box center [234, 119] width 132 height 15
paste input "Vector and 3-D 6"
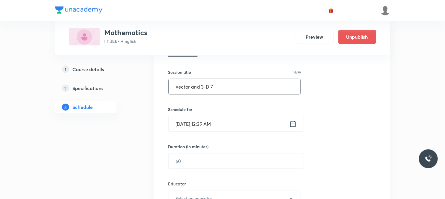
type input "Vector and 3-D 7"
click at [232, 134] on div "Session 132 Live class Session title 16/99 Vector and 3-D 7 ​ Schedule for Oct …" at bounding box center [272, 186] width 208 height 315
click at [237, 128] on input "Oct 5, 2025, 12:39 AM" at bounding box center [228, 123] width 121 height 15
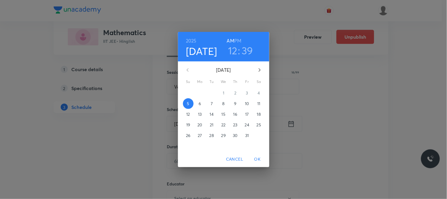
click at [210, 102] on span "7" at bounding box center [212, 104] width 11 height 6
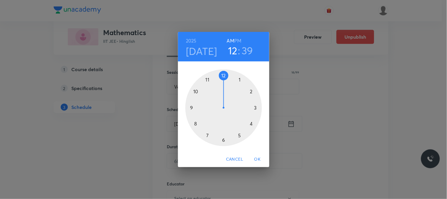
click at [236, 40] on h6 "PM" at bounding box center [238, 41] width 7 height 8
click at [246, 47] on h3 "39" at bounding box center [248, 50] width 12 height 12
click at [206, 80] on div at bounding box center [224, 107] width 77 height 77
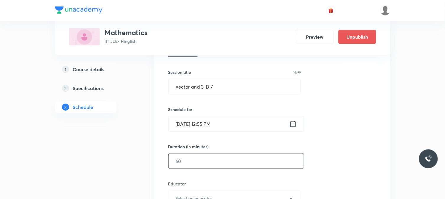
drag, startPoint x: 190, startPoint y: 160, endPoint x: 185, endPoint y: 160, distance: 5.3
click at [190, 160] on input "text" at bounding box center [235, 160] width 135 height 15
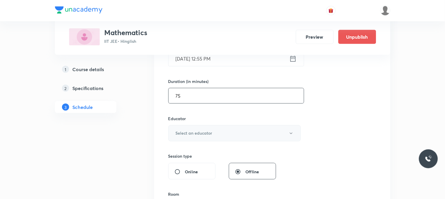
scroll to position [164, 0]
type input "75"
click at [207, 129] on button "Select an educator" at bounding box center [234, 133] width 133 height 16
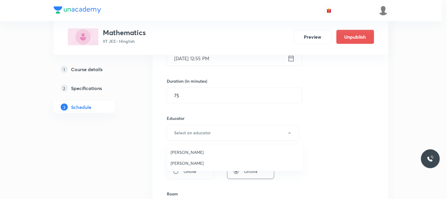
click at [196, 153] on span "Gourav Joshi" at bounding box center [235, 152] width 129 height 6
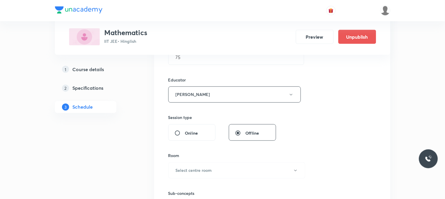
scroll to position [262, 0]
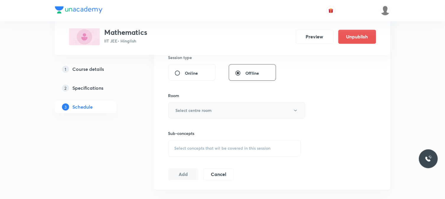
click at [198, 116] on button "Select centre room" at bounding box center [236, 110] width 137 height 16
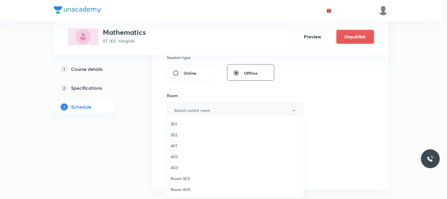
click at [196, 124] on span "301" at bounding box center [235, 124] width 129 height 6
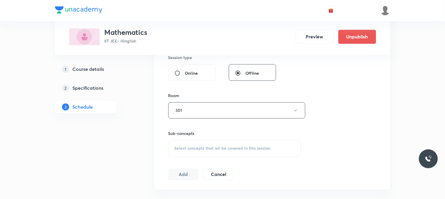
drag, startPoint x: 211, startPoint y: 140, endPoint x: 222, endPoint y: 143, distance: 10.5
click at [214, 140] on div "Sub-concepts Select concepts that wil be covered in this session" at bounding box center [234, 143] width 133 height 26
click at [222, 143] on div "Select concepts that wil be covered in this session" at bounding box center [234, 148] width 133 height 17
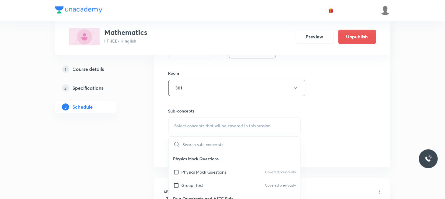
scroll to position [295, 0]
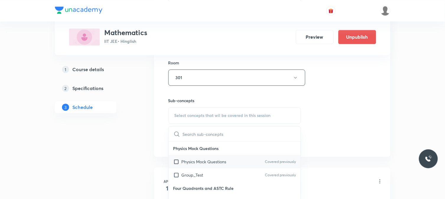
click at [220, 158] on div "Physics Mock Questions Covered previously" at bounding box center [234, 161] width 132 height 13
checkbox input "true"
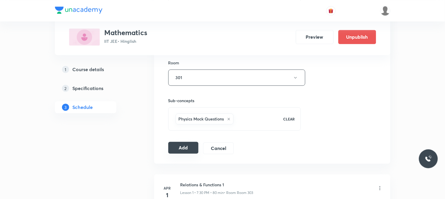
click at [176, 146] on button "Add" at bounding box center [183, 148] width 30 height 12
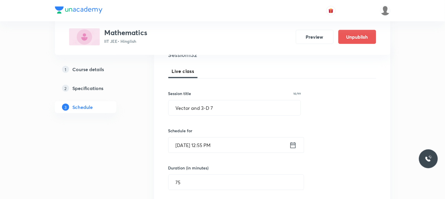
scroll to position [65, 0]
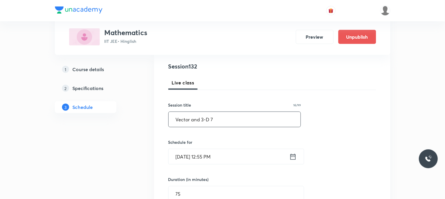
drag, startPoint x: 223, startPoint y: 119, endPoint x: 166, endPoint y: 124, distance: 57.7
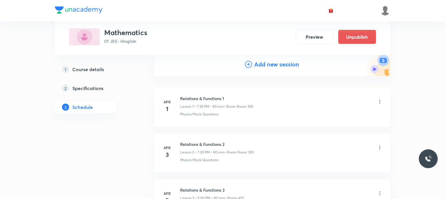
click at [263, 61] on h4 "Add new session" at bounding box center [276, 64] width 45 height 9
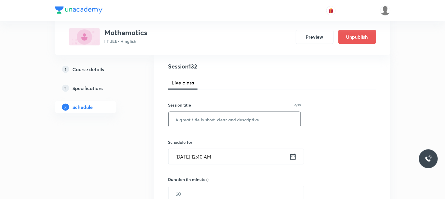
drag, startPoint x: 224, startPoint y: 117, endPoint x: 218, endPoint y: 119, distance: 6.3
click at [218, 119] on input "text" at bounding box center [234, 119] width 132 height 15
paste input "Vector and 3-D 7"
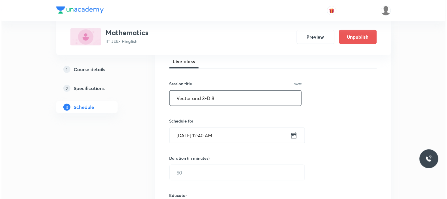
scroll to position [98, 0]
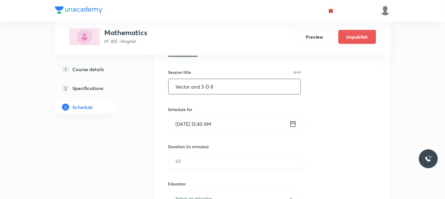
type input "Vector and 3-D 8"
click at [208, 116] on input "Oct 5, 2025, 12:40 AM" at bounding box center [228, 123] width 121 height 15
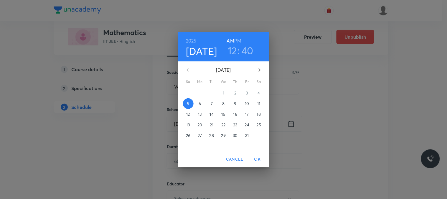
click at [229, 101] on div "5 6 7 8 9 10 11" at bounding box center [223, 103] width 91 height 11
click at [221, 102] on span "8" at bounding box center [224, 104] width 11 height 6
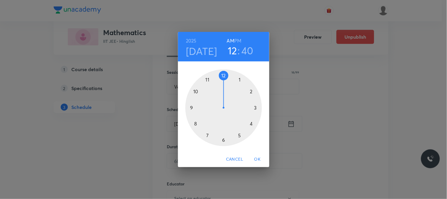
click at [196, 120] on div at bounding box center [224, 107] width 77 height 77
drag, startPoint x: 237, startPoint y: 100, endPoint x: 248, endPoint y: 122, distance: 24.5
click at [248, 122] on div at bounding box center [224, 107] width 77 height 77
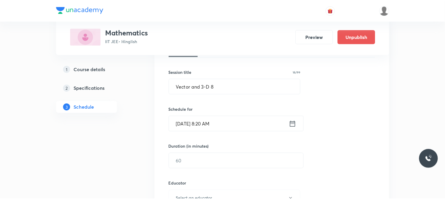
scroll to position [131, 0]
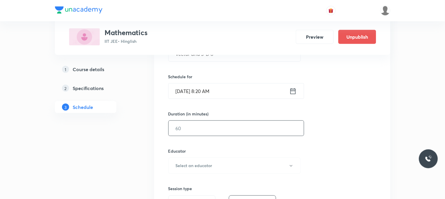
click at [198, 128] on input "text" at bounding box center [235, 128] width 135 height 15
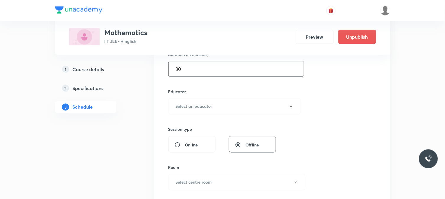
scroll to position [196, 0]
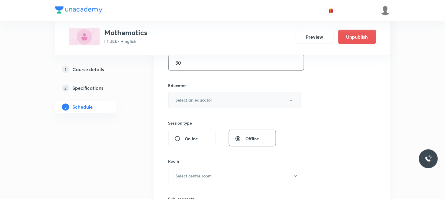
type input "80"
click at [197, 105] on button "Select an educator" at bounding box center [234, 100] width 133 height 16
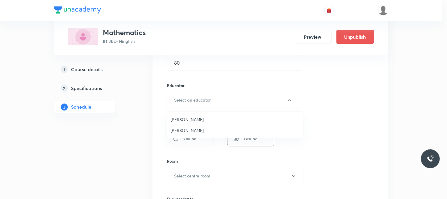
click at [193, 111] on ul "Gourav Joshi Hari Narayan Sharma" at bounding box center [235, 124] width 136 height 27
click at [194, 117] on span "Gourav Joshi" at bounding box center [235, 119] width 129 height 6
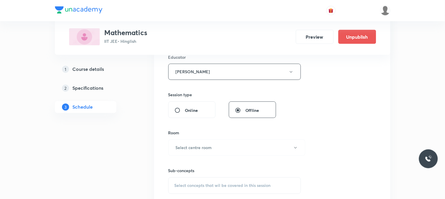
scroll to position [295, 0]
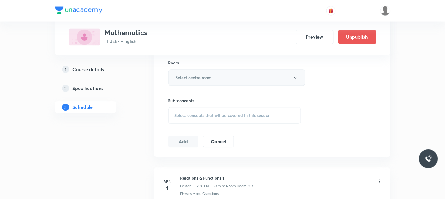
click at [208, 78] on h6 "Select centre room" at bounding box center [194, 77] width 36 height 6
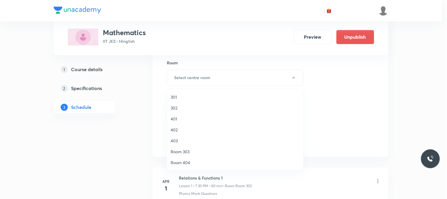
click at [201, 101] on li "301" at bounding box center [235, 96] width 136 height 11
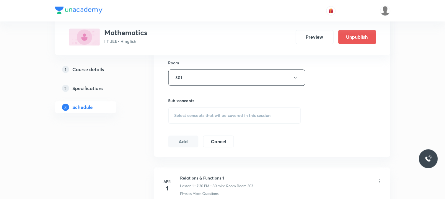
click at [221, 116] on span "Select concepts that wil be covered in this session" at bounding box center [222, 115] width 96 height 5
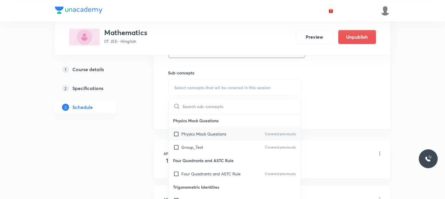
scroll to position [328, 0]
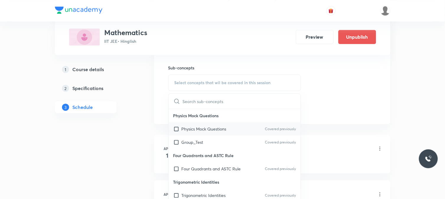
click at [216, 124] on div "Physics Mock Questions Covered previously" at bounding box center [234, 128] width 132 height 13
checkbox input "true"
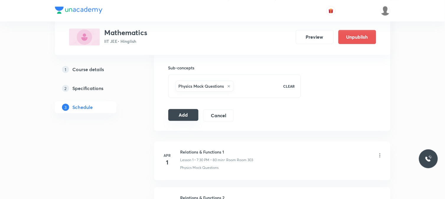
click at [186, 120] on button "Add" at bounding box center [183, 115] width 30 height 12
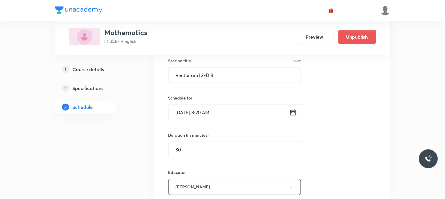
scroll to position [98, 0]
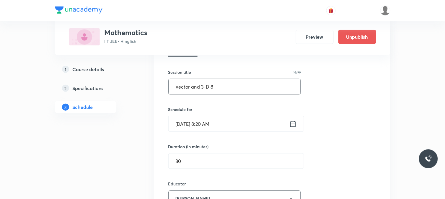
drag, startPoint x: 232, startPoint y: 90, endPoint x: 157, endPoint y: 86, distance: 74.4
click at [157, 86] on div "Session 133 Live class Session title 16/99 Vector and 3-D 8 ​ Schedule for Oct …" at bounding box center [272, 190] width 236 height 340
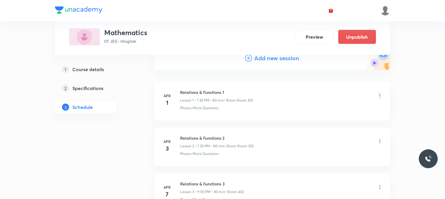
scroll to position [33, 0]
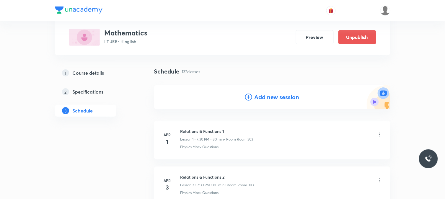
click at [248, 97] on icon at bounding box center [248, 97] width 7 height 7
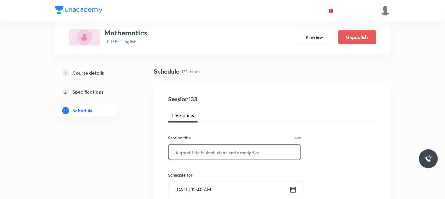
drag, startPoint x: 222, startPoint y: 157, endPoint x: 245, endPoint y: 145, distance: 25.3
click at [222, 158] on input "text" at bounding box center [234, 152] width 132 height 15
paste input "Vector and 3-D 8"
type input "Vector and 3-D 9"
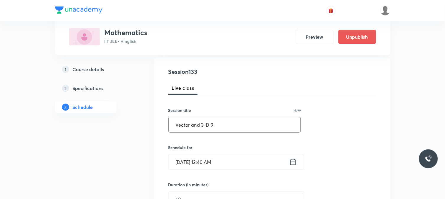
scroll to position [98, 0]
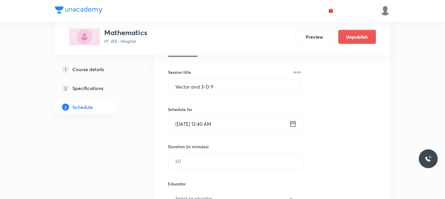
click at [232, 120] on input "Oct 5, 2025, 12:40 AM" at bounding box center [228, 123] width 121 height 15
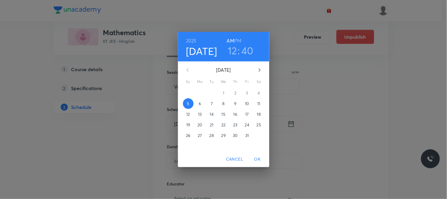
click at [260, 105] on p "11" at bounding box center [259, 104] width 3 height 6
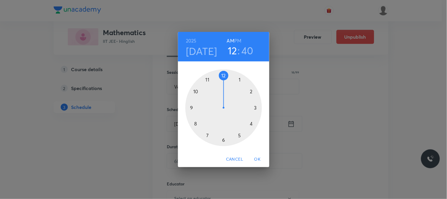
click at [238, 40] on h6 "PM" at bounding box center [238, 41] width 7 height 8
click at [245, 54] on h3 "40" at bounding box center [248, 50] width 12 height 12
drag, startPoint x: 213, startPoint y: 83, endPoint x: 208, endPoint y: 84, distance: 4.9
click at [208, 84] on div at bounding box center [224, 107] width 77 height 77
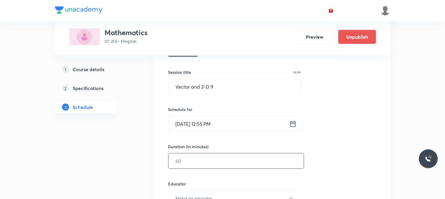
drag, startPoint x: 182, startPoint y: 167, endPoint x: 180, endPoint y: 134, distance: 33.1
click at [182, 164] on input "text" at bounding box center [235, 160] width 135 height 15
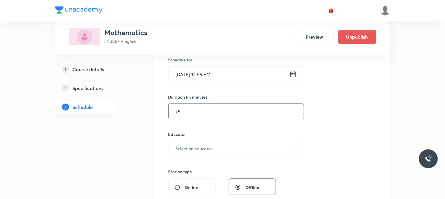
scroll to position [196, 0]
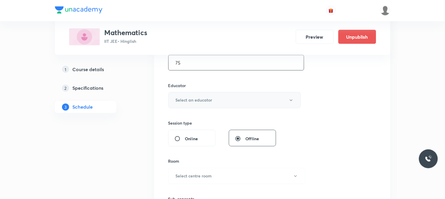
type input "75"
click at [199, 100] on h6 "Select an educator" at bounding box center [194, 100] width 37 height 6
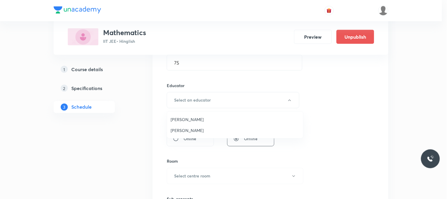
click at [195, 117] on span "Gourav Joshi" at bounding box center [235, 119] width 129 height 6
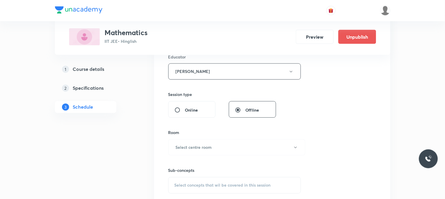
scroll to position [262, 0]
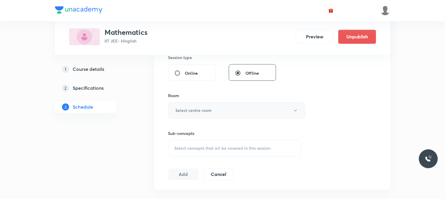
click at [208, 111] on h6 "Select centre room" at bounding box center [194, 110] width 36 height 6
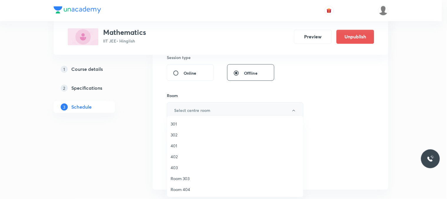
click at [199, 127] on li "301" at bounding box center [235, 123] width 136 height 11
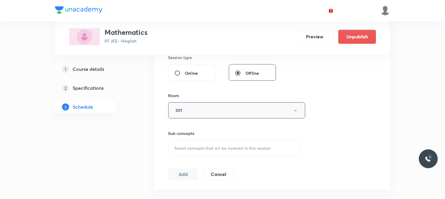
click at [223, 144] on div "Select concepts that wil be covered in this session" at bounding box center [234, 148] width 133 height 17
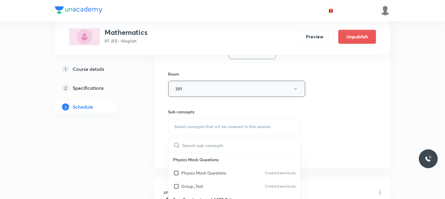
scroll to position [295, 0]
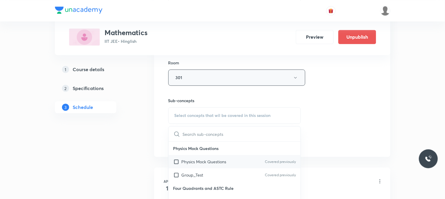
click at [227, 160] on div "Physics Mock Questions Covered previously" at bounding box center [234, 161] width 132 height 13
checkbox input "true"
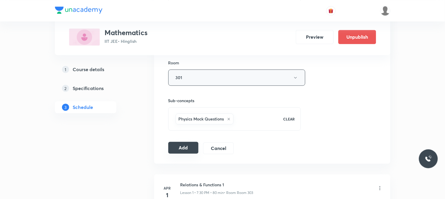
click at [193, 150] on button "Add" at bounding box center [183, 148] width 30 height 12
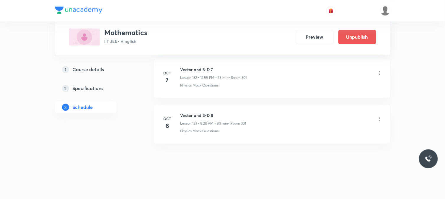
scroll to position [6090, 0]
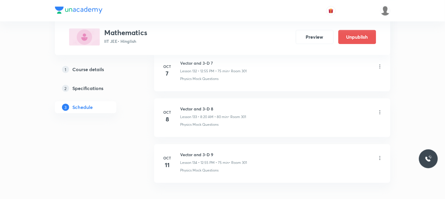
click at [209, 91] on li "Oct 7 Vector and 3-D 7 Lesson 132 • 12:55 PM • 75 min • Room 301 Physics Mock Q…" at bounding box center [272, 72] width 236 height 39
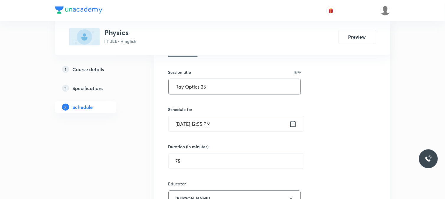
click at [211, 89] on input "Ray Optics 35" at bounding box center [234, 86] width 132 height 15
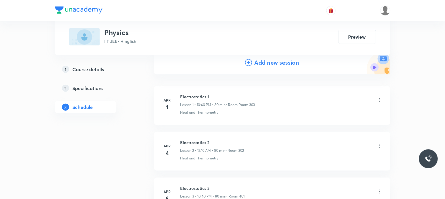
scroll to position [33, 0]
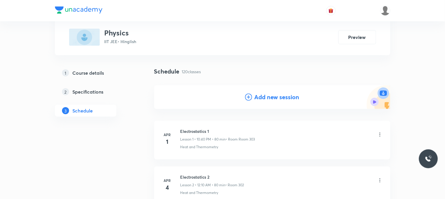
click at [258, 96] on h4 "Add new session" at bounding box center [276, 97] width 45 height 9
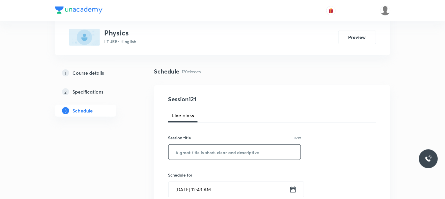
click at [214, 155] on input "text" at bounding box center [234, 152] width 132 height 15
paste input "Ray Optics 35"
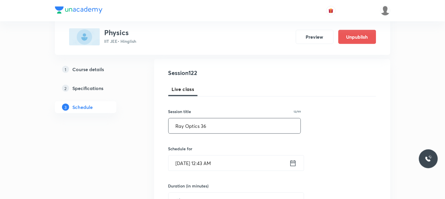
scroll to position [98, 0]
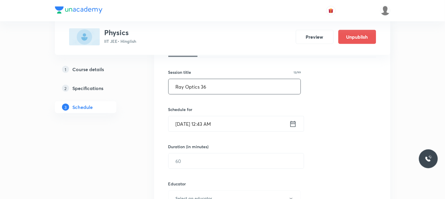
type input "Ray Optics 36"
click at [231, 114] on div "Schedule for [DATE] 12:43 AM ​" at bounding box center [234, 118] width 133 height 25
click at [242, 122] on input "[DATE] 12:43 AM" at bounding box center [228, 123] width 121 height 15
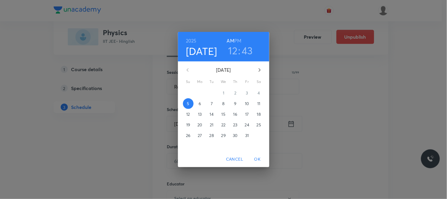
click at [207, 104] on span "7" at bounding box center [212, 104] width 11 height 6
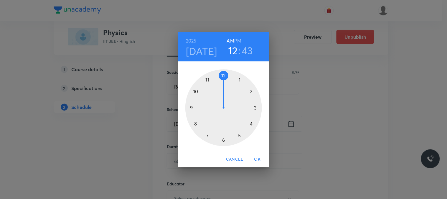
click at [208, 80] on div at bounding box center [224, 107] width 77 height 77
drag, startPoint x: 226, startPoint y: 132, endPoint x: 224, endPoint y: 140, distance: 7.5
click at [224, 140] on div at bounding box center [224, 107] width 77 height 77
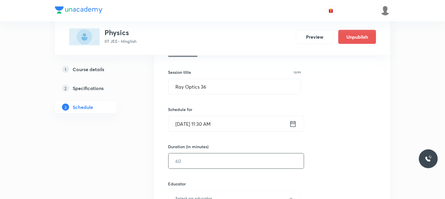
click at [197, 160] on input "text" at bounding box center [235, 160] width 135 height 15
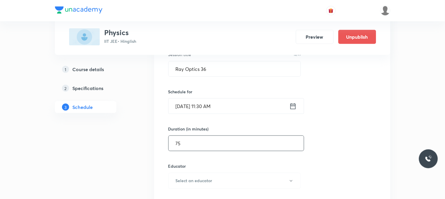
scroll to position [164, 0]
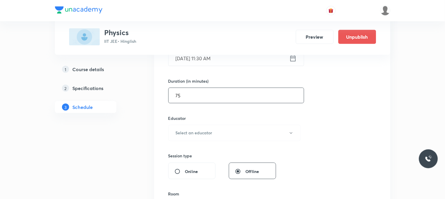
type input "75"
click at [193, 142] on div "Session 122 Live class Session title 13/99 Ray Optics 36 ​ Schedule for [DATE] …" at bounding box center [272, 121] width 208 height 315
click at [193, 141] on div "Session 122 Live class Session title 13/99 Ray Optics 36 ​ Schedule for [DATE] …" at bounding box center [272, 121] width 208 height 315
click at [190, 137] on button "Select an educator" at bounding box center [234, 133] width 133 height 16
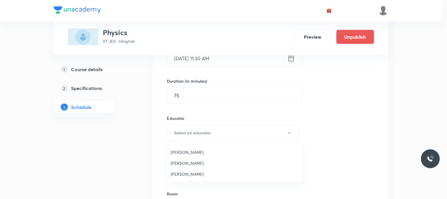
click at [185, 175] on span "[PERSON_NAME]" at bounding box center [235, 174] width 129 height 6
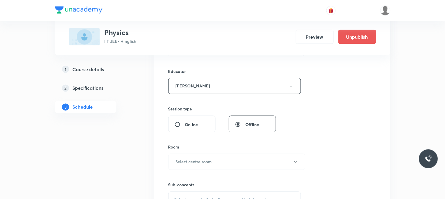
scroll to position [262, 0]
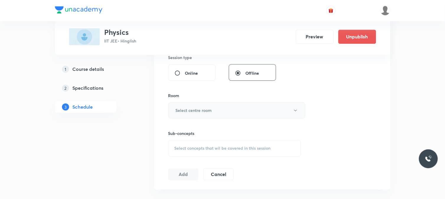
click at [189, 110] on h6 "Select centre room" at bounding box center [194, 110] width 36 height 6
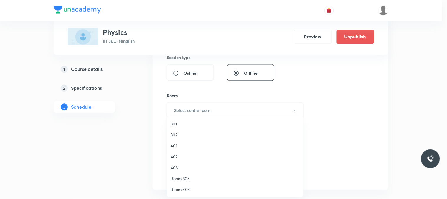
click at [185, 126] on span "301" at bounding box center [235, 124] width 129 height 6
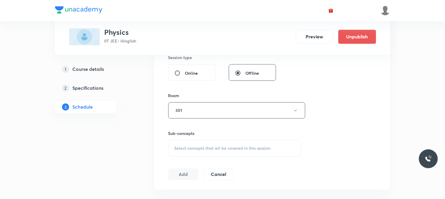
click at [208, 147] on span "Select concepts that wil be covered in this session" at bounding box center [222, 148] width 96 height 5
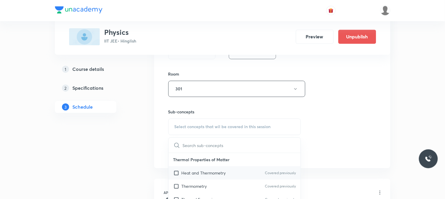
scroll to position [295, 0]
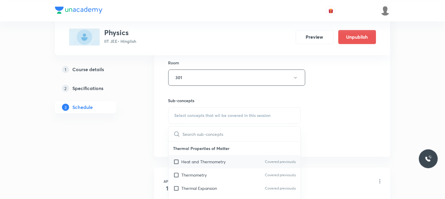
click at [214, 162] on p "Heat and Thermometry" at bounding box center [203, 161] width 44 height 6
checkbox input "true"
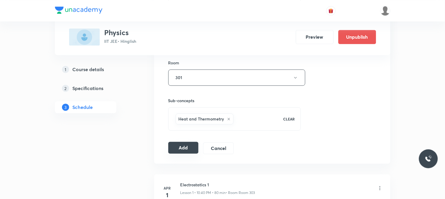
click at [184, 146] on button "Add" at bounding box center [183, 148] width 30 height 12
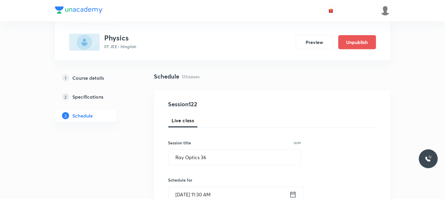
scroll to position [0, 0]
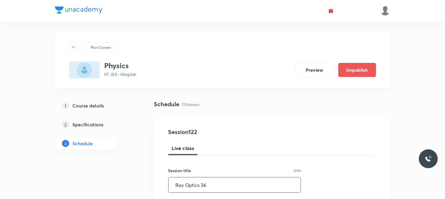
drag, startPoint x: 222, startPoint y: 179, endPoint x: 147, endPoint y: 192, distance: 76.7
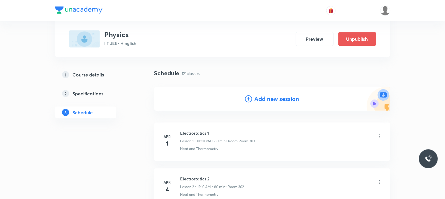
scroll to position [33, 0]
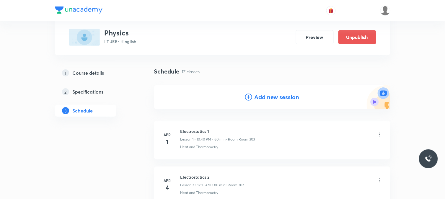
click at [258, 99] on h4 "Add new session" at bounding box center [276, 97] width 45 height 9
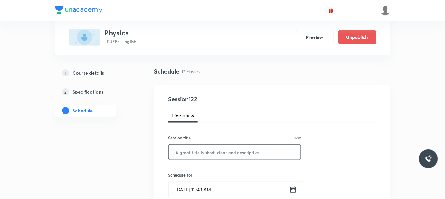
click at [204, 157] on input "text" at bounding box center [234, 152] width 132 height 15
paste input "Ray Optics 36"
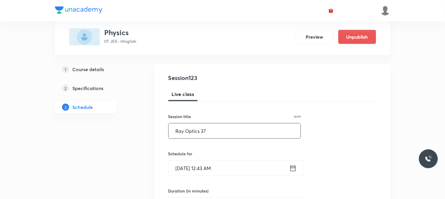
scroll to position [65, 0]
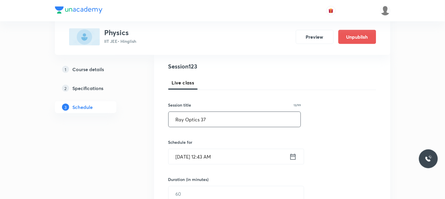
type input "Ray Optics 37"
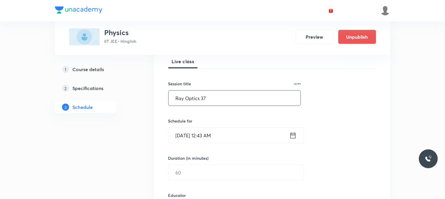
scroll to position [98, 0]
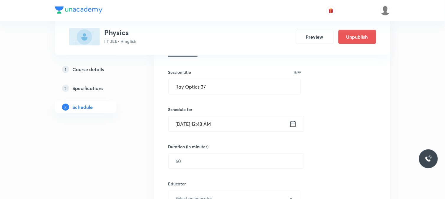
click at [230, 113] on div "Schedule for [DATE] 12:43 AM ​" at bounding box center [234, 118] width 133 height 25
click at [234, 119] on input "[DATE] 12:43 AM" at bounding box center [228, 123] width 121 height 15
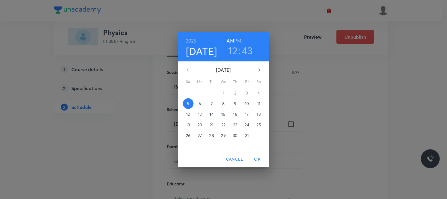
click at [225, 102] on p "8" at bounding box center [223, 104] width 2 height 6
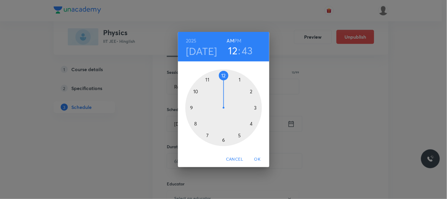
click at [190, 110] on div at bounding box center [224, 107] width 77 height 77
click at [196, 93] on div at bounding box center [224, 107] width 77 height 77
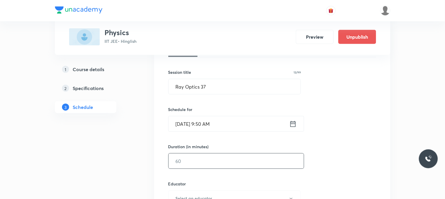
click at [191, 165] on input "text" at bounding box center [235, 160] width 135 height 15
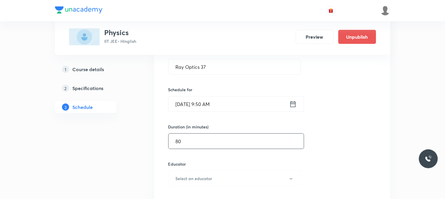
scroll to position [196, 0]
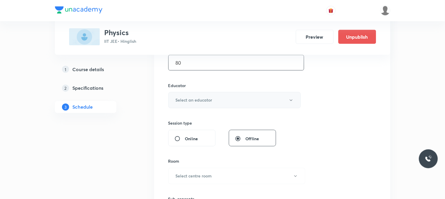
type input "80"
click at [204, 99] on h6 "Select an educator" at bounding box center [194, 100] width 37 height 6
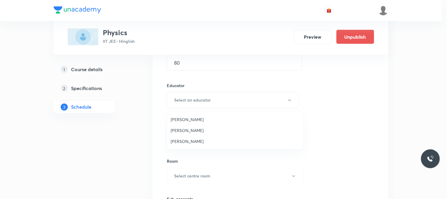
drag, startPoint x: 187, startPoint y: 143, endPoint x: 202, endPoint y: 137, distance: 16.0
click at [188, 143] on span "[PERSON_NAME]" at bounding box center [235, 141] width 129 height 6
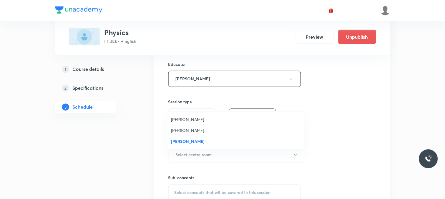
scroll to position [229, 0]
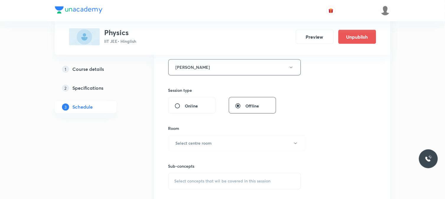
drag, startPoint x: 202, startPoint y: 127, endPoint x: 201, endPoint y: 132, distance: 4.7
click at [201, 129] on div "Room" at bounding box center [234, 128] width 133 height 6
click at [200, 142] on h6 "Select centre room" at bounding box center [194, 143] width 36 height 6
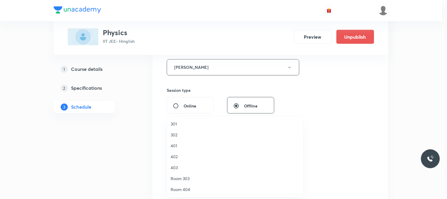
click at [183, 130] on li "302" at bounding box center [235, 134] width 136 height 11
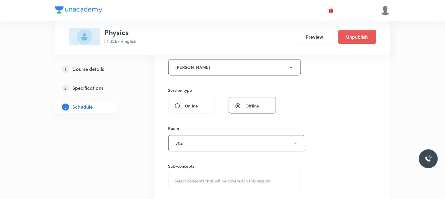
click at [204, 173] on div "Sub-concepts Select concepts that wil be covered in this session" at bounding box center [234, 176] width 133 height 26
click at [208, 180] on span "Select concepts that wil be covered in this session" at bounding box center [222, 181] width 96 height 5
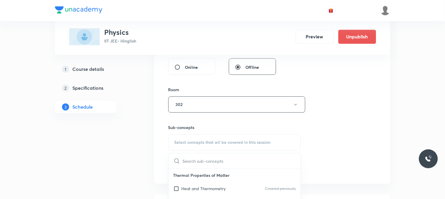
scroll to position [303, 0]
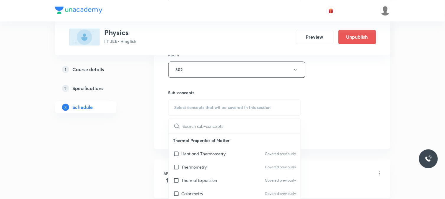
click at [211, 155] on p "Heat and Thermometry" at bounding box center [203, 153] width 44 height 6
checkbox input "true"
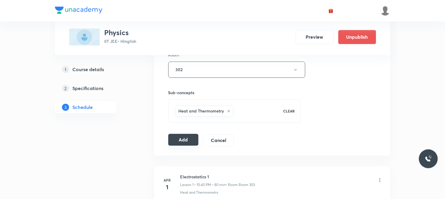
click at [176, 140] on button "Add" at bounding box center [183, 140] width 30 height 12
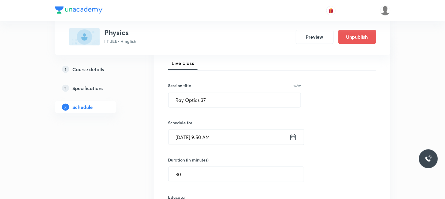
scroll to position [74, 0]
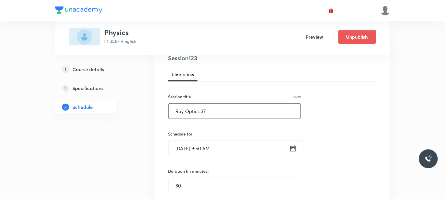
drag, startPoint x: 218, startPoint y: 109, endPoint x: 148, endPoint y: 128, distance: 73.1
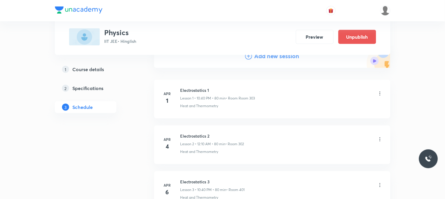
click at [283, 52] on div "Plus Courses Physics IIT JEE • Hinglish Preview Unpublish" at bounding box center [222, 27] width 335 height 55
click at [281, 55] on h4 "Add new session" at bounding box center [276, 56] width 45 height 9
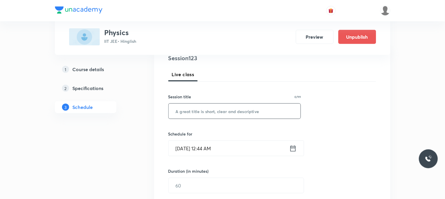
click at [243, 116] on input "text" at bounding box center [234, 111] width 132 height 15
paste input "Ray Optics 37"
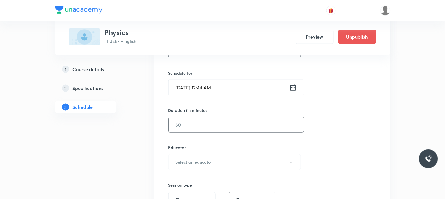
scroll to position [139, 0]
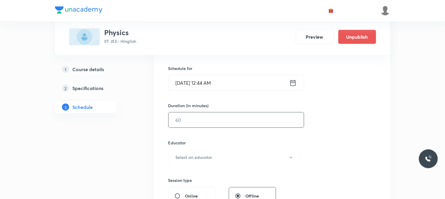
type input "Ray Optics 38"
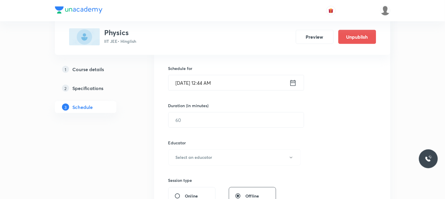
click at [249, 80] on input "[DATE] 12:44 AM" at bounding box center [228, 82] width 121 height 15
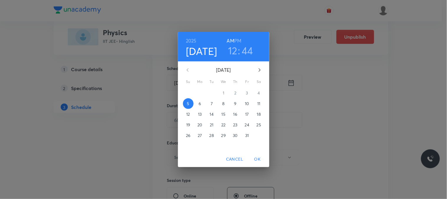
click at [259, 102] on p "11" at bounding box center [259, 104] width 3 height 6
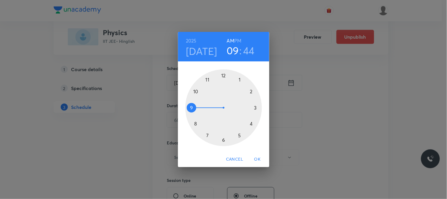
drag, startPoint x: 209, startPoint y: 96, endPoint x: 191, endPoint y: 110, distance: 22.6
click at [191, 110] on div at bounding box center [224, 107] width 77 height 77
drag, startPoint x: 215, startPoint y: 86, endPoint x: 198, endPoint y: 92, distance: 18.1
click at [198, 92] on div at bounding box center [224, 107] width 77 height 77
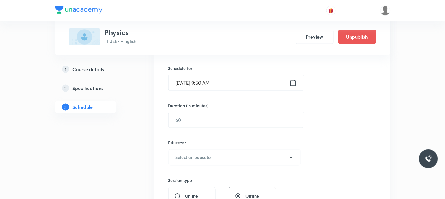
click at [187, 129] on div "Session 124 Live class Session title 13/99 Ray Optics 38 ​ Schedule for [DATE] …" at bounding box center [272, 145] width 208 height 315
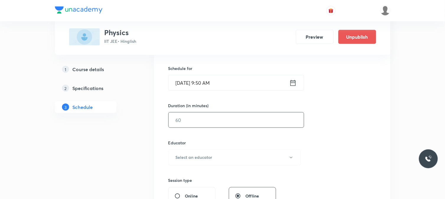
click at [190, 114] on input "text" at bounding box center [235, 119] width 135 height 15
type input "9"
type input "80"
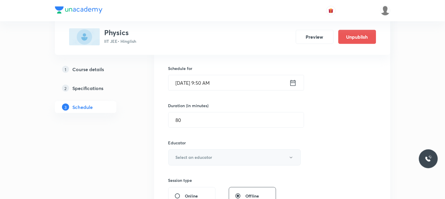
click at [225, 151] on button "Select an educator" at bounding box center [234, 157] width 133 height 16
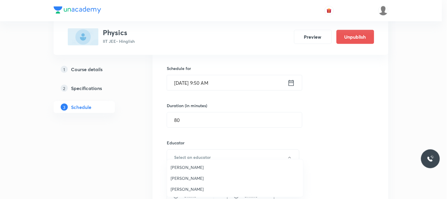
click at [204, 185] on li "[PERSON_NAME]" at bounding box center [235, 188] width 136 height 11
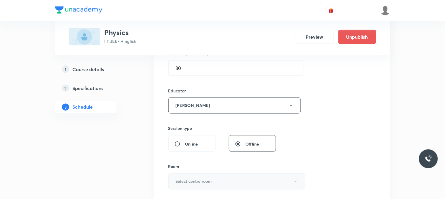
scroll to position [237, 0]
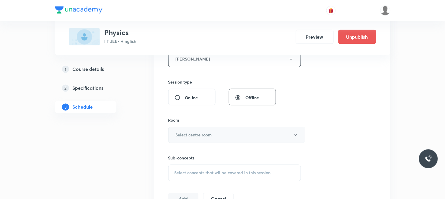
click at [201, 133] on h6 "Select centre room" at bounding box center [194, 135] width 36 height 6
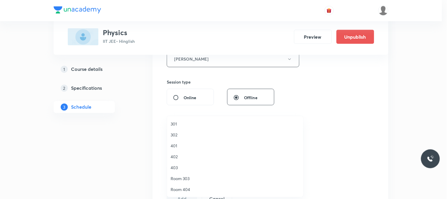
click at [179, 133] on span "302" at bounding box center [235, 135] width 129 height 6
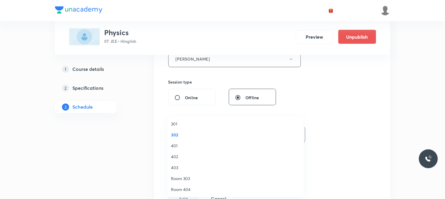
click at [215, 163] on div "Sub-concepts Select concepts that wil be covered in this session" at bounding box center [234, 168] width 133 height 26
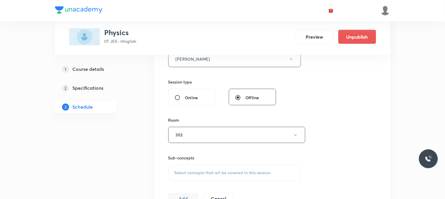
click at [226, 170] on div "Select concepts that wil be covered in this session" at bounding box center [234, 173] width 133 height 17
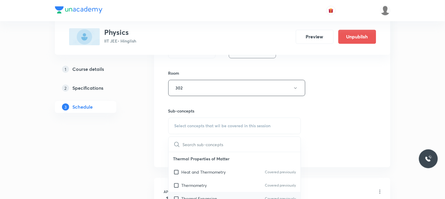
scroll to position [336, 0]
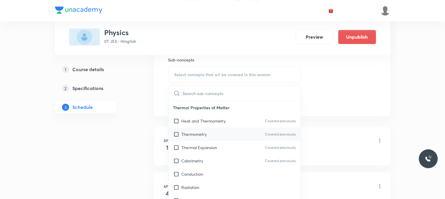
click at [222, 134] on div "Thermometry Covered previously" at bounding box center [234, 133] width 132 height 13
checkbox input "true"
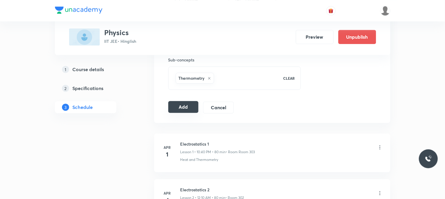
click at [178, 105] on button "Add" at bounding box center [183, 107] width 30 height 12
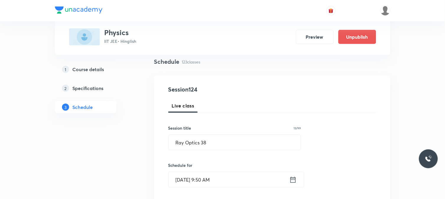
scroll to position [41, 0]
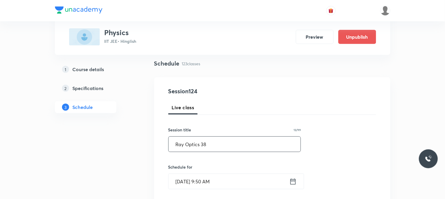
click at [219, 142] on input "Ray Optics 38" at bounding box center [234, 144] width 132 height 15
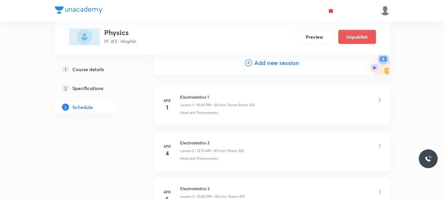
scroll to position [74, 0]
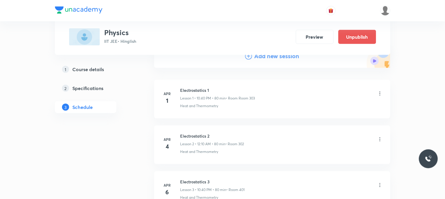
click at [282, 56] on h4 "Add new session" at bounding box center [276, 56] width 45 height 9
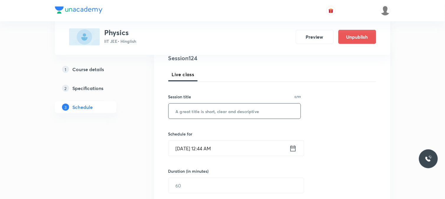
click at [238, 115] on input "text" at bounding box center [234, 111] width 132 height 15
paste input "Ray Optics 38"
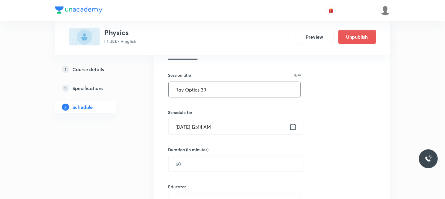
scroll to position [106, 0]
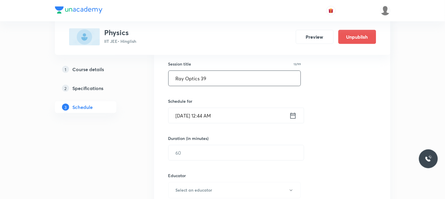
type input "Ray Optics 39"
click at [226, 111] on input "[DATE] 12:44 AM" at bounding box center [228, 115] width 121 height 15
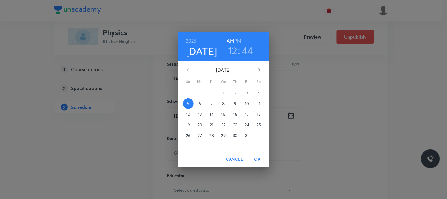
click at [262, 106] on span "11" at bounding box center [259, 104] width 11 height 6
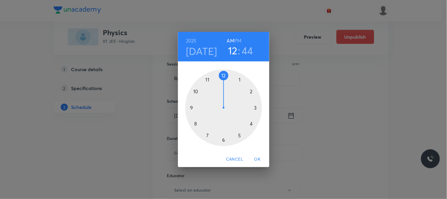
drag, startPoint x: 197, startPoint y: 81, endPoint x: 204, endPoint y: 81, distance: 7.1
click at [203, 81] on div at bounding box center [224, 107] width 77 height 77
drag, startPoint x: 214, startPoint y: 126, endPoint x: 224, endPoint y: 135, distance: 13.4
click at [224, 135] on div at bounding box center [224, 107] width 77 height 77
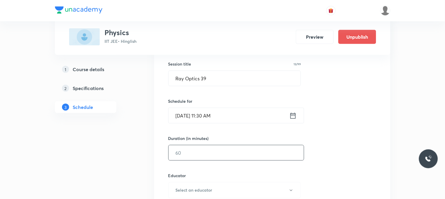
click at [195, 150] on input "text" at bounding box center [235, 152] width 135 height 15
type input "8"
type input "0"
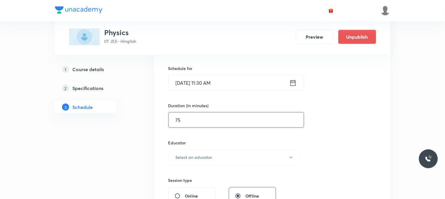
scroll to position [205, 0]
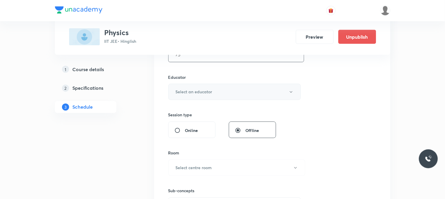
type input "75"
click at [219, 99] on button "Select an educator" at bounding box center [234, 92] width 133 height 16
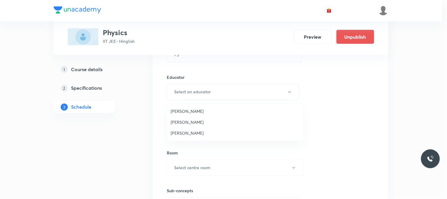
click at [201, 133] on span "[PERSON_NAME]" at bounding box center [235, 133] width 129 height 6
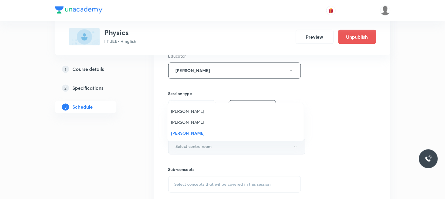
scroll to position [237, 0]
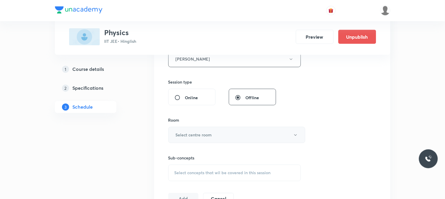
click at [205, 134] on h6 "Select centre room" at bounding box center [194, 135] width 36 height 6
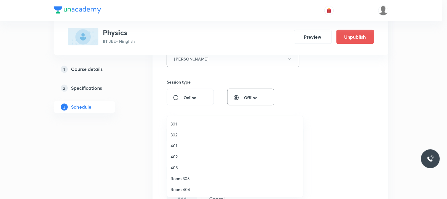
click at [200, 140] on li "302" at bounding box center [235, 134] width 136 height 11
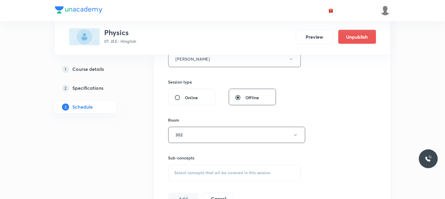
click at [242, 165] on div "Select concepts that wil be covered in this session" at bounding box center [234, 173] width 133 height 17
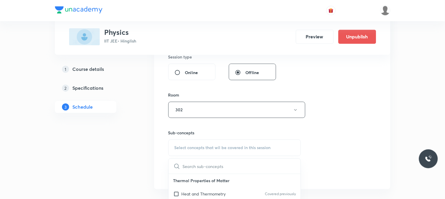
scroll to position [303, 0]
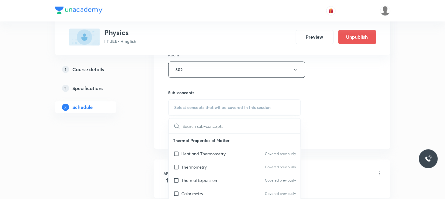
click at [224, 137] on p "Thermal Properties of Matter" at bounding box center [234, 140] width 132 height 13
click at [264, 160] on div "Thermometry Covered previously" at bounding box center [234, 166] width 132 height 13
checkbox input "true"
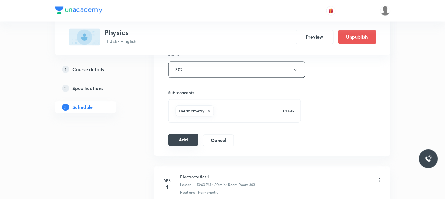
click at [192, 141] on button "Add" at bounding box center [183, 140] width 30 height 12
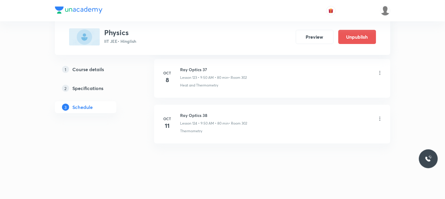
scroll to position [5678, 0]
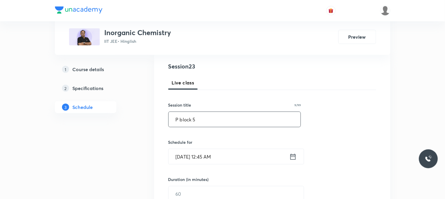
type input "P block 5"
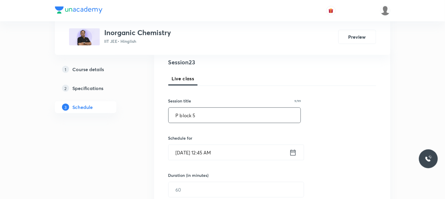
scroll to position [131, 0]
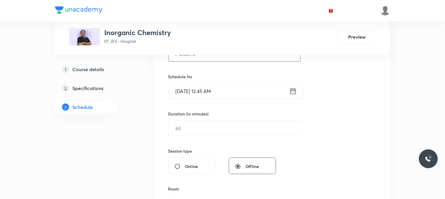
click at [209, 90] on input "[DATE] 12:45 AM" at bounding box center [228, 90] width 121 height 15
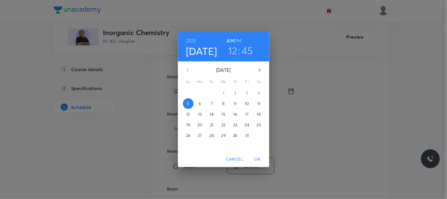
click at [212, 104] on p "7" at bounding box center [212, 104] width 2 height 6
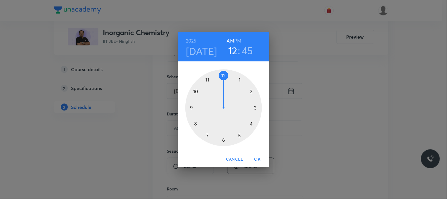
click at [199, 123] on div at bounding box center [224, 107] width 77 height 77
drag, startPoint x: 252, startPoint y: 118, endPoint x: 252, endPoint y: 122, distance: 3.8
click at [252, 122] on div at bounding box center [224, 107] width 77 height 77
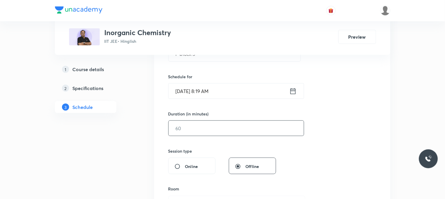
click at [216, 125] on input "text" at bounding box center [235, 128] width 135 height 15
type input "7"
type input "0"
type input "80"
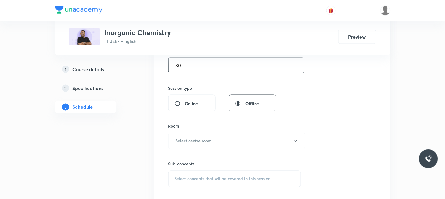
scroll to position [196, 0]
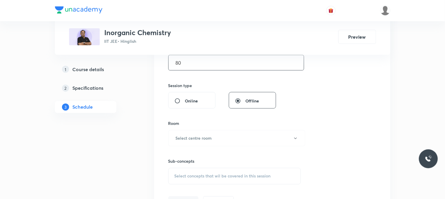
click at [215, 129] on div "Room Select centre room" at bounding box center [234, 133] width 133 height 26
click at [211, 137] on h6 "Select centre room" at bounding box center [194, 138] width 36 height 6
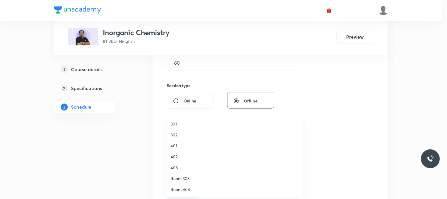
click at [190, 132] on span "302" at bounding box center [235, 135] width 129 height 6
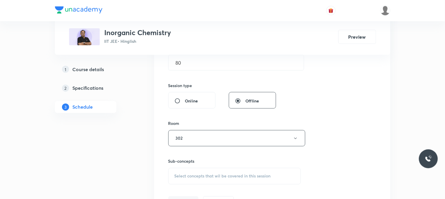
click at [211, 170] on div "Select concepts that wil be covered in this session" at bounding box center [234, 176] width 133 height 17
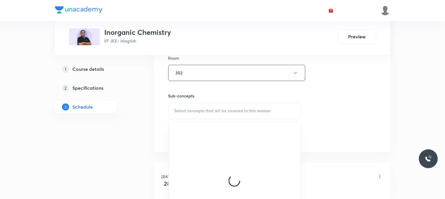
scroll to position [262, 0]
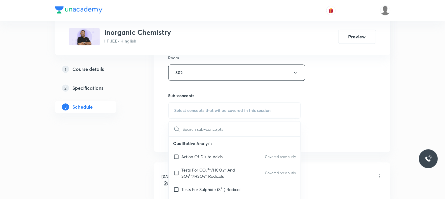
drag, startPoint x: 229, startPoint y: 158, endPoint x: 336, endPoint y: 126, distance: 112.3
click at [229, 157] on div "Action Of Dilute Acids Covered previously" at bounding box center [234, 156] width 132 height 13
checkbox input "true"
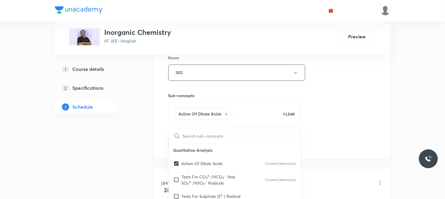
click at [373, 119] on div "Session 23 Live class Session title 9/99 P block 5 ​ Schedule for Oct 7, 2025, …" at bounding box center [272, 7] width 208 height 284
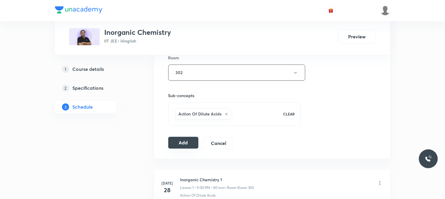
click at [182, 140] on button "Add" at bounding box center [183, 143] width 30 height 12
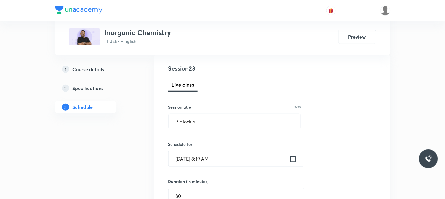
scroll to position [0, 0]
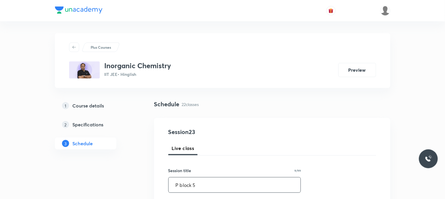
click at [208, 184] on input "P block 5" at bounding box center [234, 184] width 132 height 15
click at [208, 181] on input "P block 5" at bounding box center [234, 184] width 132 height 15
click at [208, 180] on input "P block 5" at bounding box center [234, 184] width 132 height 15
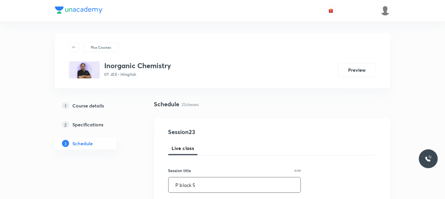
click at [208, 180] on input "P block 5" at bounding box center [234, 184] width 132 height 15
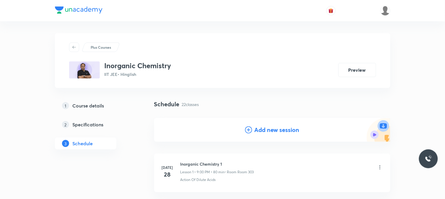
click at [285, 135] on div "Add new session" at bounding box center [272, 130] width 236 height 24
click at [284, 130] on h4 "Add new session" at bounding box center [276, 129] width 45 height 9
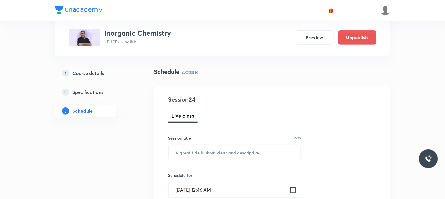
scroll to position [33, 0]
drag, startPoint x: 231, startPoint y: 161, endPoint x: 229, endPoint y: 149, distance: 12.5
click at [229, 149] on input "text" at bounding box center [234, 152] width 132 height 15
paste input "P block 5"
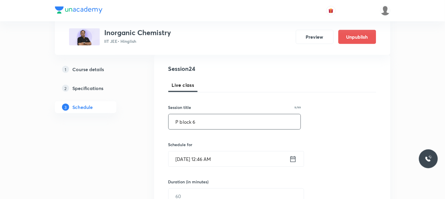
scroll to position [98, 0]
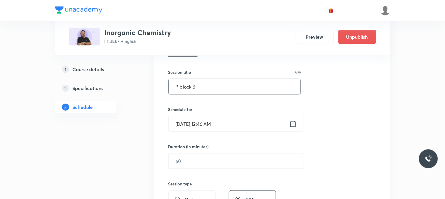
type input "P block 6"
click at [239, 126] on input "Oct 5, 2025, 12:46 AM" at bounding box center [228, 123] width 121 height 15
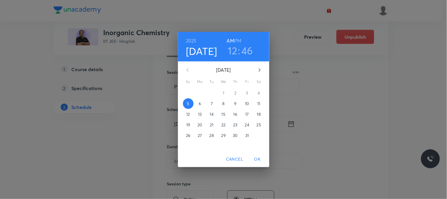
click at [226, 101] on span "8" at bounding box center [224, 104] width 11 height 6
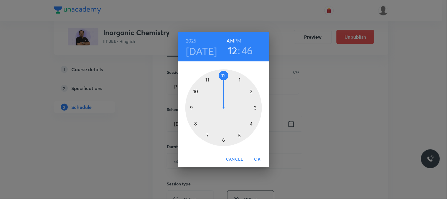
click at [208, 81] on div at bounding box center [224, 107] width 77 height 77
drag, startPoint x: 225, startPoint y: 142, endPoint x: 222, endPoint y: 143, distance: 3.2
click at [222, 143] on div at bounding box center [224, 107] width 77 height 77
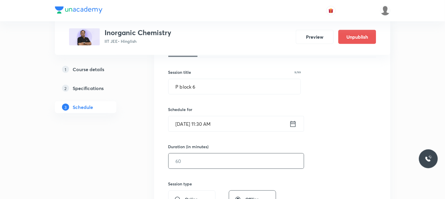
click at [196, 161] on input "text" at bounding box center [235, 160] width 135 height 15
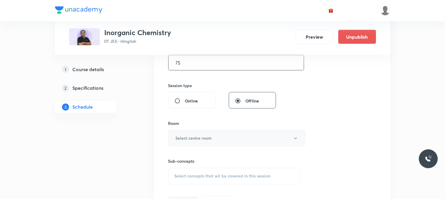
type input "75"
click at [204, 140] on h6 "Select centre room" at bounding box center [194, 138] width 36 height 6
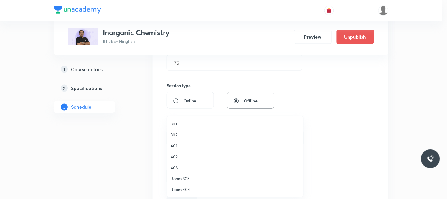
click at [195, 135] on span "302" at bounding box center [235, 135] width 129 height 6
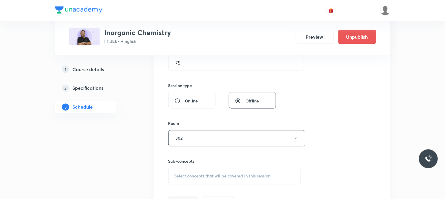
click at [224, 174] on span "Select concepts that wil be covered in this session" at bounding box center [222, 176] width 96 height 5
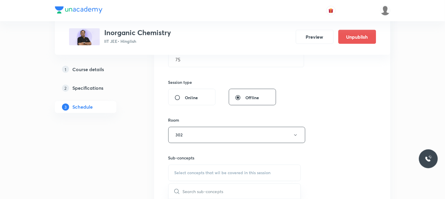
scroll to position [265, 0]
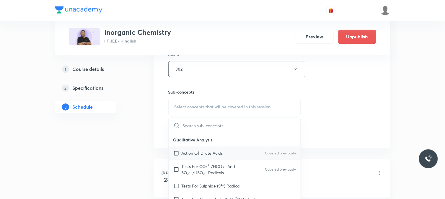
click at [223, 153] on div "Action Of Dilute Acids Covered previously" at bounding box center [234, 153] width 132 height 13
checkbox input "true"
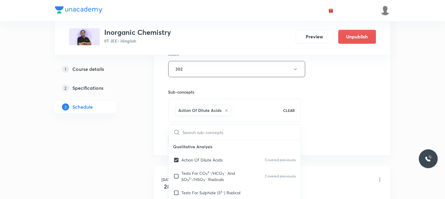
click at [372, 122] on div "Session 24 Live class Session title 9/99 P block 6 ​ Schedule for Oct 8, 2025, …" at bounding box center [272, 4] width 208 height 284
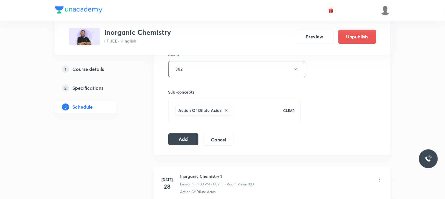
click at [177, 139] on button "Add" at bounding box center [183, 139] width 30 height 12
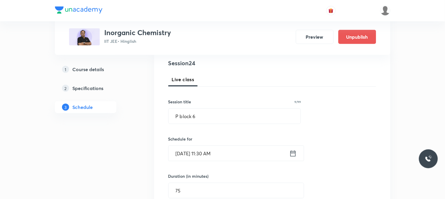
scroll to position [3, 0]
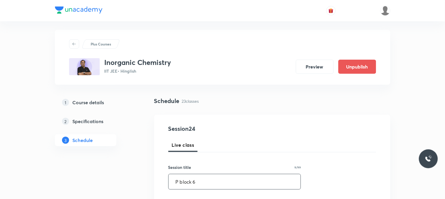
click at [213, 176] on input "P block 6" at bounding box center [234, 181] width 132 height 15
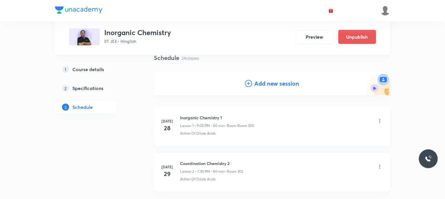
scroll to position [36, 0]
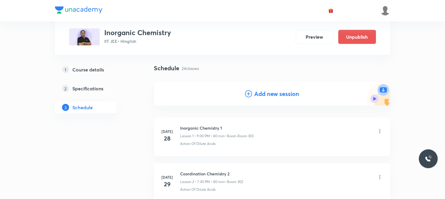
click at [260, 95] on h4 "Add new session" at bounding box center [276, 93] width 45 height 9
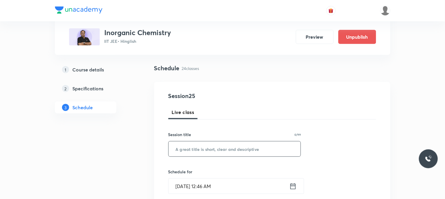
click at [224, 153] on input "text" at bounding box center [234, 148] width 132 height 15
paste input "P block 6"
type input "P block 7"
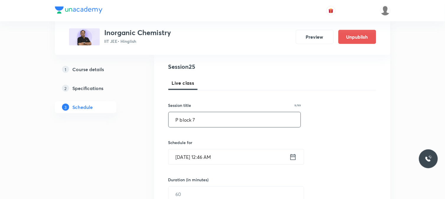
scroll to position [101, 0]
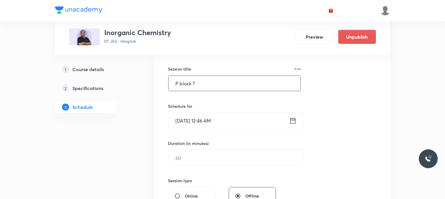
click at [224, 119] on input "Oct 5, 2025, 12:46 AM" at bounding box center [228, 120] width 121 height 15
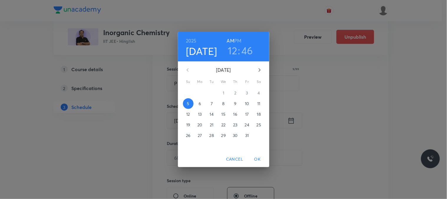
click at [227, 104] on span "8" at bounding box center [224, 104] width 11 height 6
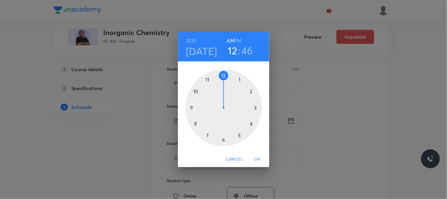
click at [243, 49] on h3 "46" at bounding box center [248, 50] width 12 height 12
drag, startPoint x: 211, startPoint y: 78, endPoint x: 207, endPoint y: 79, distance: 3.9
click at [207, 79] on div at bounding box center [224, 107] width 77 height 77
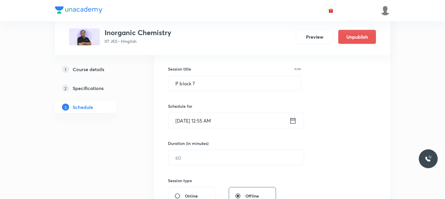
click at [235, 121] on input "Oct 8, 2025, 12:55 AM" at bounding box center [228, 120] width 121 height 15
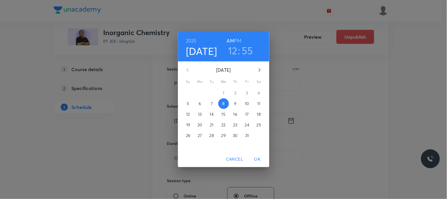
click at [237, 38] on h6 "PM" at bounding box center [238, 41] width 7 height 8
click at [255, 163] on button "OK" at bounding box center [257, 159] width 19 height 11
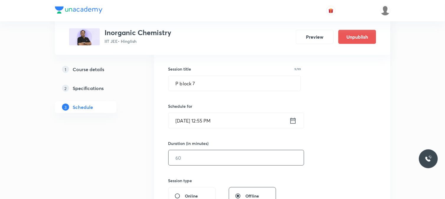
click at [217, 164] on input "text" at bounding box center [235, 157] width 135 height 15
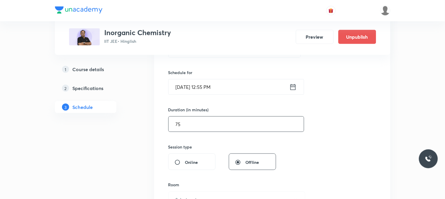
scroll to position [167, 0]
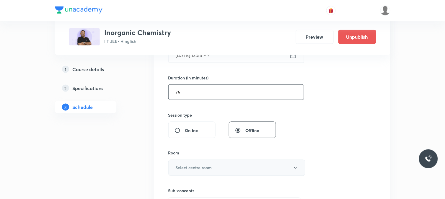
type input "75"
click at [190, 168] on h6 "Select centre room" at bounding box center [194, 168] width 36 height 6
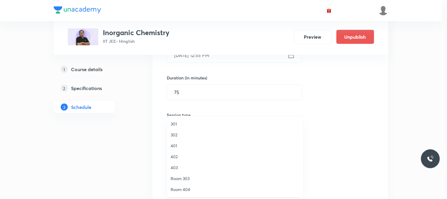
click at [180, 143] on span "401" at bounding box center [235, 145] width 129 height 6
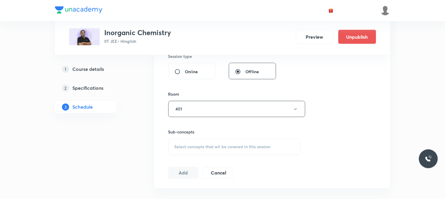
scroll to position [232, 0]
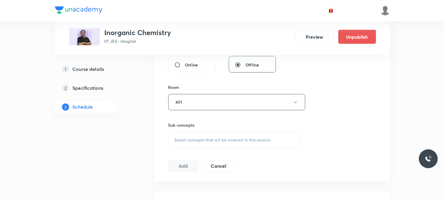
click at [214, 137] on div "Select concepts that wil be covered in this session" at bounding box center [234, 140] width 133 height 17
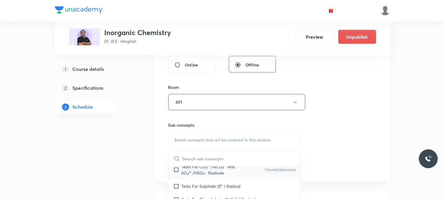
click at [209, 172] on p "Tests For CO₃²⁻/HCO₃⁻ And SO₃²⁻/HSO₃⁻ Radicals" at bounding box center [211, 170] width 60 height 12
checkbox input "true"
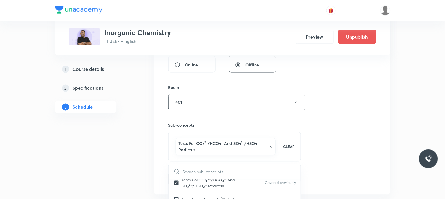
click at [381, 160] on div "Session 25 Live class Session title 9/99 P block 7 ​ Schedule for Oct 8, 2025, …" at bounding box center [272, 40] width 236 height 309
click at [194, 176] on button "Add" at bounding box center [183, 179] width 30 height 12
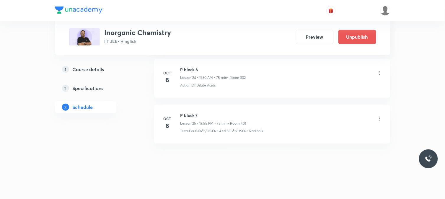
scroll to position [1101, 0]
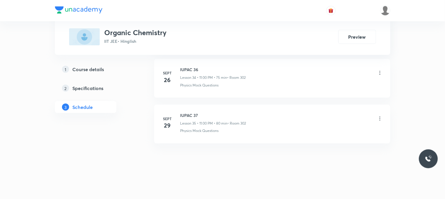
click at [186, 106] on li "[DATE] IUPAC 37 Lesson 35 • 11:00 PM • 80 min • Room 302 Physics Mock Questions" at bounding box center [272, 124] width 236 height 39
copy h6 "IUPAC 37"
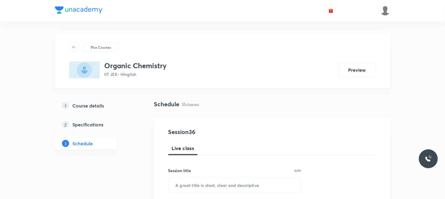
scroll to position [65, 0]
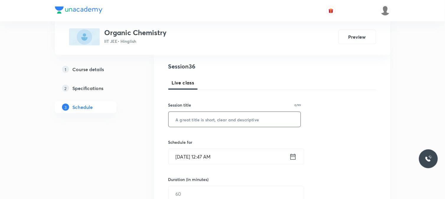
click at [218, 121] on input "text" at bounding box center [234, 119] width 132 height 15
paste input "IUPAC 37"
type input "IUPAC 38"
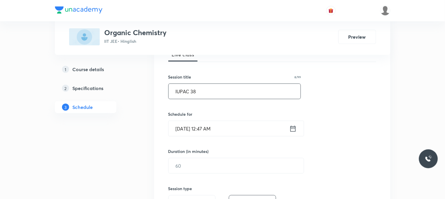
scroll to position [131, 0]
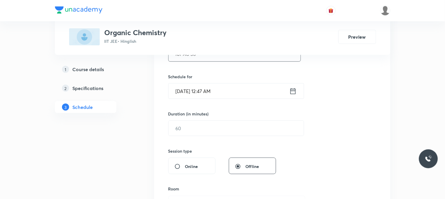
click at [229, 91] on input "[DATE] 12:47 AM" at bounding box center [228, 90] width 121 height 15
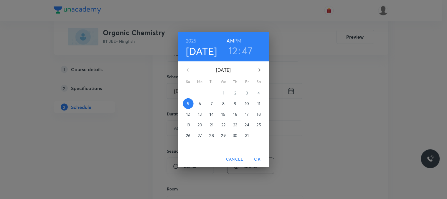
click at [199, 101] on p "6" at bounding box center [200, 104] width 2 height 6
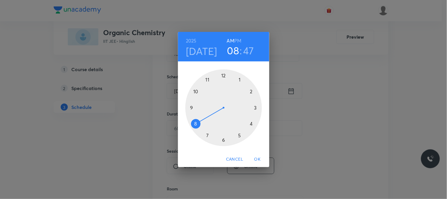
click at [198, 118] on div at bounding box center [224, 107] width 77 height 77
drag, startPoint x: 243, startPoint y: 117, endPoint x: 252, endPoint y: 125, distance: 12.5
click at [252, 125] on div at bounding box center [224, 107] width 77 height 77
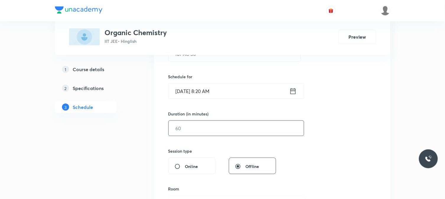
click at [207, 126] on input "text" at bounding box center [235, 128] width 135 height 15
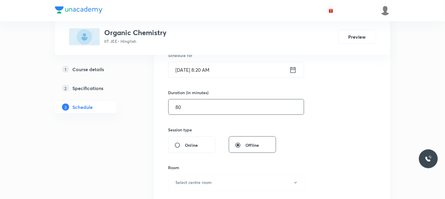
scroll to position [164, 0]
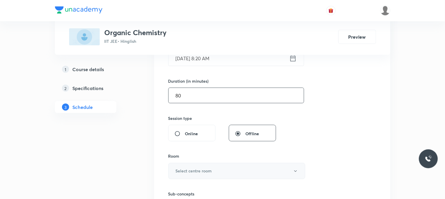
type input "80"
click at [192, 168] on button "Select centre room" at bounding box center [236, 171] width 137 height 16
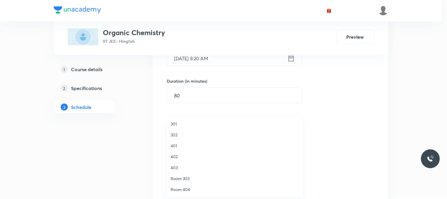
click at [175, 146] on span "401" at bounding box center [235, 145] width 129 height 6
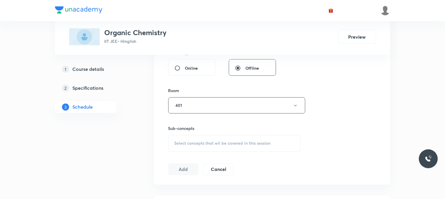
click at [191, 140] on div "Select concepts that wil be covered in this session" at bounding box center [234, 143] width 133 height 17
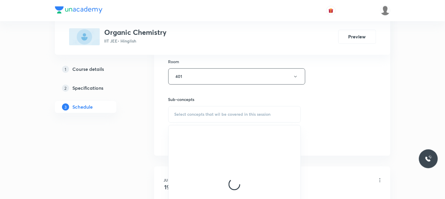
scroll to position [295, 0]
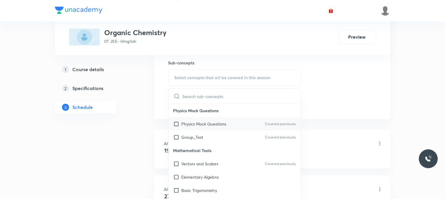
click at [205, 120] on div "Physics Mock Questions Covered previously" at bounding box center [234, 123] width 132 height 13
checkbox input "true"
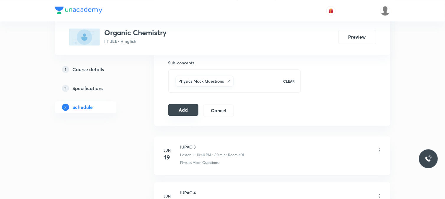
click at [184, 113] on button "Add" at bounding box center [183, 110] width 30 height 12
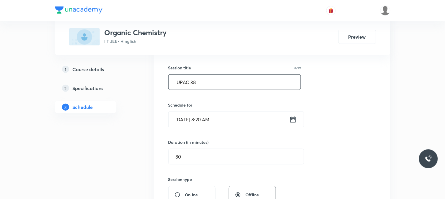
scroll to position [65, 0]
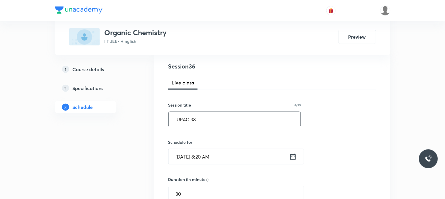
drag, startPoint x: 208, startPoint y: 125, endPoint x: 152, endPoint y: 122, distance: 55.8
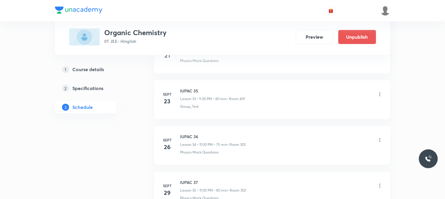
scroll to position [1650, 0]
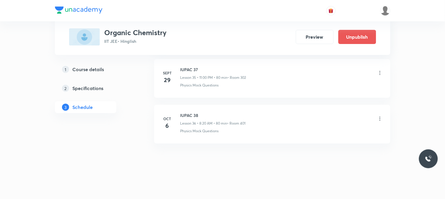
click at [191, 115] on h6 "IUPAC 38" at bounding box center [212, 115] width 65 height 6
copy h6 "IUPAC 38"
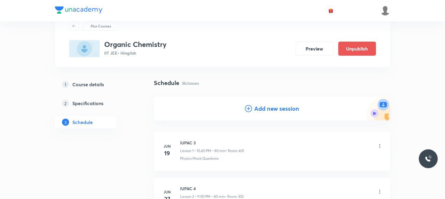
scroll to position [33, 0]
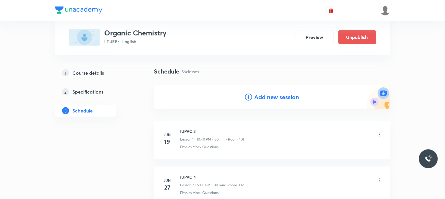
click at [251, 98] on icon at bounding box center [248, 97] width 7 height 7
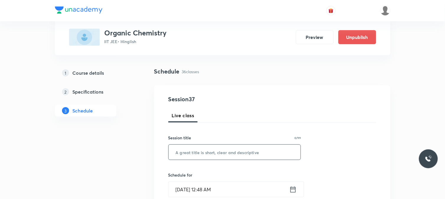
click at [222, 158] on input "text" at bounding box center [234, 152] width 132 height 15
paste input "IUPAC 38"
type input "IUPAC 39"
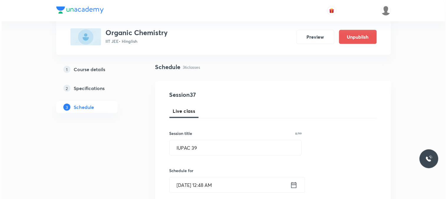
scroll to position [65, 0]
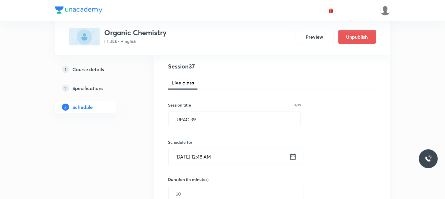
click at [223, 155] on input "Oct 5, 2025, 12:48 AM" at bounding box center [228, 156] width 121 height 15
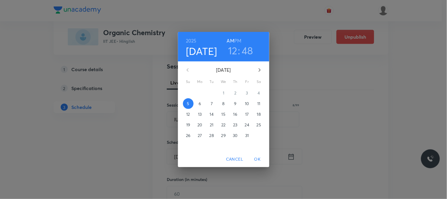
click at [223, 105] on p "8" at bounding box center [223, 104] width 2 height 6
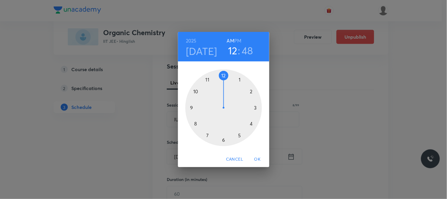
click at [208, 81] on div at bounding box center [224, 107] width 77 height 77
drag, startPoint x: 229, startPoint y: 114, endPoint x: 222, endPoint y: 142, distance: 28.1
click at [222, 142] on div at bounding box center [224, 107] width 77 height 77
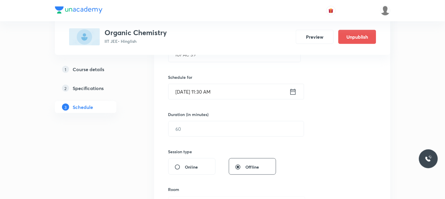
scroll to position [131, 0]
click at [192, 124] on input "text" at bounding box center [235, 128] width 135 height 15
type input "8"
type input "0"
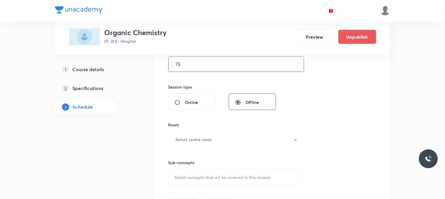
scroll to position [262, 0]
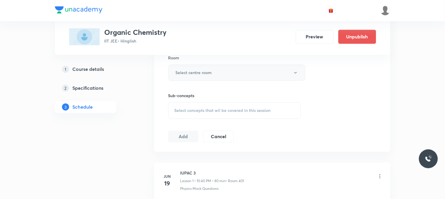
type input "75"
click at [197, 65] on button "Select centre room" at bounding box center [236, 73] width 137 height 16
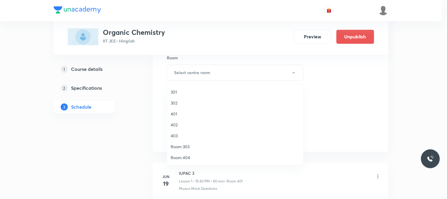
click at [193, 97] on li "302" at bounding box center [235, 102] width 136 height 11
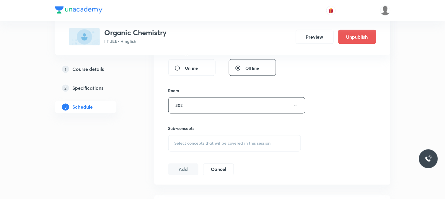
click at [203, 140] on div "Select concepts that wil be covered in this session" at bounding box center [234, 143] width 133 height 17
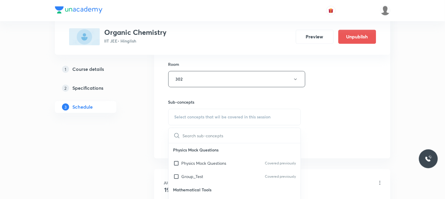
scroll to position [295, 0]
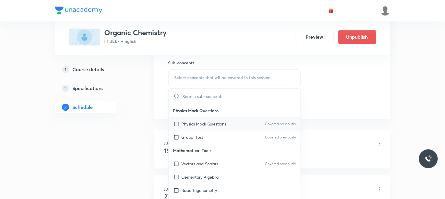
click at [235, 129] on div "Physics Mock Questions Covered previously" at bounding box center [234, 123] width 132 height 13
checkbox input "true"
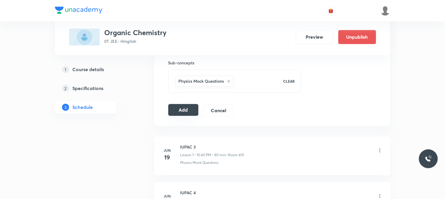
click at [188, 111] on button "Add" at bounding box center [183, 110] width 30 height 12
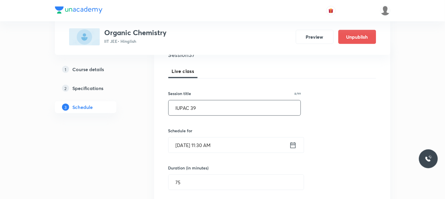
scroll to position [65, 0]
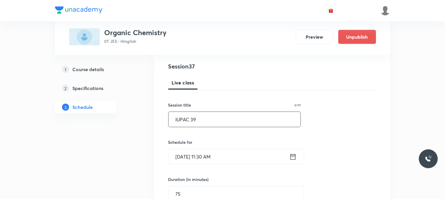
drag, startPoint x: 205, startPoint y: 122, endPoint x: 151, endPoint y: 133, distance: 54.7
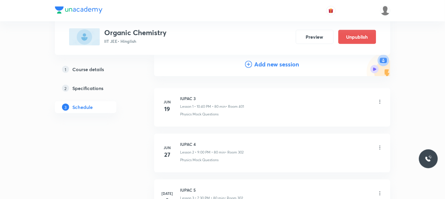
click at [263, 62] on h4 "Add new session" at bounding box center [276, 64] width 45 height 9
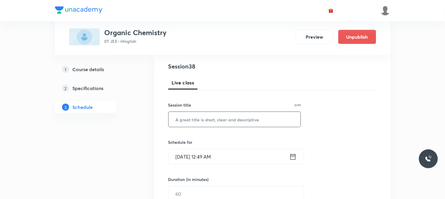
click at [234, 119] on input "text" at bounding box center [234, 119] width 132 height 15
paste input "IUPAC 39"
type input "IUPAC 40"
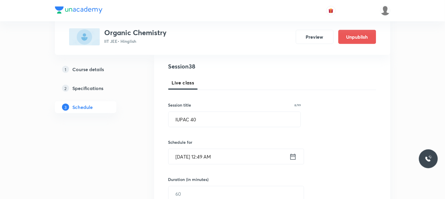
click at [222, 156] on input "[DATE] 12:49 AM" at bounding box center [228, 156] width 121 height 15
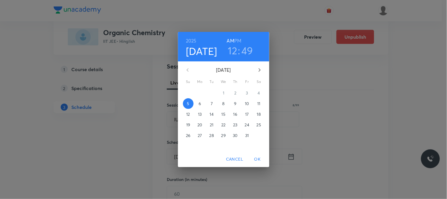
drag, startPoint x: 260, startPoint y: 97, endPoint x: 260, endPoint y: 104, distance: 6.2
click at [260, 104] on div "28 29 30 1 2 3 4 5 6 7 8 9 10 11 12 13 14 15 16 17 18 19 20 21 22 23 24 25 26 2…" at bounding box center [223, 114] width 91 height 53
click at [261, 106] on span "11" at bounding box center [259, 104] width 11 height 6
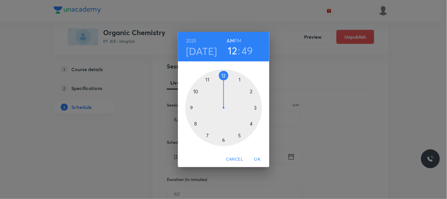
click at [193, 125] on div at bounding box center [224, 107] width 77 height 77
drag, startPoint x: 241, startPoint y: 117, endPoint x: 245, endPoint y: 120, distance: 5.0
click at [245, 120] on div at bounding box center [224, 107] width 77 height 77
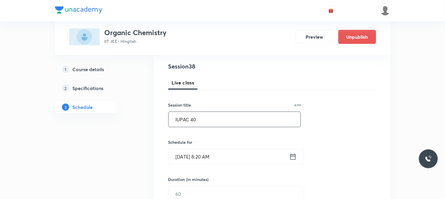
scroll to position [131, 0]
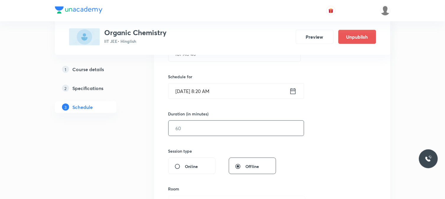
click at [213, 130] on input "text" at bounding box center [235, 128] width 135 height 15
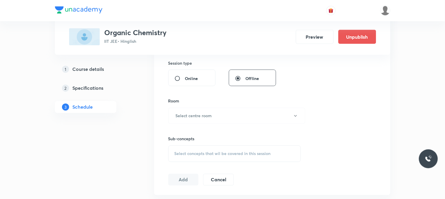
scroll to position [229, 0]
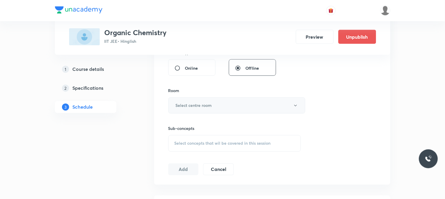
type input "80"
click at [184, 108] on h6 "Select centre room" at bounding box center [194, 105] width 36 height 6
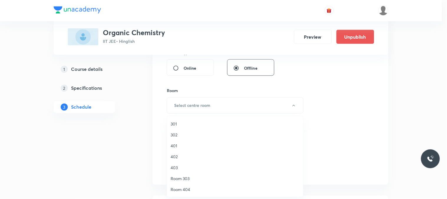
click at [181, 130] on li "302" at bounding box center [235, 134] width 136 height 11
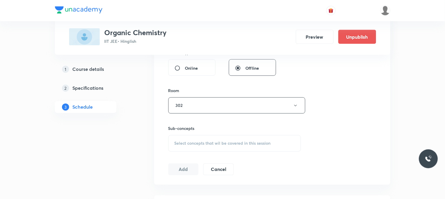
click at [196, 141] on span "Select concepts that wil be covered in this session" at bounding box center [222, 143] width 96 height 5
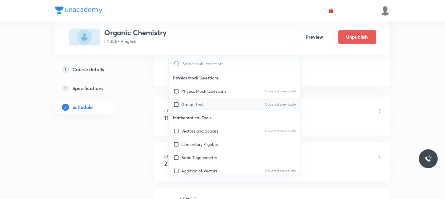
click at [199, 105] on p "Group_Test" at bounding box center [192, 104] width 22 height 6
checkbox input "true"
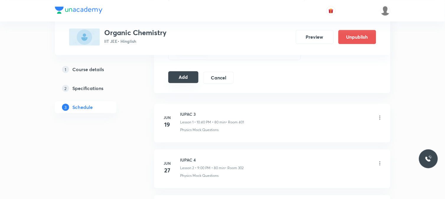
click at [181, 78] on button "Add" at bounding box center [183, 77] width 30 height 12
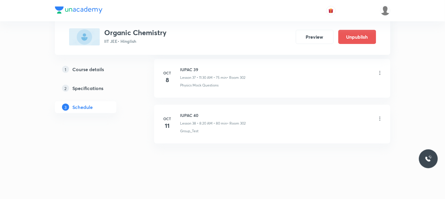
scroll to position [1696, 0]
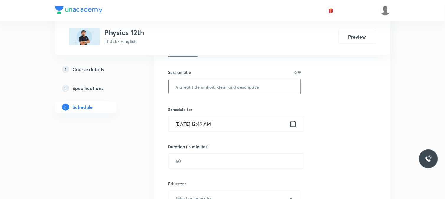
click at [205, 88] on input "text" at bounding box center [234, 86] width 132 height 15
paste input "Circular 7"
type input "Circular 8"
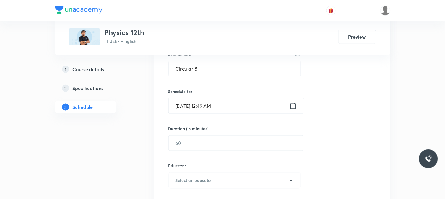
scroll to position [131, 0]
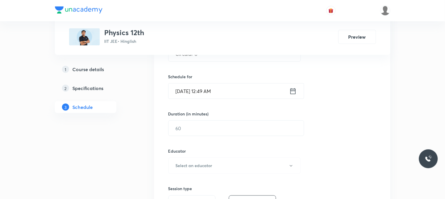
click at [226, 86] on input "[DATE] 12:49 AM" at bounding box center [228, 90] width 121 height 15
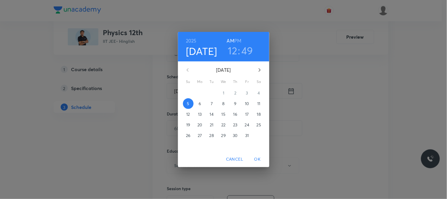
click at [200, 101] on p "6" at bounding box center [200, 104] width 2 height 6
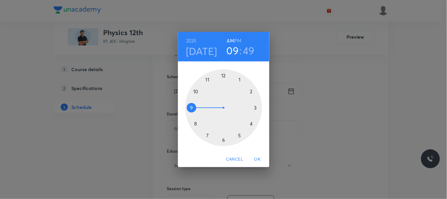
click at [190, 113] on div at bounding box center [224, 107] width 77 height 77
click at [196, 92] on div at bounding box center [224, 107] width 77 height 77
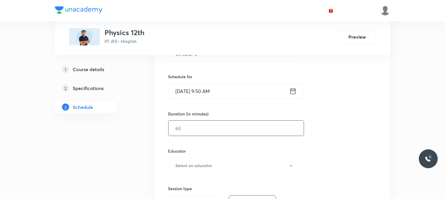
click at [183, 126] on input "text" at bounding box center [235, 128] width 135 height 15
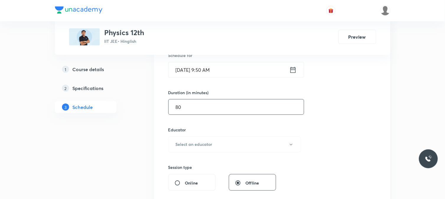
scroll to position [164, 0]
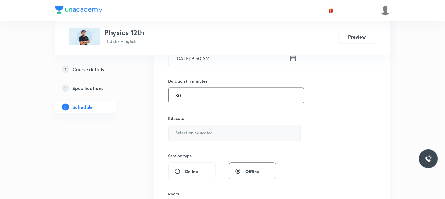
type input "80"
click at [188, 127] on button "Select an educator" at bounding box center [234, 133] width 133 height 16
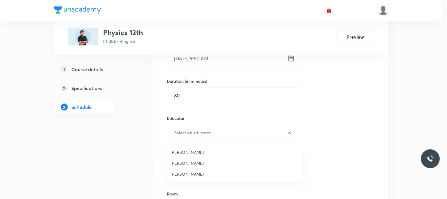
click at [193, 172] on span "[PERSON_NAME]" at bounding box center [235, 174] width 129 height 6
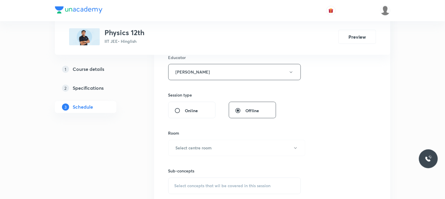
scroll to position [229, 0]
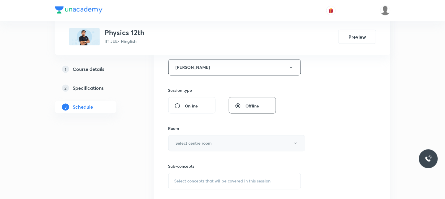
click at [202, 147] on button "Select centre room" at bounding box center [236, 143] width 137 height 16
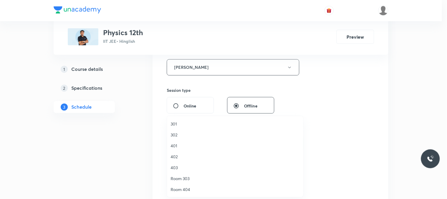
click at [189, 134] on span "302" at bounding box center [235, 135] width 129 height 6
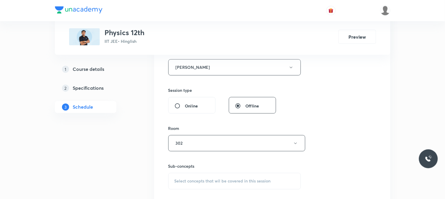
click at [212, 170] on div "Sub-concepts Select concepts that wil be covered in this session" at bounding box center [234, 176] width 133 height 26
click at [222, 181] on span "Select concepts that wil be covered in this session" at bounding box center [222, 181] width 96 height 5
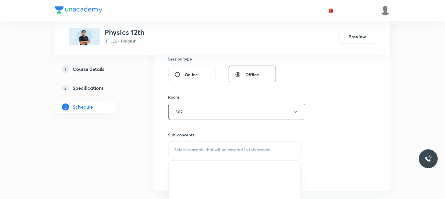
scroll to position [295, 0]
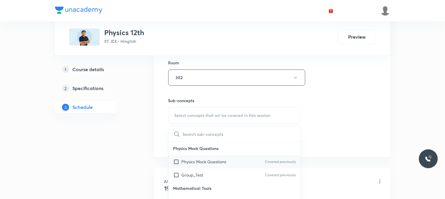
click at [235, 156] on div "Physics Mock Questions Covered previously" at bounding box center [234, 161] width 132 height 13
checkbox input "true"
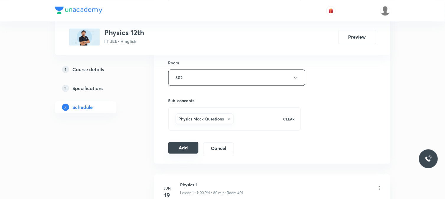
click at [180, 147] on button "Add" at bounding box center [183, 148] width 30 height 12
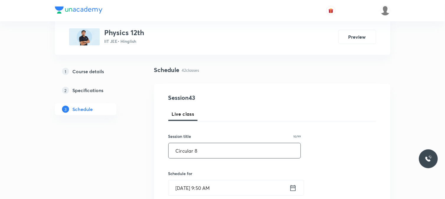
scroll to position [33, 0]
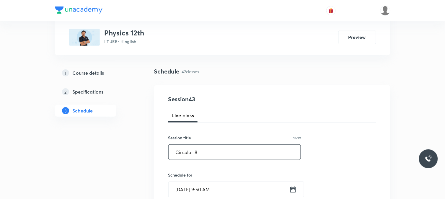
click at [203, 155] on input "Circular 8" at bounding box center [234, 152] width 132 height 15
click at [203, 154] on input "Circular 8" at bounding box center [234, 152] width 132 height 15
click at [203, 155] on input "Circular 8" at bounding box center [234, 152] width 132 height 15
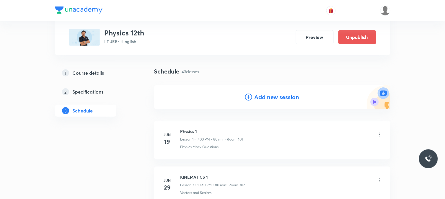
click at [264, 99] on h4 "Add new session" at bounding box center [276, 97] width 45 height 9
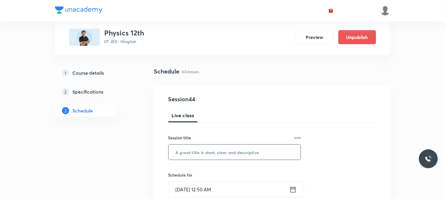
click at [228, 149] on input "text" at bounding box center [234, 152] width 132 height 15
paste input "Circular 8"
type input "Circular 9"
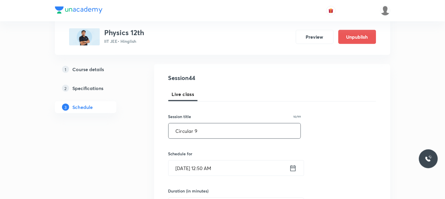
scroll to position [65, 0]
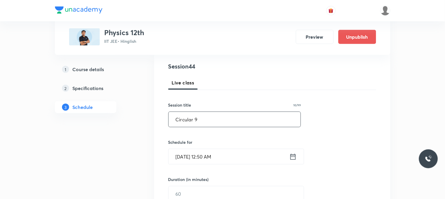
click at [222, 163] on input "[DATE] 12:50 AM" at bounding box center [228, 156] width 121 height 15
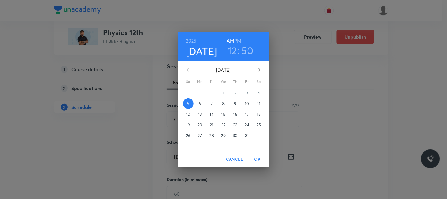
click at [212, 103] on p "7" at bounding box center [212, 104] width 2 height 6
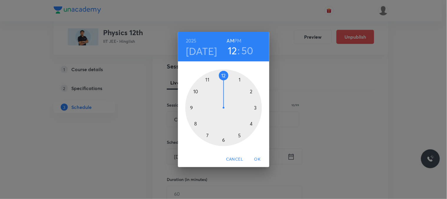
click at [211, 79] on div at bounding box center [224, 107] width 77 height 77
drag, startPoint x: 217, startPoint y: 142, endPoint x: 223, endPoint y: 140, distance: 6.6
click at [223, 140] on div at bounding box center [224, 107] width 77 height 77
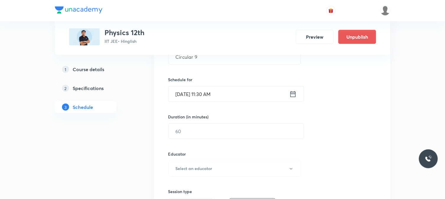
scroll to position [131, 0]
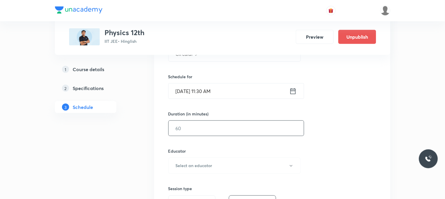
click at [197, 125] on input "text" at bounding box center [235, 128] width 135 height 15
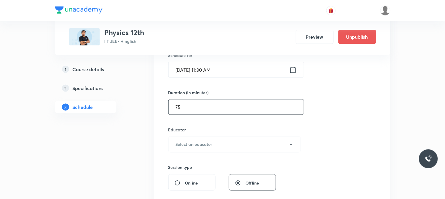
scroll to position [164, 0]
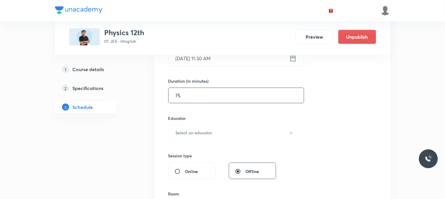
type input "75"
click at [207, 128] on button "Select an educator" at bounding box center [234, 133] width 133 height 16
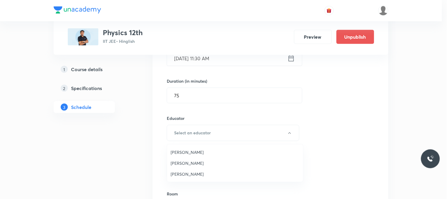
click at [194, 176] on span "[PERSON_NAME]" at bounding box center [235, 174] width 129 height 6
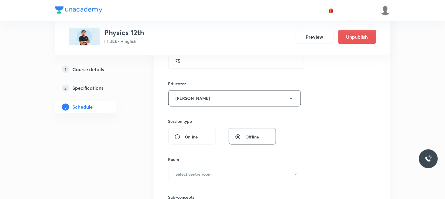
scroll to position [229, 0]
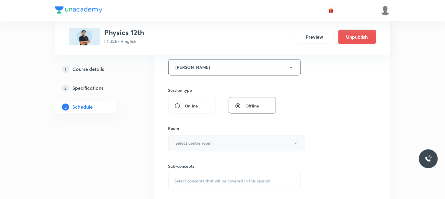
click at [205, 143] on h6 "Select centre room" at bounding box center [194, 143] width 36 height 6
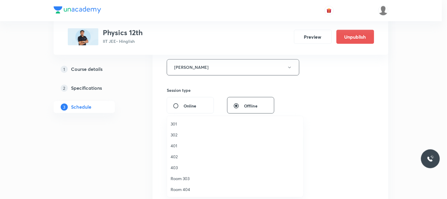
click at [190, 128] on li "301" at bounding box center [235, 123] width 136 height 11
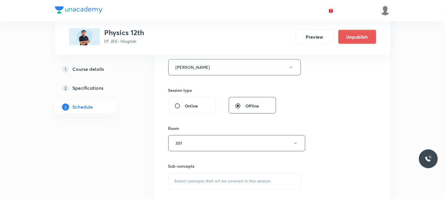
click at [210, 168] on h6 "Sub-concepts" at bounding box center [234, 166] width 133 height 6
click at [217, 173] on div "Select concepts that wil be covered in this session" at bounding box center [234, 181] width 133 height 17
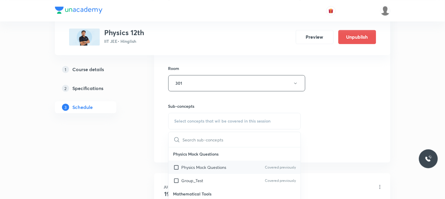
scroll to position [303, 0]
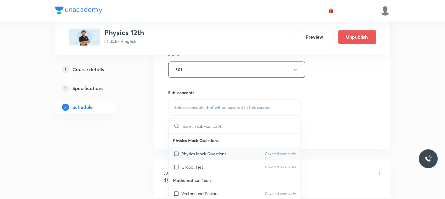
click at [226, 153] on p "Physics Mock Questions" at bounding box center [203, 153] width 45 height 6
checkbox input "true"
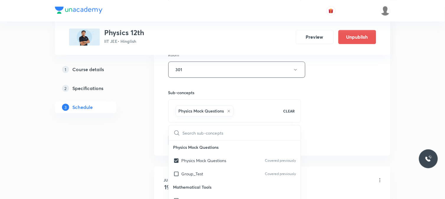
click at [291, 135] on input "text" at bounding box center [242, 132] width 118 height 15
drag, startPoint x: 319, startPoint y: 132, endPoint x: 243, endPoint y: 137, distance: 76.0
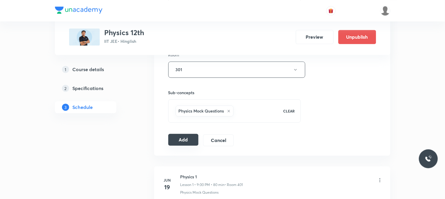
click at [178, 142] on button "Add" at bounding box center [183, 140] width 30 height 12
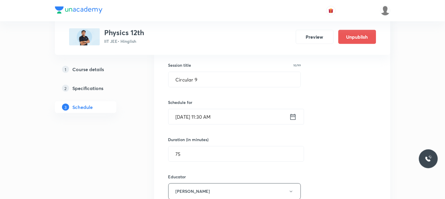
scroll to position [74, 0]
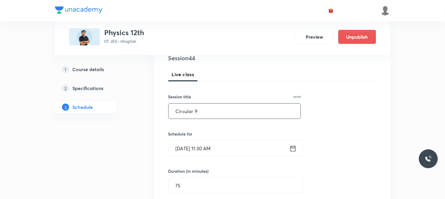
click at [207, 119] on div "Circular 9 ​" at bounding box center [234, 111] width 133 height 16
click at [207, 117] on input "Circular 9" at bounding box center [234, 111] width 132 height 15
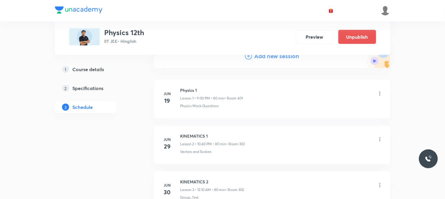
click at [280, 58] on h4 "Add new session" at bounding box center [276, 56] width 45 height 9
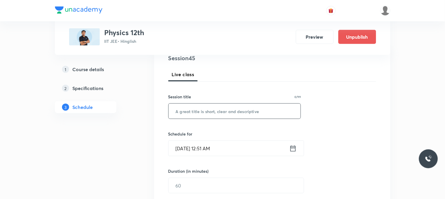
click at [242, 110] on input "text" at bounding box center [234, 111] width 132 height 15
paste input "Circular 9"
type input "Circular 10"
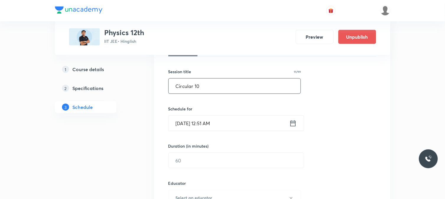
scroll to position [106, 0]
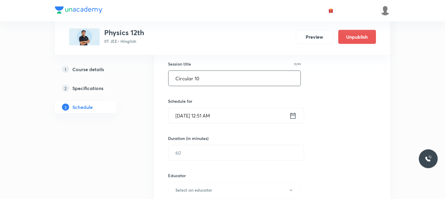
click at [228, 117] on input "[DATE] 12:51 AM" at bounding box center [228, 115] width 121 height 15
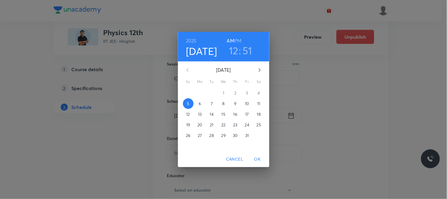
click at [222, 107] on button "8" at bounding box center [224, 103] width 11 height 11
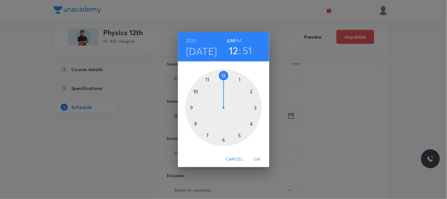
click at [237, 38] on h6 "PM" at bounding box center [238, 41] width 7 height 8
click at [244, 52] on h3 "51" at bounding box center [248, 50] width 10 height 12
click at [209, 78] on div at bounding box center [224, 107] width 77 height 77
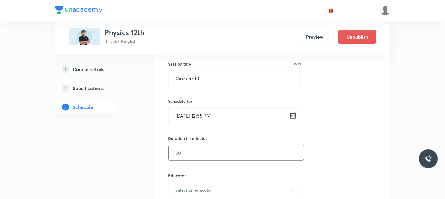
click at [201, 152] on input "text" at bounding box center [235, 152] width 135 height 15
type input "8"
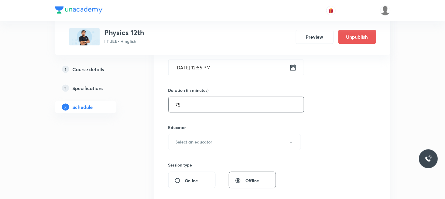
scroll to position [172, 0]
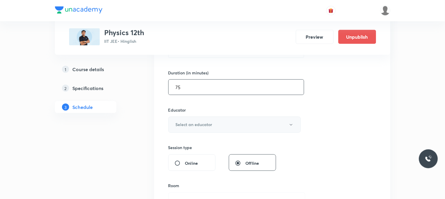
type input "75"
click at [198, 117] on button "Select an educator" at bounding box center [234, 125] width 133 height 16
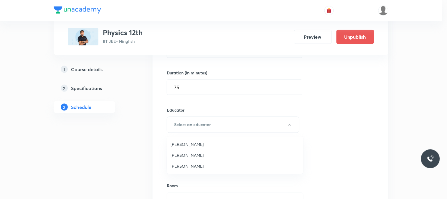
click at [187, 166] on span "[PERSON_NAME]" at bounding box center [235, 166] width 129 height 6
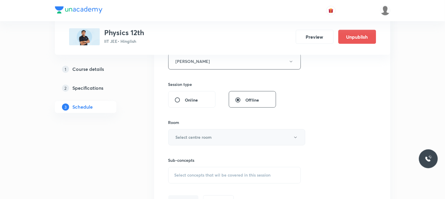
scroll to position [237, 0]
click at [196, 130] on button "Select centre room" at bounding box center [236, 135] width 137 height 16
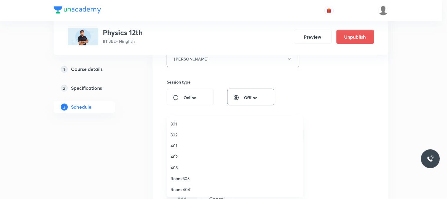
click at [186, 136] on span "302" at bounding box center [235, 135] width 129 height 6
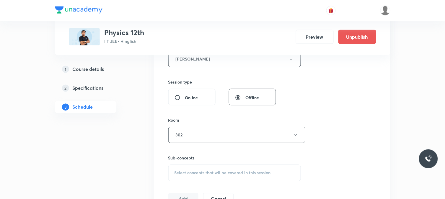
click at [207, 169] on div "Select concepts that wil be covered in this session" at bounding box center [234, 173] width 133 height 17
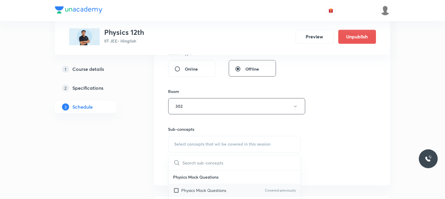
scroll to position [303, 0]
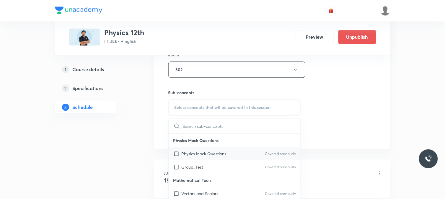
click at [214, 157] on div "Physics Mock Questions Covered previously" at bounding box center [234, 153] width 132 height 13
checkbox input "true"
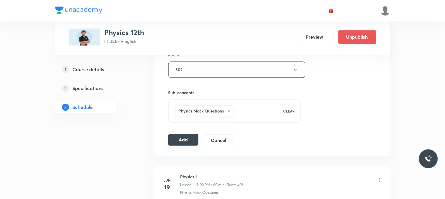
drag, startPoint x: 185, startPoint y: 145, endPoint x: 187, endPoint y: 142, distance: 3.6
click at [185, 144] on button "Add" at bounding box center [183, 140] width 30 height 12
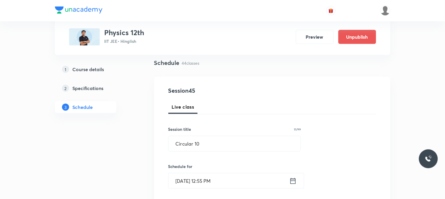
scroll to position [41, 0]
drag, startPoint x: 212, startPoint y: 143, endPoint x: 164, endPoint y: 151, distance: 49.3
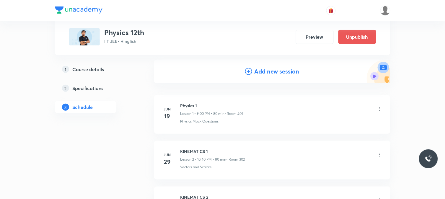
scroll to position [74, 0]
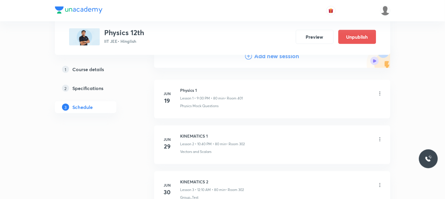
drag, startPoint x: 271, startPoint y: 60, endPoint x: 272, endPoint y: 56, distance: 3.6
click at [271, 59] on h4 "Add new session" at bounding box center [276, 56] width 45 height 9
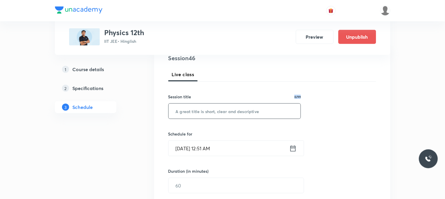
drag, startPoint x: 238, startPoint y: 99, endPoint x: 237, endPoint y: 107, distance: 7.7
click at [237, 107] on div "Session title 0/99 ​" at bounding box center [234, 106] width 133 height 25
drag, startPoint x: 237, startPoint y: 107, endPoint x: 234, endPoint y: 110, distance: 4.8
click at [237, 109] on input "text" at bounding box center [234, 111] width 132 height 15
paste input "Circular 10"
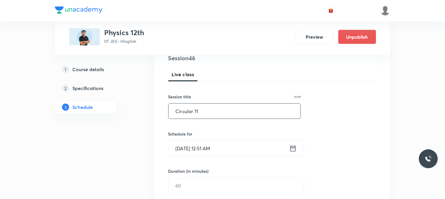
type input "Circular 11"
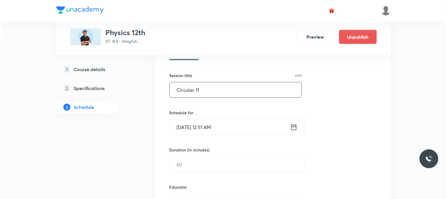
scroll to position [106, 0]
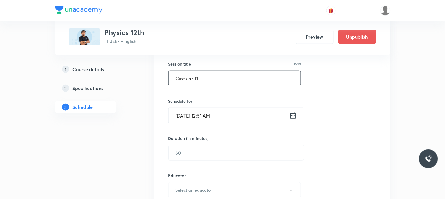
click at [214, 119] on input "[DATE] 12:51 AM" at bounding box center [228, 115] width 121 height 15
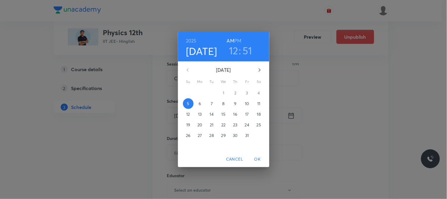
click at [257, 104] on span "11" at bounding box center [259, 104] width 11 height 6
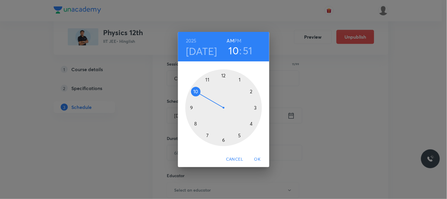
drag, startPoint x: 217, startPoint y: 78, endPoint x: 199, endPoint y: 88, distance: 19.7
click at [199, 88] on div at bounding box center [224, 107] width 77 height 77
click at [231, 50] on h3 "10" at bounding box center [234, 50] width 10 height 12
drag, startPoint x: 203, startPoint y: 86, endPoint x: 195, endPoint y: 108, distance: 23.2
click at [195, 108] on div at bounding box center [224, 107] width 77 height 77
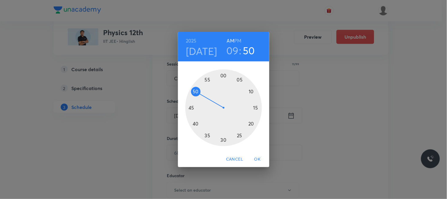
drag, startPoint x: 211, startPoint y: 90, endPoint x: 199, endPoint y: 93, distance: 12.9
click at [199, 93] on div at bounding box center [224, 107] width 77 height 77
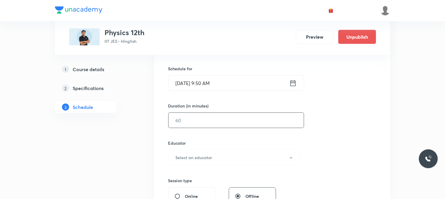
scroll to position [139, 0]
click at [191, 119] on input "text" at bounding box center [235, 119] width 135 height 15
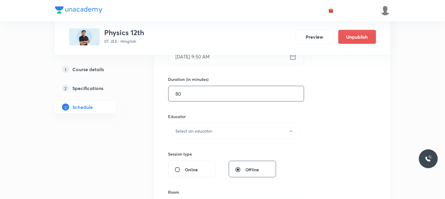
scroll to position [205, 0]
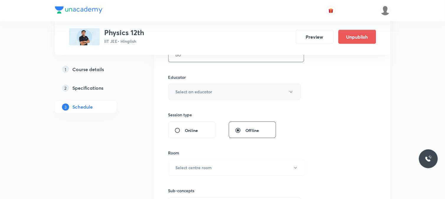
type input "80"
click at [194, 93] on h6 "Select an educator" at bounding box center [194, 92] width 37 height 6
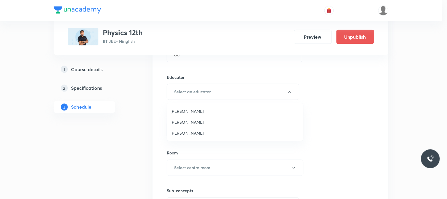
click at [192, 133] on span "[PERSON_NAME]" at bounding box center [235, 133] width 129 height 6
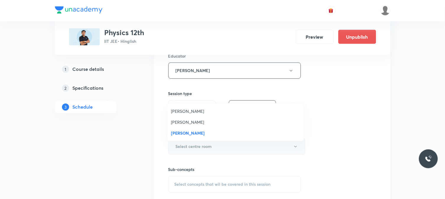
scroll to position [237, 0]
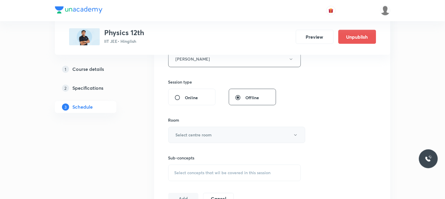
click at [200, 128] on button "Select centre room" at bounding box center [236, 135] width 137 height 16
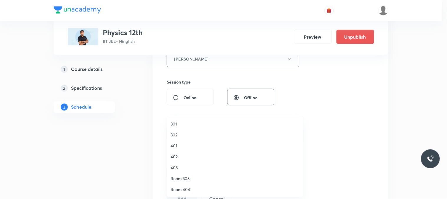
click at [195, 146] on span "401" at bounding box center [235, 145] width 129 height 6
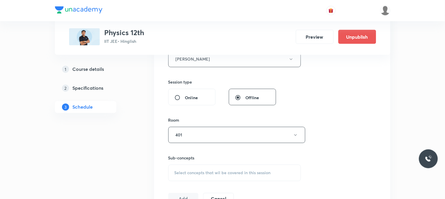
click at [217, 175] on span "Select concepts that wil be covered in this session" at bounding box center [222, 172] width 96 height 5
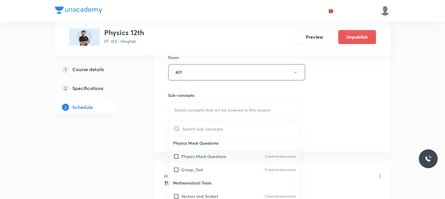
scroll to position [303, 0]
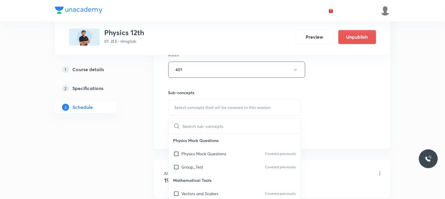
drag, startPoint x: 226, startPoint y: 157, endPoint x: 336, endPoint y: 137, distance: 112.4
click at [226, 158] on div "Physics Mock Questions Covered previously" at bounding box center [234, 153] width 132 height 13
checkbox input "true"
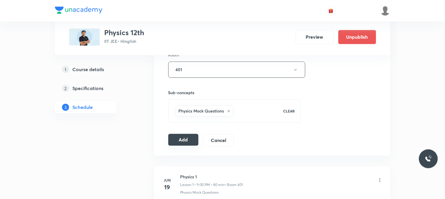
drag, startPoint x: 181, startPoint y: 138, endPoint x: 185, endPoint y: 137, distance: 3.5
click at [182, 138] on button "Add" at bounding box center [183, 140] width 30 height 12
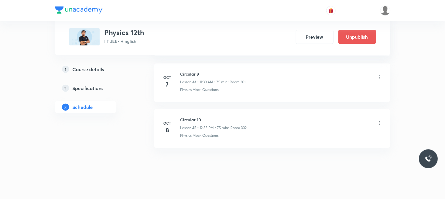
scroll to position [2378, 0]
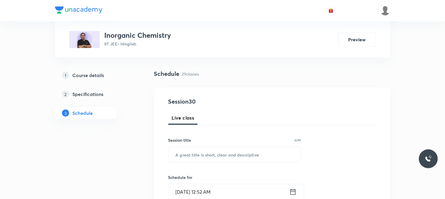
scroll to position [65, 0]
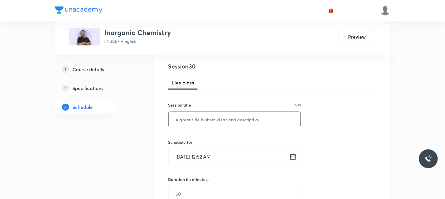
click at [203, 119] on input "text" at bounding box center [234, 119] width 132 height 15
paste input "Chemical Bonding 16"
type input "Chemical Bonding 17"
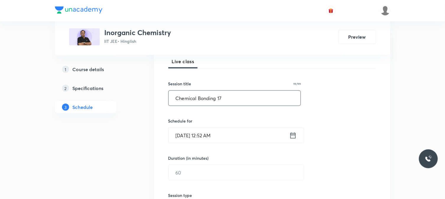
scroll to position [98, 0]
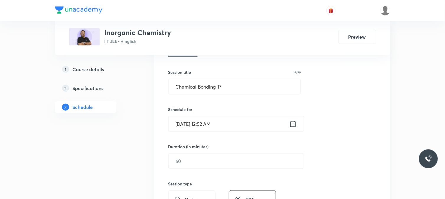
click at [199, 129] on input "[DATE] 12:52 AM" at bounding box center [228, 123] width 121 height 15
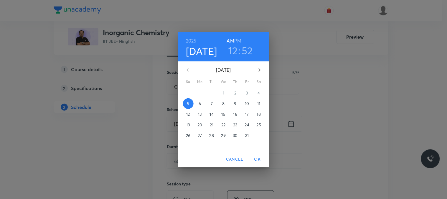
click at [200, 103] on p "6" at bounding box center [200, 104] width 2 height 6
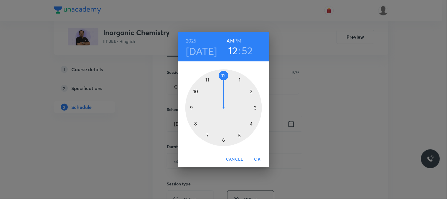
click at [207, 77] on div at bounding box center [224, 107] width 77 height 77
drag, startPoint x: 223, startPoint y: 130, endPoint x: 222, endPoint y: 133, distance: 3.3
click at [223, 134] on div at bounding box center [224, 107] width 77 height 77
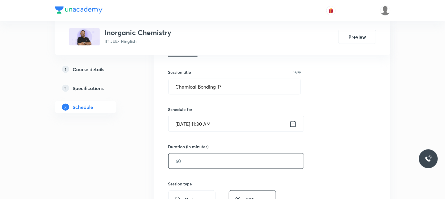
drag, startPoint x: 196, startPoint y: 149, endPoint x: 195, endPoint y: 160, distance: 11.3
click at [196, 151] on div "Duration (in minutes) ​" at bounding box center [222, 155] width 108 height 25
click at [195, 160] on input "text" at bounding box center [235, 160] width 135 height 15
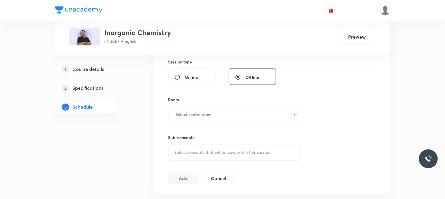
scroll to position [229, 0]
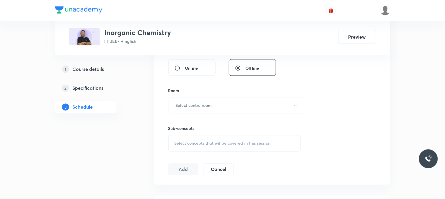
type input "75"
click at [210, 93] on div "Room" at bounding box center [234, 91] width 133 height 6
click at [207, 106] on h6 "Select centre room" at bounding box center [194, 105] width 36 height 6
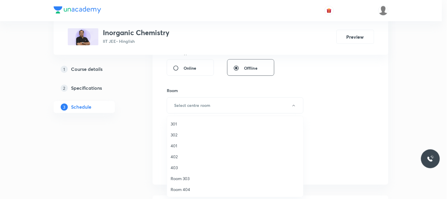
click at [199, 127] on li "301" at bounding box center [235, 123] width 136 height 11
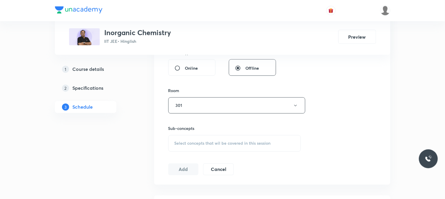
click at [229, 147] on div "Select concepts that wil be covered in this session" at bounding box center [234, 143] width 133 height 17
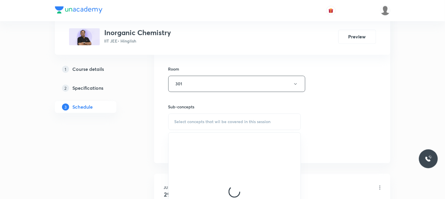
scroll to position [262, 0]
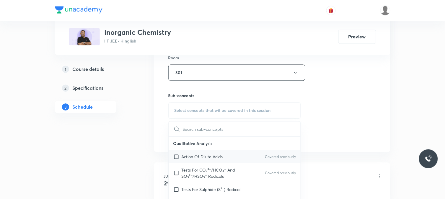
click at [228, 155] on div "Action Of Dilute Acids Covered previously" at bounding box center [234, 156] width 132 height 13
checkbox input "true"
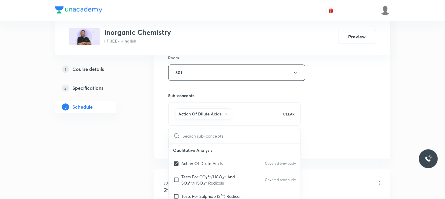
click at [342, 119] on div "Session 30 Live class Session title 19/99 Chemical Bonding 17 ​ Schedule for Oc…" at bounding box center [272, 7] width 208 height 284
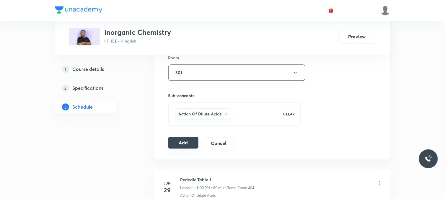
click at [175, 146] on button "Add" at bounding box center [183, 143] width 30 height 12
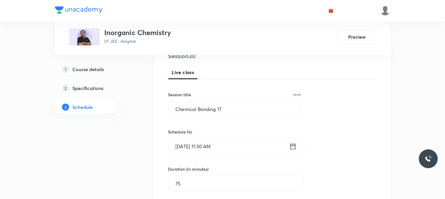
scroll to position [0, 0]
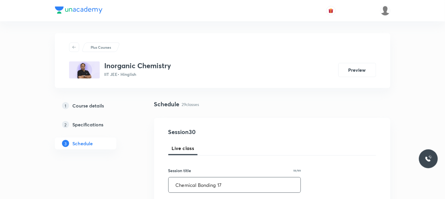
drag, startPoint x: 232, startPoint y: 182, endPoint x: 155, endPoint y: 186, distance: 77.7
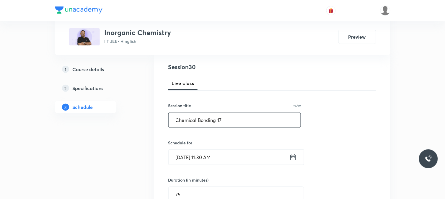
scroll to position [65, 0]
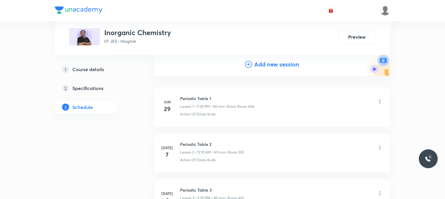
click at [268, 65] on h4 "Add new session" at bounding box center [276, 64] width 45 height 9
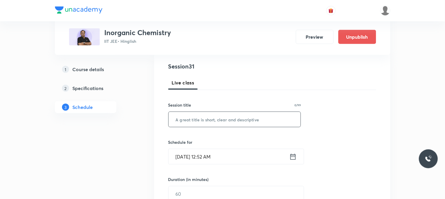
click at [245, 117] on input "text" at bounding box center [234, 119] width 132 height 15
paste input "Chemical Bonding 17"
type input "Chemical Bonding 18"
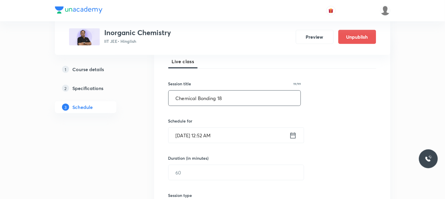
scroll to position [98, 0]
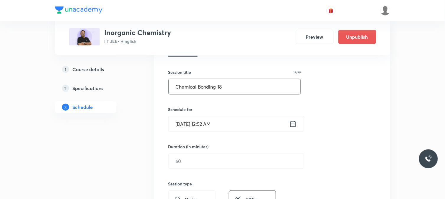
click at [220, 123] on input "Oct 5, 2025, 12:52 AM" at bounding box center [228, 123] width 121 height 15
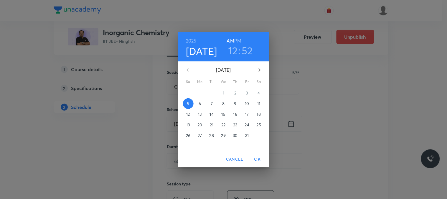
click at [215, 102] on span "7" at bounding box center [212, 104] width 11 height 6
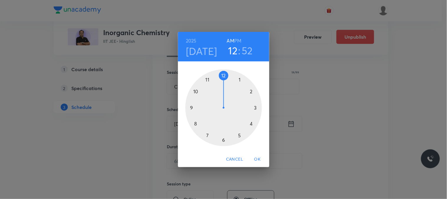
click at [237, 40] on h6 "PM" at bounding box center [238, 41] width 7 height 8
click at [250, 54] on h3 "52" at bounding box center [247, 50] width 11 height 12
drag, startPoint x: 216, startPoint y: 74, endPoint x: 208, endPoint y: 79, distance: 9.4
click at [208, 79] on div at bounding box center [224, 107] width 77 height 77
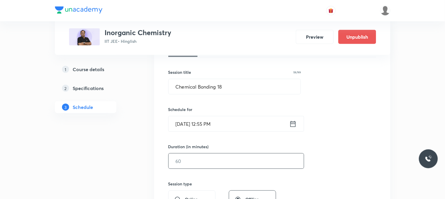
click at [190, 166] on input "text" at bounding box center [235, 160] width 135 height 15
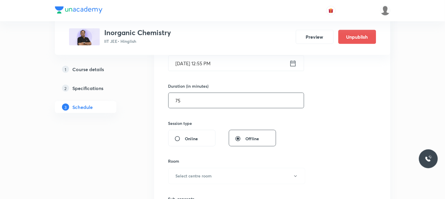
scroll to position [196, 0]
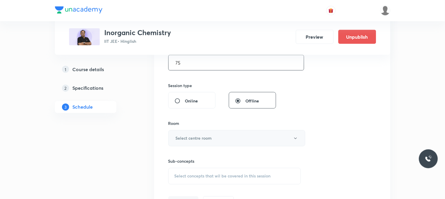
type input "75"
click at [193, 131] on button "Select centre room" at bounding box center [236, 138] width 137 height 16
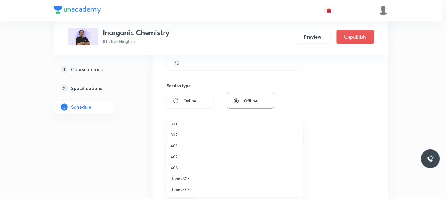
click at [189, 143] on span "401" at bounding box center [235, 145] width 129 height 6
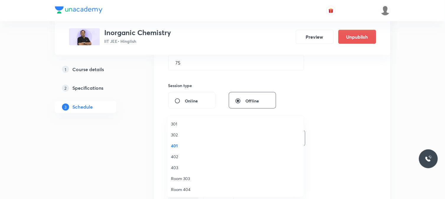
click at [210, 167] on div "Sub-concepts Select concepts that wil be covered in this session" at bounding box center [234, 171] width 133 height 26
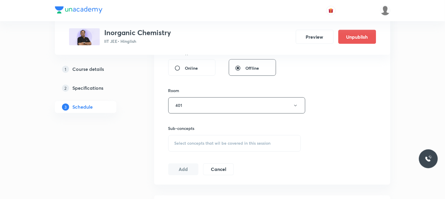
click at [220, 141] on span "Select concepts that wil be covered in this session" at bounding box center [222, 143] width 96 height 5
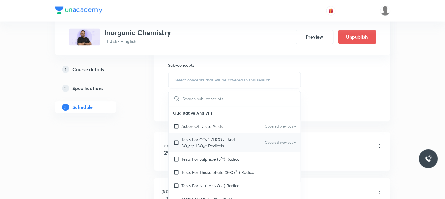
scroll to position [295, 0]
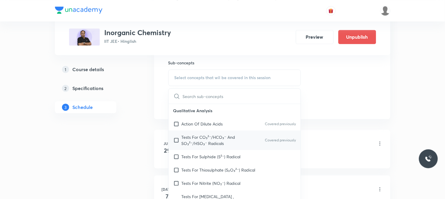
click at [213, 137] on p "Tests For CO₃²⁻/HCO₃⁻ And SO₃²⁻/HSO₃⁻ Radicals" at bounding box center [211, 140] width 60 height 12
checkbox input "true"
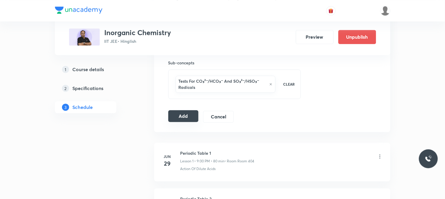
click at [182, 119] on button "Add" at bounding box center [183, 116] width 30 height 12
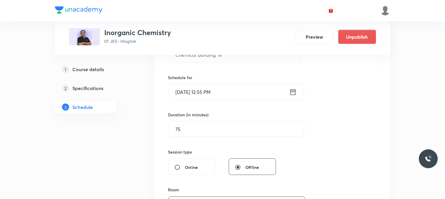
scroll to position [98, 0]
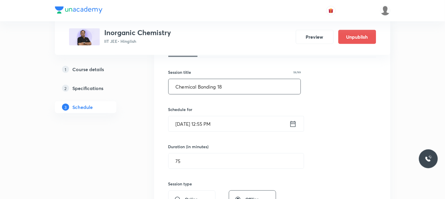
drag, startPoint x: 224, startPoint y: 90, endPoint x: 147, endPoint y: 101, distance: 77.7
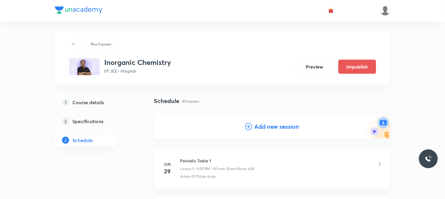
scroll to position [0, 0]
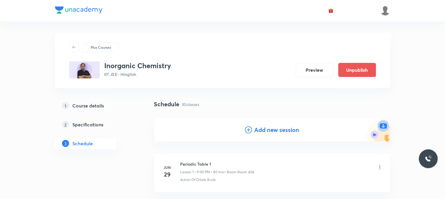
click at [275, 131] on h4 "Add new session" at bounding box center [276, 129] width 45 height 9
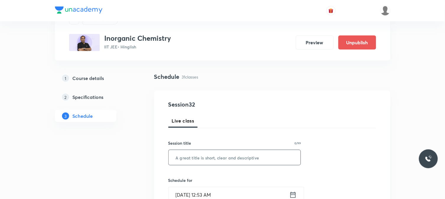
scroll to position [65, 0]
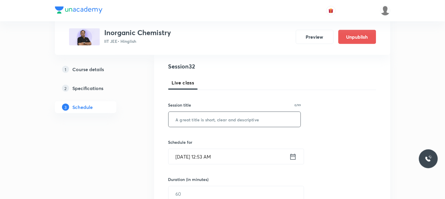
click at [222, 124] on input "text" at bounding box center [234, 119] width 132 height 15
paste input "Chemical Bonding 18"
type input "Chemical Bonding 19"
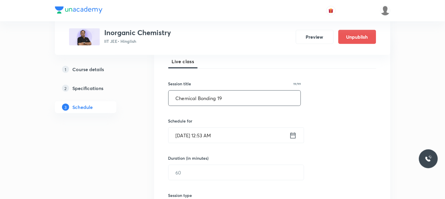
scroll to position [98, 0]
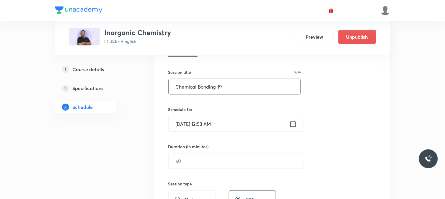
click at [218, 125] on input "Oct 5, 2025, 12:53 AM" at bounding box center [228, 123] width 121 height 15
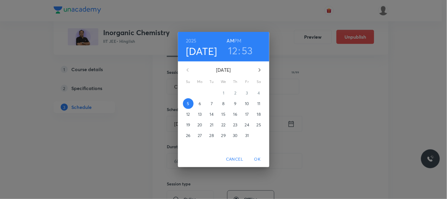
click at [235, 102] on p "9" at bounding box center [235, 104] width 2 height 6
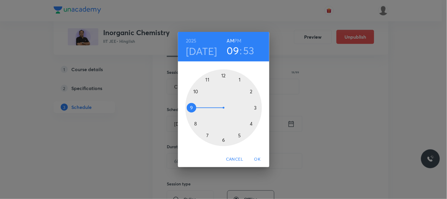
drag, startPoint x: 214, startPoint y: 88, endPoint x: 201, endPoint y: 106, distance: 21.9
click at [201, 106] on div at bounding box center [224, 107] width 77 height 77
drag, startPoint x: 216, startPoint y: 87, endPoint x: 202, endPoint y: 94, distance: 15.3
click at [202, 94] on div at bounding box center [224, 107] width 77 height 77
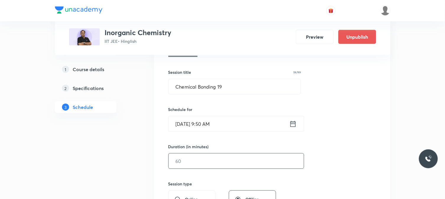
click at [192, 160] on input "text" at bounding box center [235, 160] width 135 height 15
type input "9"
type input "80"
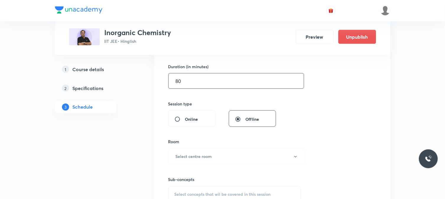
scroll to position [196, 0]
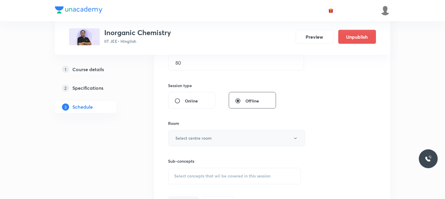
click at [207, 140] on h6 "Select centre room" at bounding box center [194, 138] width 36 height 6
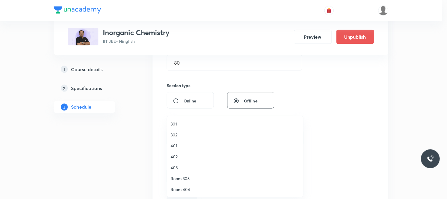
click at [191, 134] on span "302" at bounding box center [235, 135] width 129 height 6
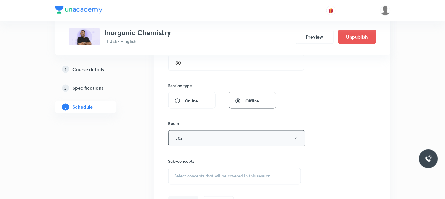
click at [225, 177] on span "Select concepts that wil be covered in this session" at bounding box center [222, 176] width 96 height 5
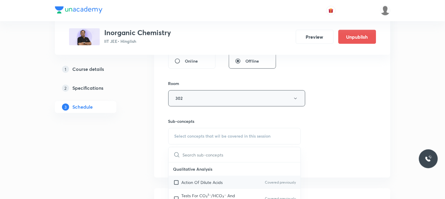
scroll to position [265, 0]
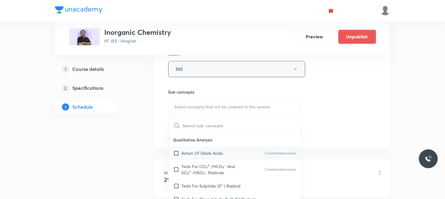
click at [222, 150] on p "Action Of Dilute Acids" at bounding box center [201, 153] width 41 height 6
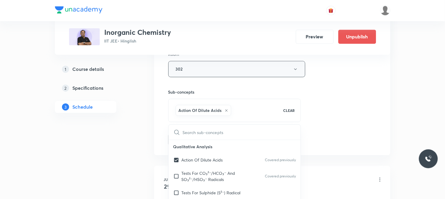
checkbox input "true"
click at [363, 137] on div "Session 32 Live class Session title 19/99 Chemical Bonding 19 ​ Schedule for Oc…" at bounding box center [272, 4] width 208 height 284
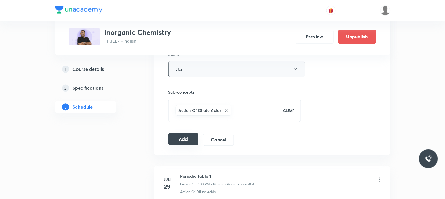
click at [179, 140] on button "Add" at bounding box center [183, 139] width 30 height 12
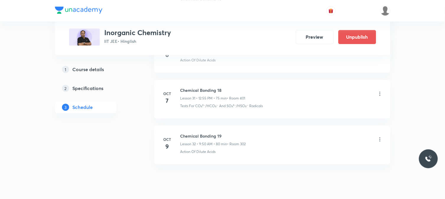
scroll to position [1467, 0]
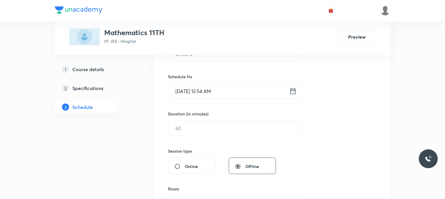
click at [208, 93] on input "[DATE] 12:54 AM" at bounding box center [228, 90] width 121 height 15
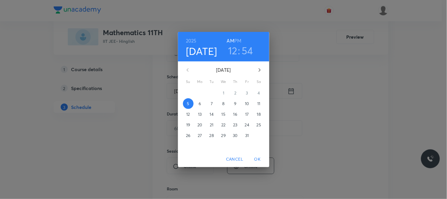
click at [199, 101] on span "6" at bounding box center [200, 104] width 11 height 6
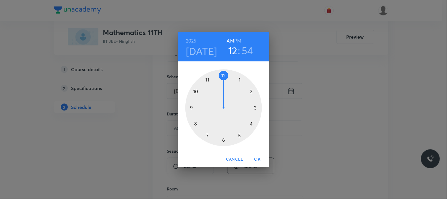
click at [241, 39] on h6 "PM" at bounding box center [238, 41] width 7 height 8
click at [244, 50] on h3 "54" at bounding box center [248, 50] width 12 height 12
drag, startPoint x: 204, startPoint y: 83, endPoint x: 207, endPoint y: 82, distance: 3.2
click at [207, 82] on div at bounding box center [224, 107] width 77 height 77
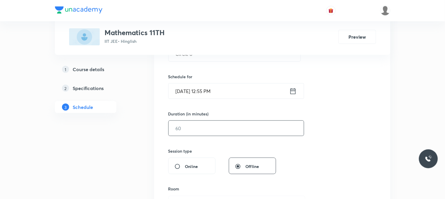
drag, startPoint x: 189, startPoint y: 131, endPoint x: 187, endPoint y: 129, distance: 3.2
click at [189, 130] on input "text" at bounding box center [235, 128] width 135 height 15
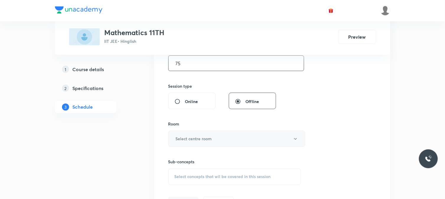
scroll to position [196, 0]
type input "75"
click at [182, 139] on h6 "Select centre room" at bounding box center [194, 138] width 36 height 6
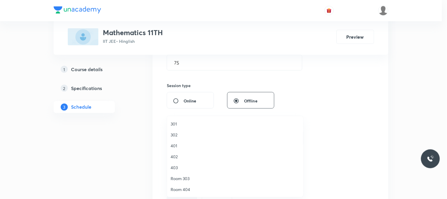
click at [182, 139] on li "302" at bounding box center [235, 134] width 136 height 11
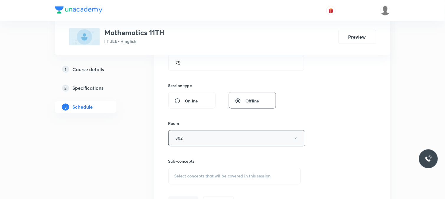
click at [213, 175] on span "Select concepts that wil be covered in this session" at bounding box center [222, 176] width 96 height 5
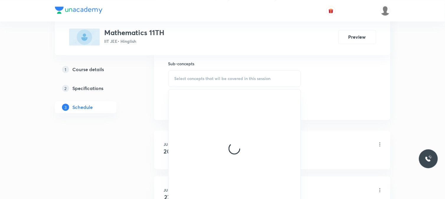
scroll to position [295, 0]
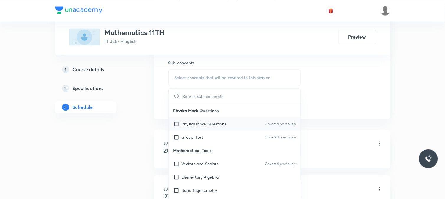
click at [217, 121] on p "Physics Mock Questions" at bounding box center [203, 124] width 45 height 6
checkbox input "true"
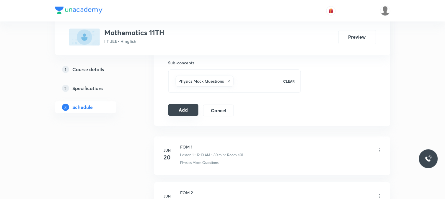
click at [183, 107] on button "Add" at bounding box center [183, 110] width 30 height 12
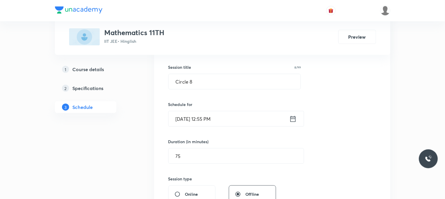
scroll to position [65, 0]
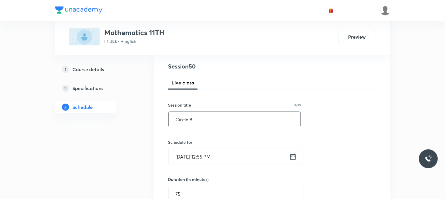
drag, startPoint x: 210, startPoint y: 119, endPoint x: 103, endPoint y: 117, distance: 107.1
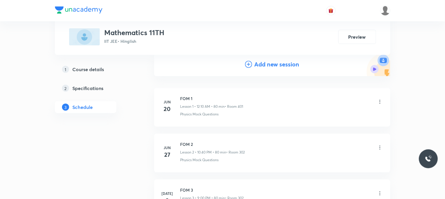
scroll to position [0, 0]
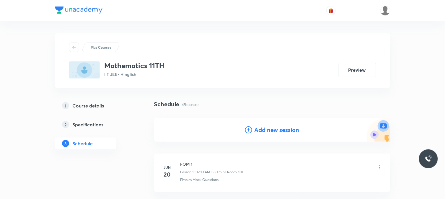
click at [288, 127] on h4 "Add new session" at bounding box center [276, 129] width 45 height 9
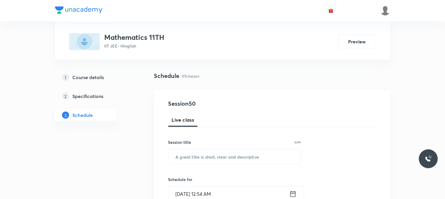
scroll to position [65, 0]
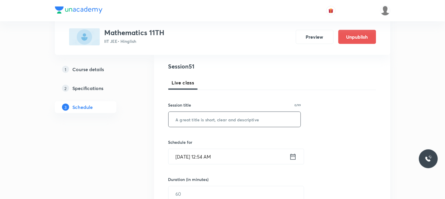
click at [229, 122] on input "text" at bounding box center [234, 119] width 132 height 15
paste input "Circle 8"
type input "Circle 9"
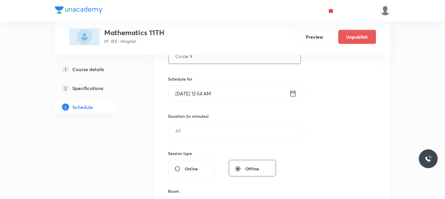
scroll to position [131, 0]
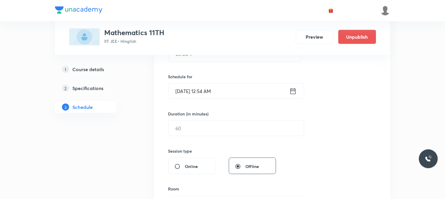
click at [211, 88] on input "Oct 5, 2025, 12:54 AM" at bounding box center [228, 90] width 121 height 15
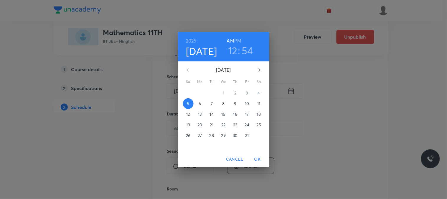
click at [209, 102] on span "7" at bounding box center [212, 104] width 11 height 6
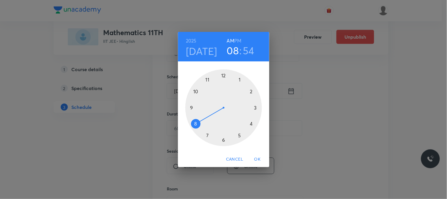
drag, startPoint x: 206, startPoint y: 110, endPoint x: 204, endPoint y: 116, distance: 6.1
click at [204, 116] on div at bounding box center [224, 107] width 77 height 77
drag, startPoint x: 246, startPoint y: 112, endPoint x: 247, endPoint y: 119, distance: 7.1
click at [247, 119] on div at bounding box center [224, 107] width 77 height 77
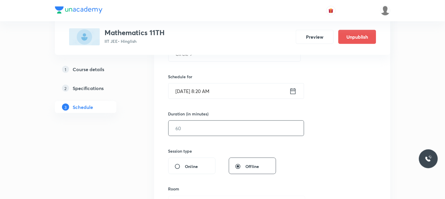
click at [189, 129] on input "text" at bounding box center [235, 128] width 135 height 15
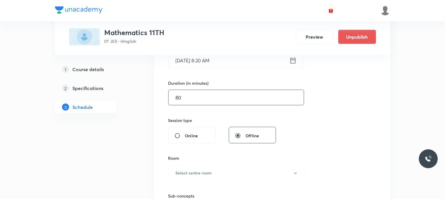
scroll to position [196, 0]
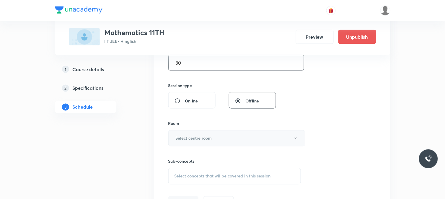
type input "80"
drag, startPoint x: 189, startPoint y: 134, endPoint x: 191, endPoint y: 148, distance: 14.2
click at [190, 141] on div "Room Select centre room" at bounding box center [234, 133] width 133 height 26
click at [193, 140] on h6 "Select centre room" at bounding box center [194, 138] width 36 height 6
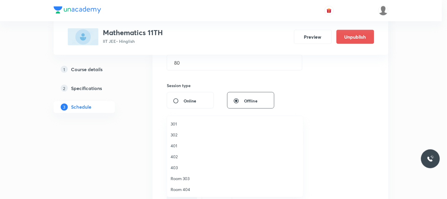
click at [188, 144] on span "401" at bounding box center [235, 145] width 129 height 6
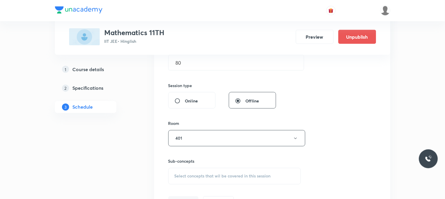
click at [226, 174] on span "Select concepts that wil be covered in this session" at bounding box center [222, 176] width 96 height 5
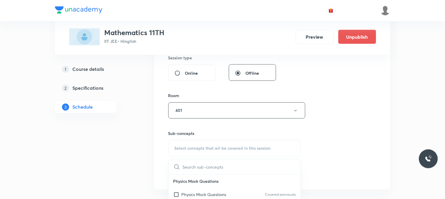
scroll to position [265, 0]
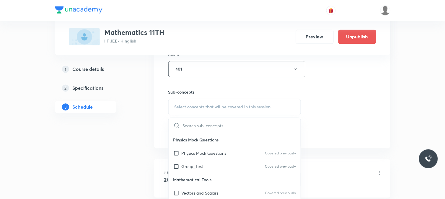
click at [237, 142] on p "Physics Mock Questions" at bounding box center [234, 139] width 132 height 13
click at [242, 152] on div "Physics Mock Questions Covered previously" at bounding box center [234, 153] width 132 height 13
checkbox input "true"
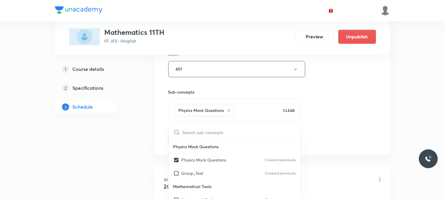
drag, startPoint x: 389, startPoint y: 130, endPoint x: 268, endPoint y: 146, distance: 122.3
click at [388, 130] on div "Session 51 Live class Session title 8/99 Circle 9 ​ Schedule for Oct 7, 2025, 8…" at bounding box center [272, 4] width 236 height 303
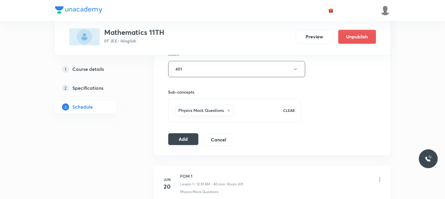
click at [188, 137] on button "Add" at bounding box center [183, 139] width 30 height 12
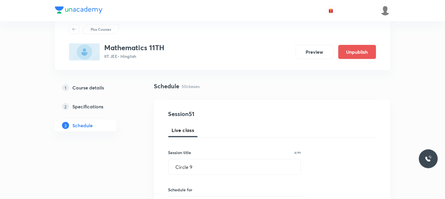
scroll to position [0, 0]
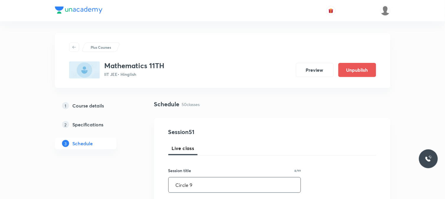
drag, startPoint x: 201, startPoint y: 185, endPoint x: 149, endPoint y: 183, distance: 52.5
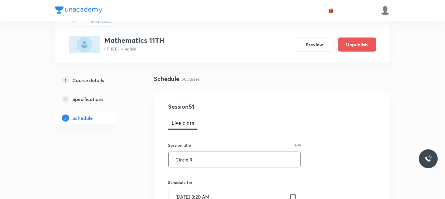
scroll to position [33, 0]
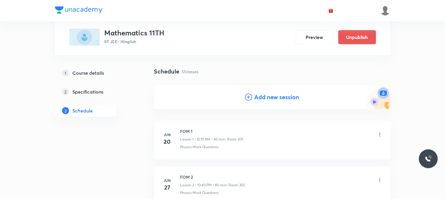
click at [258, 96] on h4 "Add new session" at bounding box center [276, 97] width 45 height 9
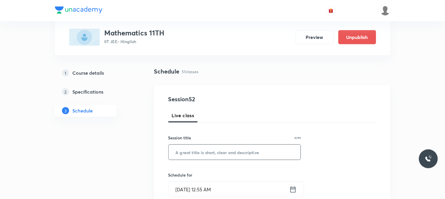
click at [222, 149] on input "text" at bounding box center [234, 152] width 132 height 15
paste input "Circle 9"
type input "Circle 10"
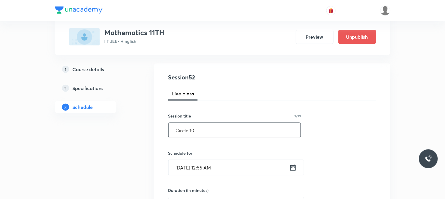
scroll to position [98, 0]
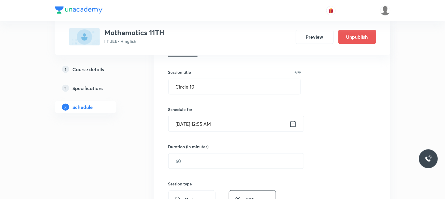
click at [241, 125] on input "Oct 5, 2025, 12:55 AM" at bounding box center [228, 123] width 121 height 15
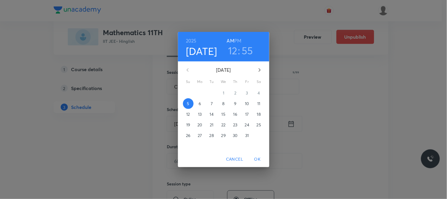
click at [236, 102] on p "9" at bounding box center [235, 104] width 2 height 6
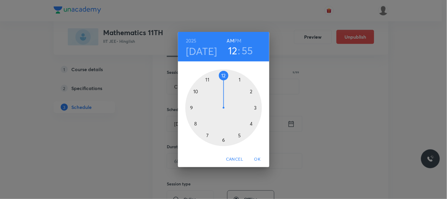
click at [210, 80] on div at bounding box center [224, 107] width 77 height 77
click at [223, 144] on div at bounding box center [224, 107] width 77 height 77
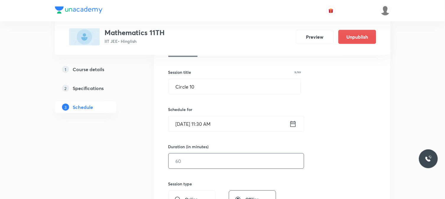
click at [201, 157] on input "text" at bounding box center [235, 160] width 135 height 15
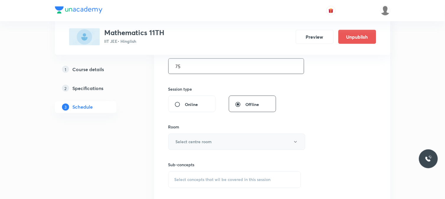
scroll to position [196, 0]
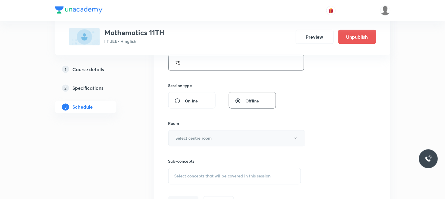
type input "75"
click at [191, 135] on h6 "Select centre room" at bounding box center [194, 138] width 36 height 6
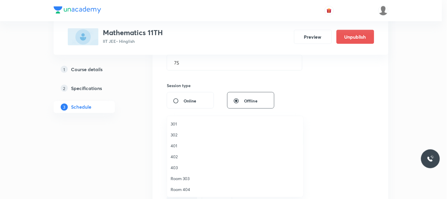
click at [180, 142] on li "401" at bounding box center [235, 145] width 136 height 11
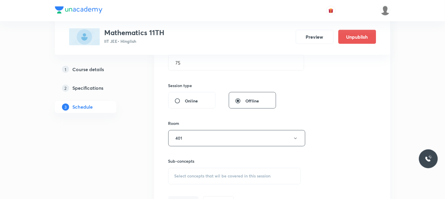
click at [212, 173] on div "Select concepts that wil be covered in this session" at bounding box center [234, 176] width 133 height 17
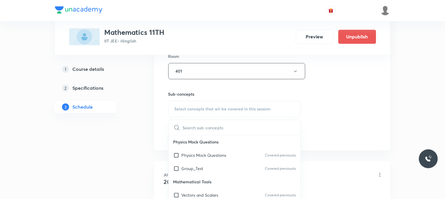
scroll to position [265, 0]
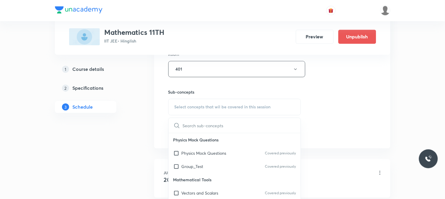
drag, startPoint x: 222, startPoint y: 148, endPoint x: 402, endPoint y: 102, distance: 185.2
click at [223, 149] on div "Physics Mock Questions Covered previously" at bounding box center [234, 153] width 132 height 13
checkbox input "true"
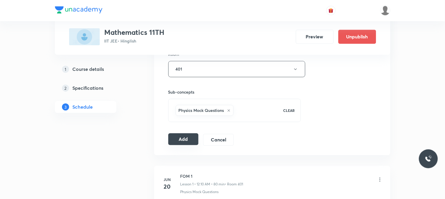
click at [192, 142] on button "Add" at bounding box center [183, 139] width 30 height 12
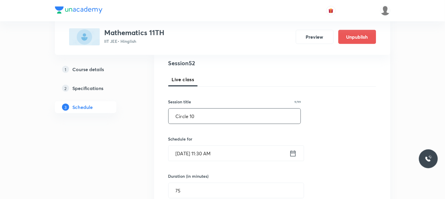
drag, startPoint x: 226, startPoint y: 115, endPoint x: 142, endPoint y: 125, distance: 85.2
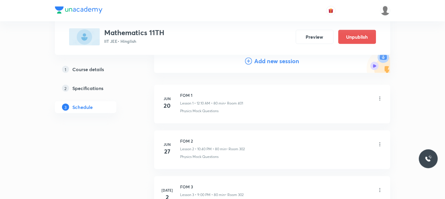
click at [267, 61] on h4 "Add new session" at bounding box center [276, 61] width 45 height 9
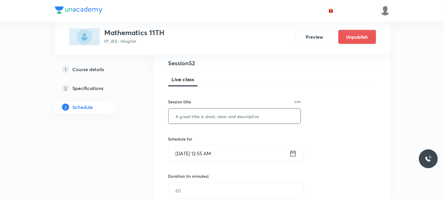
click at [221, 113] on input "text" at bounding box center [234, 116] width 132 height 15
paste input "Circle 10"
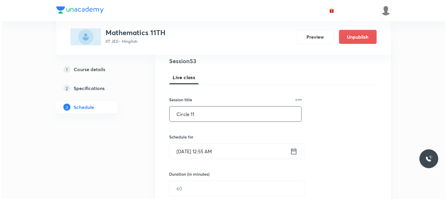
scroll to position [101, 0]
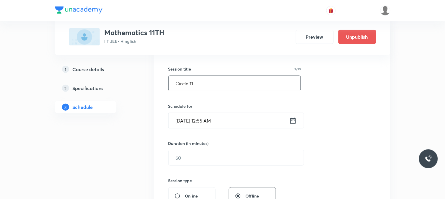
type input "Circle 11"
drag, startPoint x: 220, startPoint y: 129, endPoint x: 224, endPoint y: 115, distance: 14.6
click at [220, 126] on div "Session 53 Live class Session title 9/99 Circle 11 ​ Schedule for Oct 5, 2025, …" at bounding box center [272, 164] width 208 height 277
click at [224, 115] on input "Oct 5, 2025, 12:55 AM" at bounding box center [228, 120] width 121 height 15
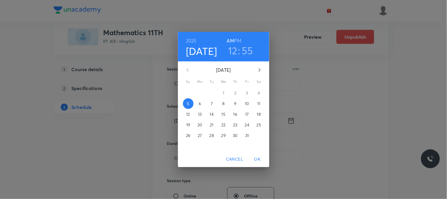
click at [247, 98] on button "10" at bounding box center [247, 103] width 11 height 11
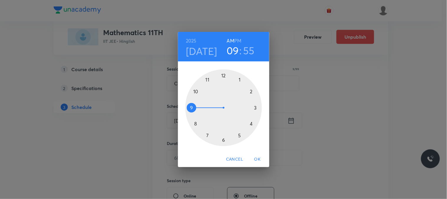
drag, startPoint x: 210, startPoint y: 86, endPoint x: 188, endPoint y: 117, distance: 37.5
click at [188, 117] on div at bounding box center [224, 107] width 77 height 77
drag, startPoint x: 205, startPoint y: 86, endPoint x: 198, endPoint y: 91, distance: 8.5
click at [198, 91] on div at bounding box center [224, 107] width 77 height 77
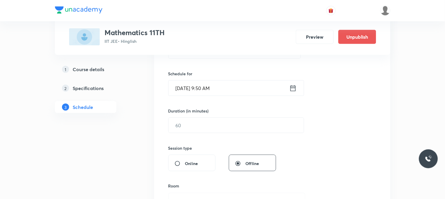
scroll to position [134, 0]
click at [195, 119] on input "text" at bounding box center [235, 124] width 135 height 15
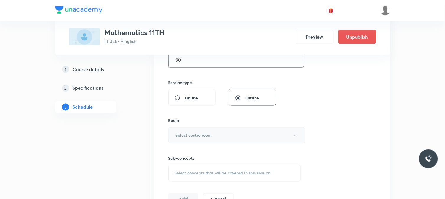
scroll to position [200, 0]
type input "80"
click at [196, 127] on button "Select centre room" at bounding box center [236, 135] width 137 height 16
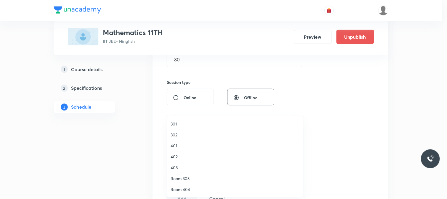
click at [195, 139] on li "302" at bounding box center [235, 134] width 136 height 11
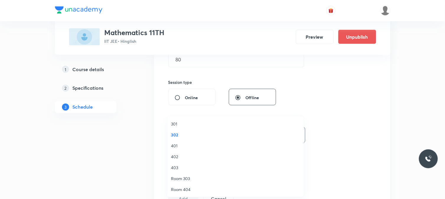
click at [229, 170] on span "Select concepts that wil be covered in this session" at bounding box center [222, 172] width 96 height 5
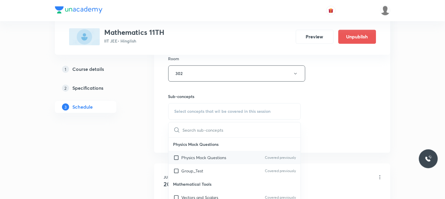
scroll to position [265, 0]
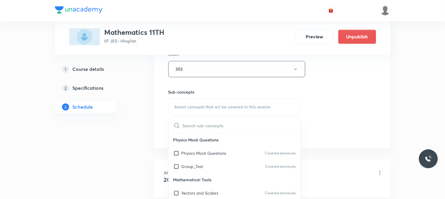
click at [240, 153] on div "Physics Mock Questions Covered previously" at bounding box center [234, 153] width 132 height 13
checkbox input "true"
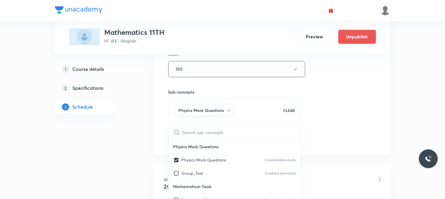
click at [386, 119] on div "Session 53 Live class Session title 9/99 Circle 11 ​ Schedule for Oct 10, 2025,…" at bounding box center [272, 4] width 236 height 303
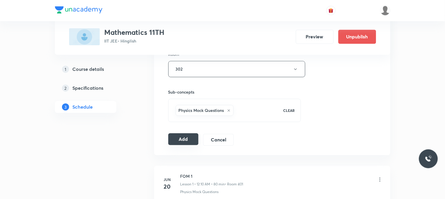
click at [190, 144] on button "Add" at bounding box center [183, 139] width 30 height 12
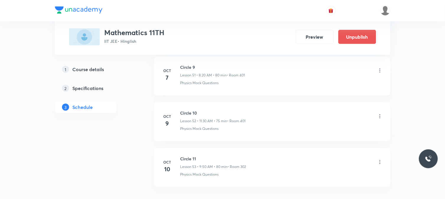
scroll to position [2416, 0]
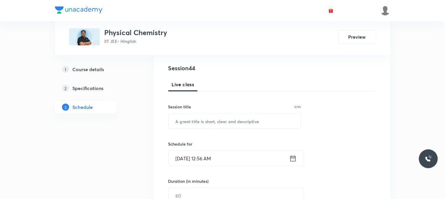
scroll to position [65, 0]
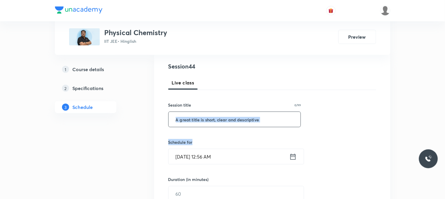
drag, startPoint x: 196, startPoint y: 134, endPoint x: 196, endPoint y: 123, distance: 11.2
click at [196, 125] on div "Session 44 Live class Session title 0/99 ​ Schedule for [DATE] 12:56 AM ​ Durat…" at bounding box center [272, 200] width 208 height 277
click at [196, 123] on input "text" at bounding box center [234, 119] width 132 height 15
paste input "Liquid Solutions 1"
type input "Liquid Solutions 2"
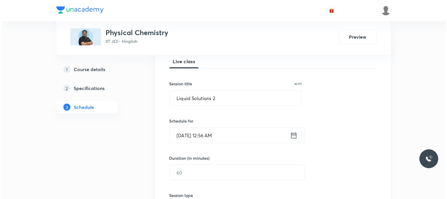
scroll to position [98, 0]
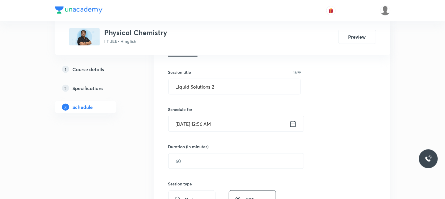
click at [230, 124] on input "[DATE] 12:56 AM" at bounding box center [228, 123] width 121 height 15
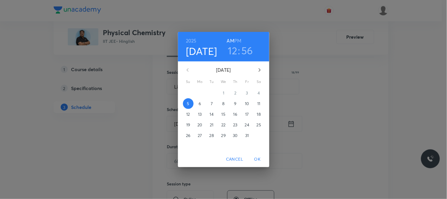
click at [214, 104] on span "7" at bounding box center [212, 104] width 11 height 6
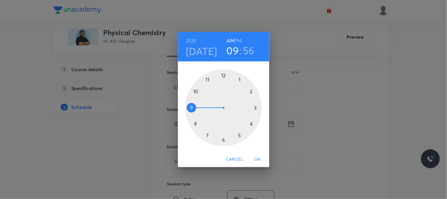
drag, startPoint x: 204, startPoint y: 92, endPoint x: 193, endPoint y: 109, distance: 21.0
click at [193, 109] on div at bounding box center [224, 107] width 77 height 77
drag, startPoint x: 222, startPoint y: 86, endPoint x: 199, endPoint y: 94, distance: 23.6
click at [199, 94] on div at bounding box center [224, 107] width 77 height 77
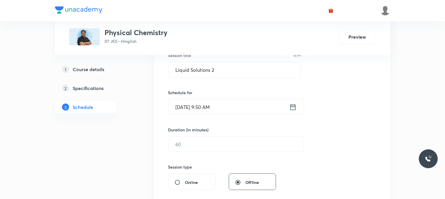
scroll to position [131, 0]
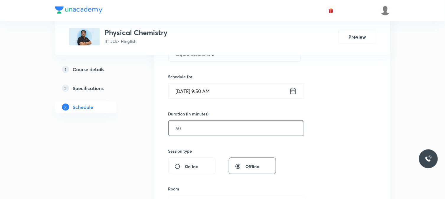
click at [191, 128] on input "text" at bounding box center [235, 128] width 135 height 15
click at [190, 135] on input "text" at bounding box center [235, 128] width 135 height 15
type input "7"
type input "0"
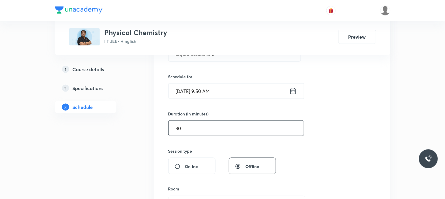
type input "80"
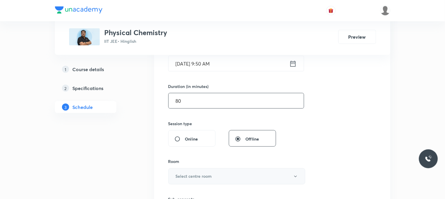
scroll to position [196, 0]
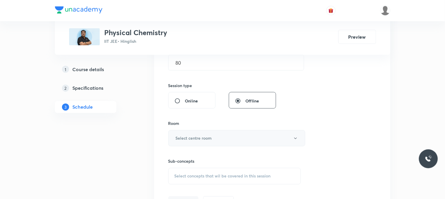
click at [198, 130] on button "Select centre room" at bounding box center [236, 138] width 137 height 16
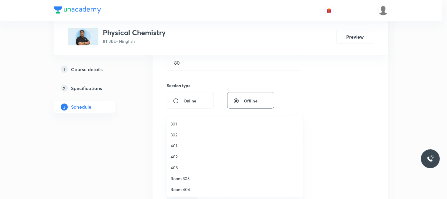
click at [188, 142] on li "401" at bounding box center [235, 145] width 136 height 11
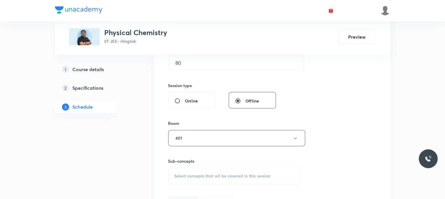
drag, startPoint x: 214, startPoint y: 166, endPoint x: 225, endPoint y: 172, distance: 12.2
click at [217, 167] on div "Sub-concepts Select concepts that wil be covered in this session" at bounding box center [234, 171] width 133 height 26
drag, startPoint x: 226, startPoint y: 175, endPoint x: 241, endPoint y: 170, distance: 16.0
click at [226, 175] on span "Select concepts that wil be covered in this session" at bounding box center [222, 176] width 96 height 5
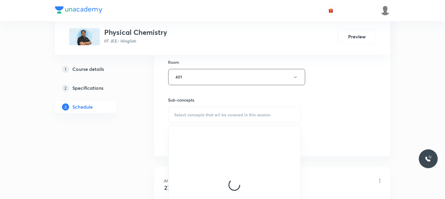
scroll to position [295, 0]
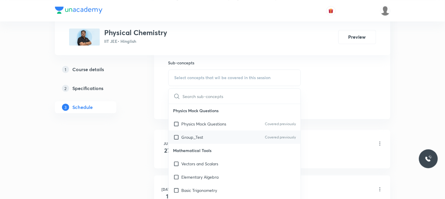
click at [254, 135] on div "Group_Test Covered previously" at bounding box center [234, 136] width 132 height 13
checkbox input "true"
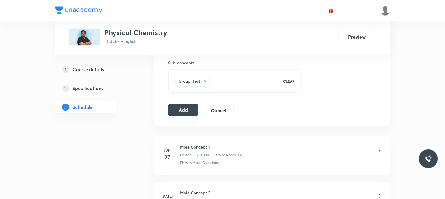
click at [190, 111] on button "Add" at bounding box center [183, 110] width 30 height 12
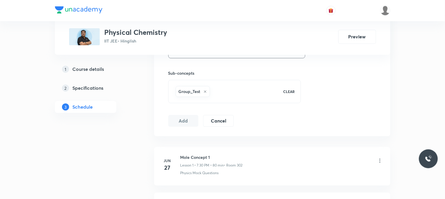
scroll to position [65, 0]
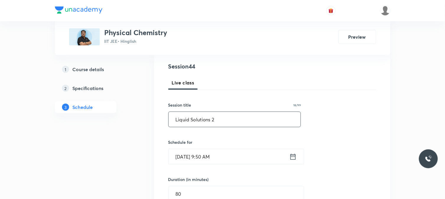
click at [213, 123] on input "Liquid Solutions 2" at bounding box center [234, 119] width 132 height 15
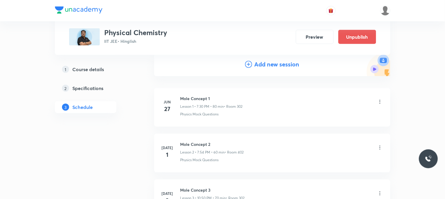
click at [271, 64] on h4 "Add new session" at bounding box center [276, 64] width 45 height 9
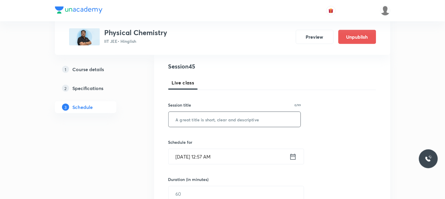
click at [216, 117] on input "text" at bounding box center [234, 119] width 132 height 15
paste input "Liquid Solutions 2"
type input "Liquid Solutions 3"
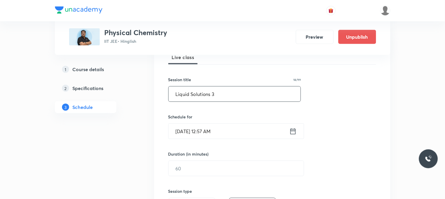
scroll to position [98, 0]
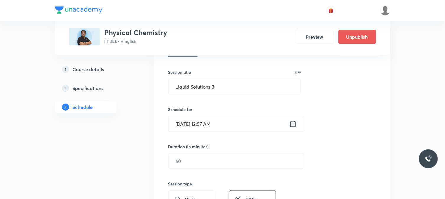
click at [219, 121] on input "Oct 5, 2025, 12:57 AM" at bounding box center [228, 123] width 121 height 15
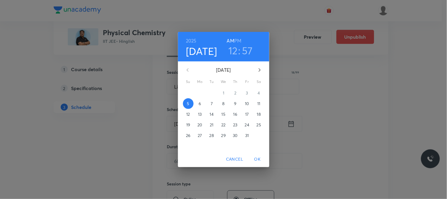
click at [245, 102] on p "10" at bounding box center [247, 104] width 4 height 6
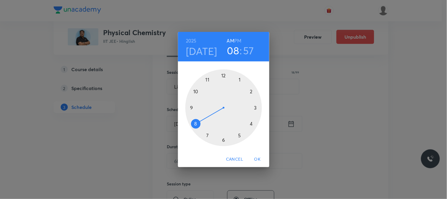
drag, startPoint x: 193, startPoint y: 120, endPoint x: 192, endPoint y: 125, distance: 4.8
click at [192, 125] on div at bounding box center [224, 107] width 77 height 77
drag, startPoint x: 219, startPoint y: 86, endPoint x: 247, endPoint y: 122, distance: 45.6
click at [248, 122] on div at bounding box center [224, 107] width 77 height 77
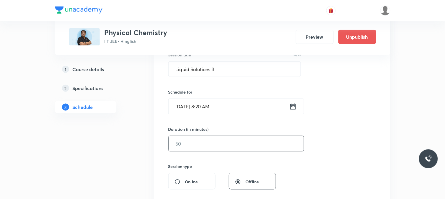
scroll to position [131, 0]
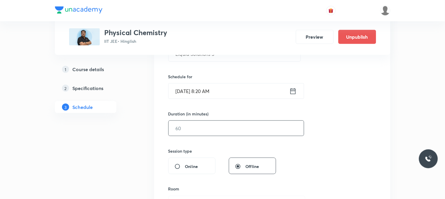
click at [210, 133] on input "text" at bounding box center [235, 128] width 135 height 15
type input "80"
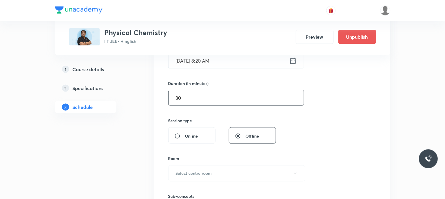
scroll to position [229, 0]
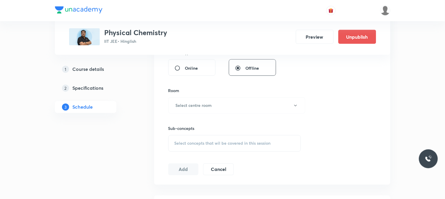
click at [189, 114] on div "Sub-concepts Select concepts that wil be covered in this session" at bounding box center [234, 133] width 133 height 38
click at [201, 106] on h6 "Select centre room" at bounding box center [194, 105] width 36 height 6
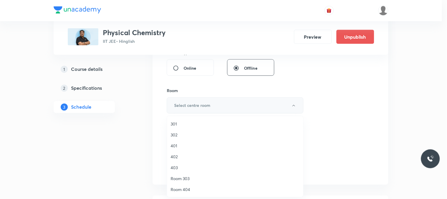
drag, startPoint x: 201, startPoint y: 106, endPoint x: 221, endPoint y: 145, distance: 44.1
click at [185, 135] on span "302" at bounding box center [235, 135] width 129 height 6
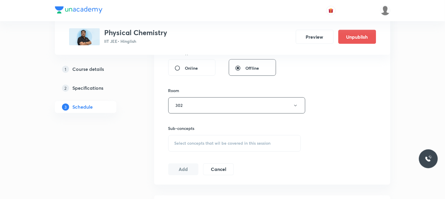
click at [228, 151] on div "Select concepts that wil be covered in this session" at bounding box center [234, 143] width 133 height 17
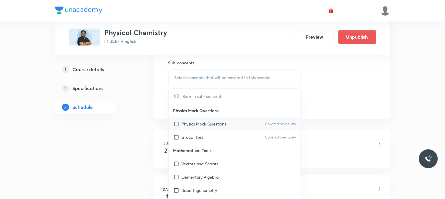
click at [214, 126] on p "Physics Mock Questions" at bounding box center [203, 124] width 45 height 6
checkbox input "true"
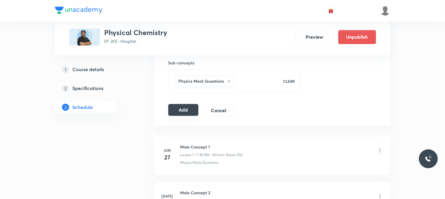
drag, startPoint x: 170, startPoint y: 108, endPoint x: 187, endPoint y: 112, distance: 17.2
click at [171, 108] on button "Add" at bounding box center [183, 110] width 30 height 12
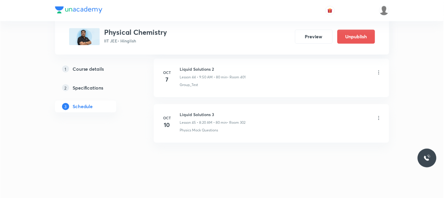
scroll to position [2016, 0]
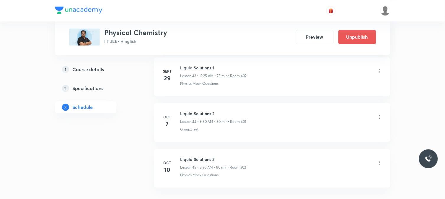
click at [342, 61] on li "Sept 29 Liquid Solutions 1 Lesson 43 • 12:25 AM • 75 min • Room 402 Physics Moc…" at bounding box center [272, 76] width 236 height 39
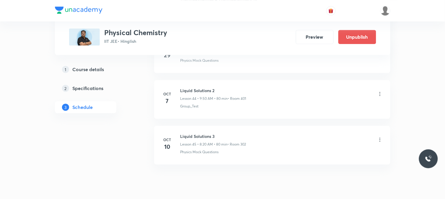
scroll to position [2062, 0]
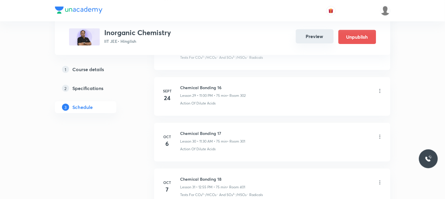
scroll to position [1739, 0]
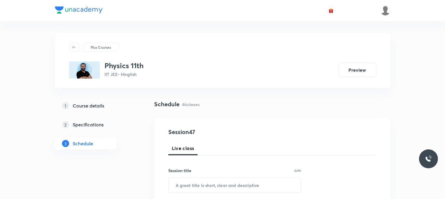
scroll to position [2417, 0]
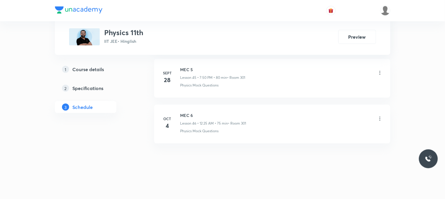
click at [182, 113] on h6 "MEC 6" at bounding box center [213, 115] width 66 height 6
copy h6 "MEC 6"
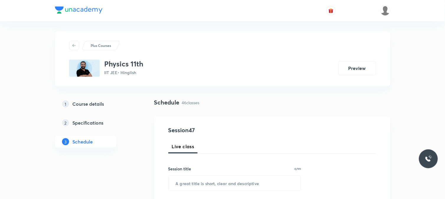
scroll to position [33, 0]
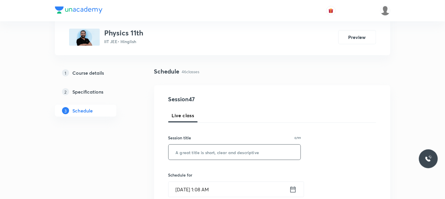
click at [245, 148] on input "text" at bounding box center [234, 152] width 132 height 15
paste input "MEC 6"
type input "MEC 7"
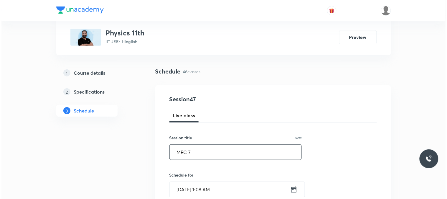
scroll to position [65, 0]
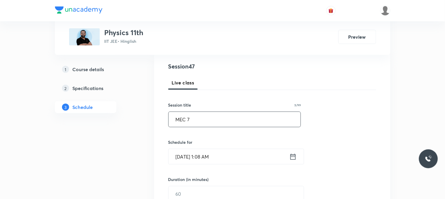
click at [214, 150] on input "Oct 5, 2025, 1:08 AM" at bounding box center [228, 156] width 121 height 15
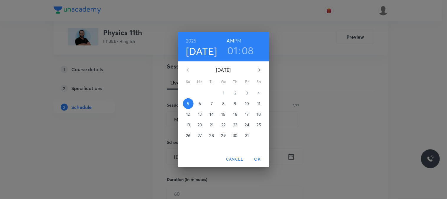
click at [222, 101] on span "8" at bounding box center [224, 104] width 11 height 6
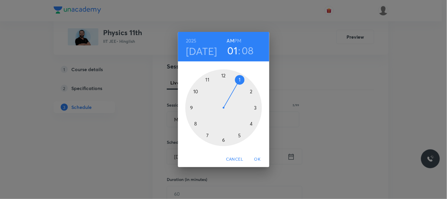
click at [198, 122] on div at bounding box center [224, 107] width 77 height 77
drag, startPoint x: 251, startPoint y: 119, endPoint x: 251, endPoint y: 123, distance: 4.4
click at [251, 123] on div at bounding box center [224, 107] width 77 height 77
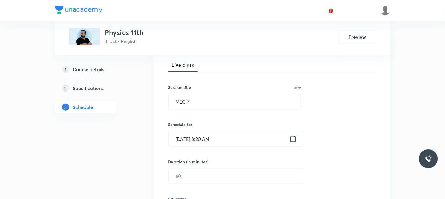
scroll to position [98, 0]
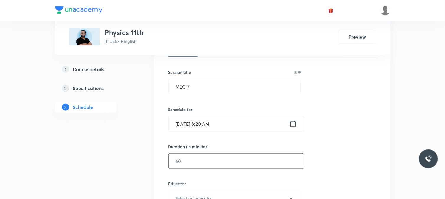
click at [190, 162] on input "text" at bounding box center [235, 160] width 135 height 15
type input "80"
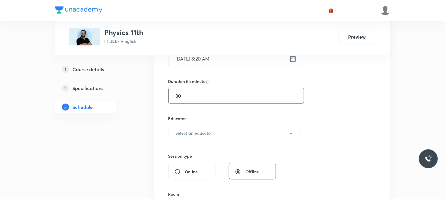
scroll to position [164, 0]
click at [198, 133] on h6 "Select an educator" at bounding box center [194, 133] width 37 height 6
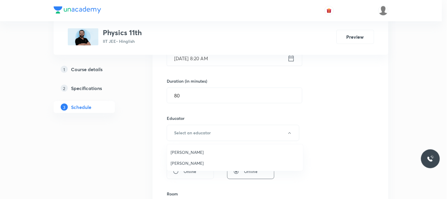
click at [188, 148] on li "Ajit Lulla" at bounding box center [235, 152] width 136 height 11
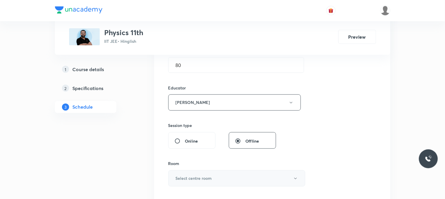
scroll to position [229, 0]
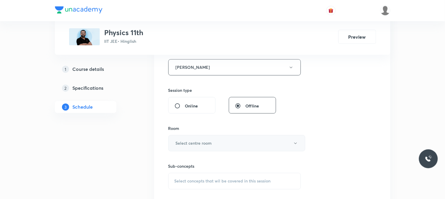
click at [194, 137] on button "Select centre room" at bounding box center [236, 143] width 137 height 16
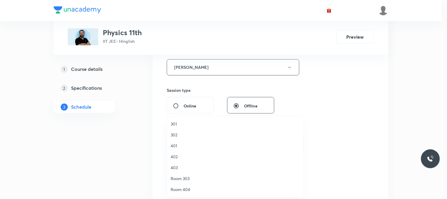
click at [187, 154] on span "402" at bounding box center [235, 156] width 129 height 6
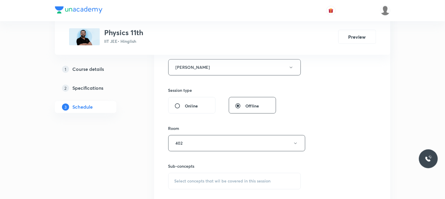
click at [209, 181] on span "Select concepts that wil be covered in this session" at bounding box center [222, 181] width 96 height 5
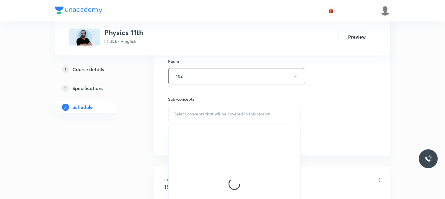
scroll to position [295, 0]
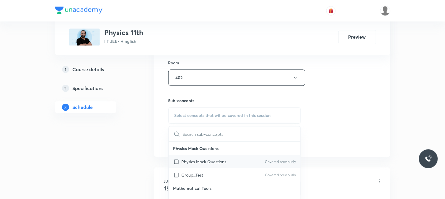
click at [208, 160] on p "Physics Mock Questions" at bounding box center [203, 161] width 45 height 6
checkbox input "true"
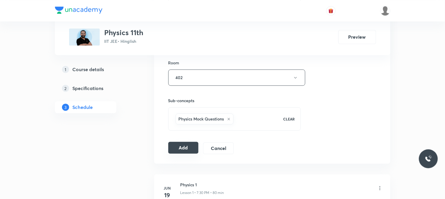
click at [194, 147] on button "Add" at bounding box center [183, 148] width 30 height 12
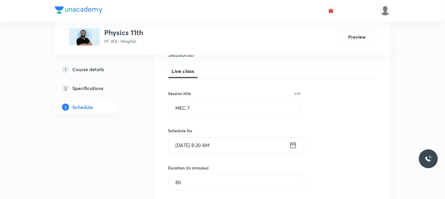
scroll to position [65, 0]
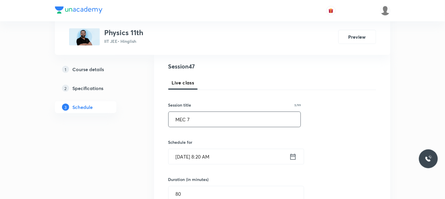
drag, startPoint x: 184, startPoint y: 118, endPoint x: 123, endPoint y: 132, distance: 62.6
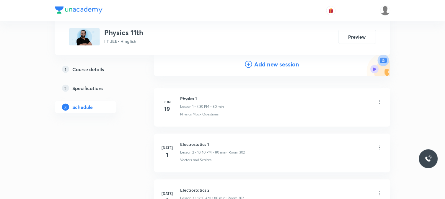
click at [262, 54] on div "Plus Courses Physics 11th IIT JEE • Hinglish Preview" at bounding box center [222, 27] width 335 height 55
click at [263, 58] on div "Add new session" at bounding box center [272, 65] width 236 height 24
click at [263, 66] on h4 "Add new session" at bounding box center [276, 64] width 45 height 9
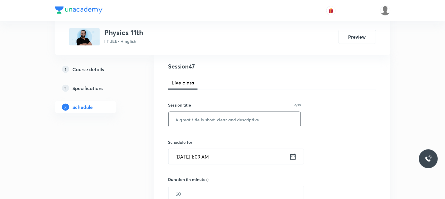
click at [210, 125] on input "text" at bounding box center [234, 119] width 132 height 15
paste input "MEC 7"
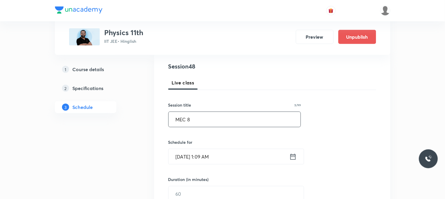
type input "MEC 8"
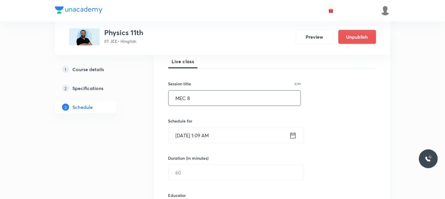
scroll to position [98, 0]
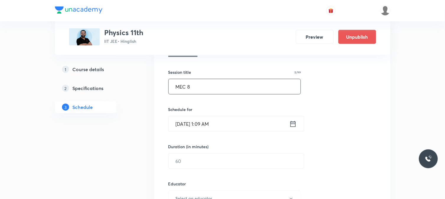
click at [203, 125] on input "Oct 5, 2025, 1:09 AM" at bounding box center [228, 123] width 121 height 15
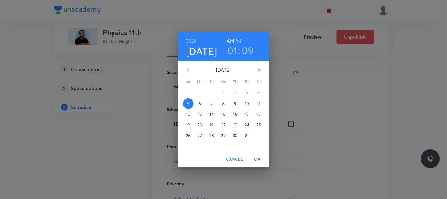
click at [235, 99] on button "9" at bounding box center [235, 103] width 11 height 11
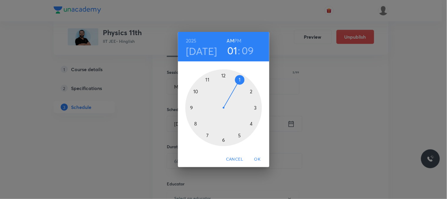
click at [240, 41] on h6 "PM" at bounding box center [238, 41] width 7 height 8
click at [224, 77] on div at bounding box center [224, 107] width 77 height 77
drag, startPoint x: 220, startPoint y: 141, endPoint x: 205, endPoint y: 78, distance: 64.8
click at [205, 78] on div at bounding box center [224, 107] width 77 height 77
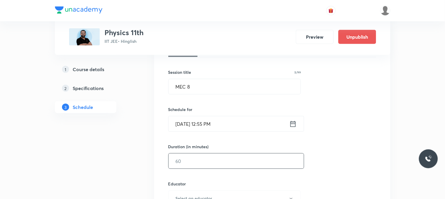
click at [188, 157] on input "text" at bounding box center [235, 160] width 135 height 15
type input "75"
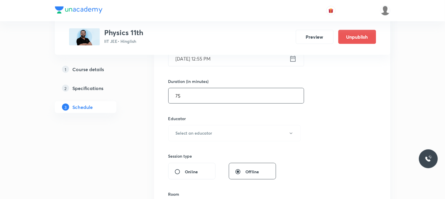
scroll to position [164, 0]
click at [195, 129] on button "Select an educator" at bounding box center [234, 133] width 133 height 16
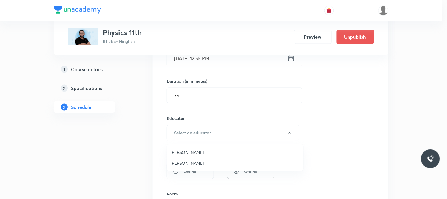
click at [194, 151] on span "Ajit Lulla" at bounding box center [235, 152] width 129 height 6
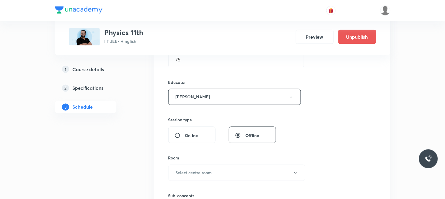
scroll to position [262, 0]
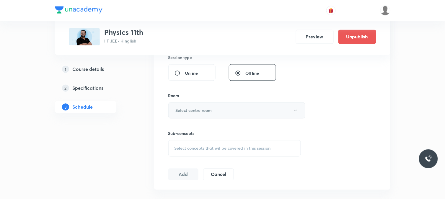
click at [188, 106] on button "Select centre room" at bounding box center [236, 110] width 137 height 16
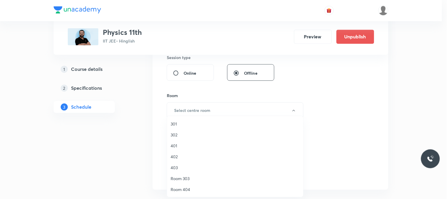
click at [183, 126] on span "301" at bounding box center [235, 124] width 129 height 6
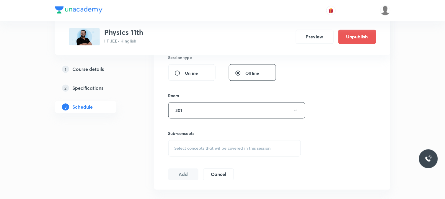
click at [217, 147] on span "Select concepts that wil be covered in this session" at bounding box center [222, 148] width 96 height 5
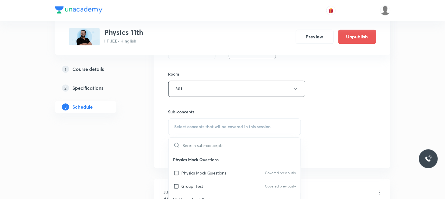
scroll to position [295, 0]
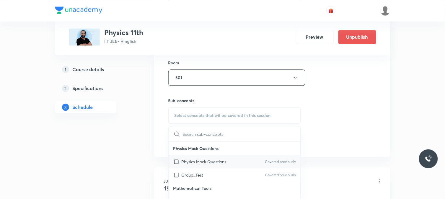
drag, startPoint x: 206, startPoint y: 149, endPoint x: 206, endPoint y: 156, distance: 7.4
click at [206, 153] on p "Physics Mock Questions" at bounding box center [234, 148] width 132 height 13
click at [206, 156] on div "Physics Mock Questions Covered previously" at bounding box center [234, 161] width 132 height 13
checkbox input "true"
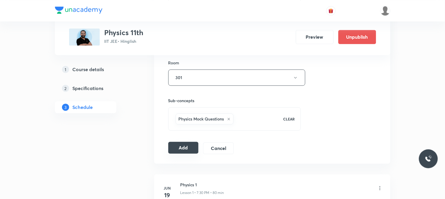
click at [179, 148] on button "Add" at bounding box center [183, 148] width 30 height 12
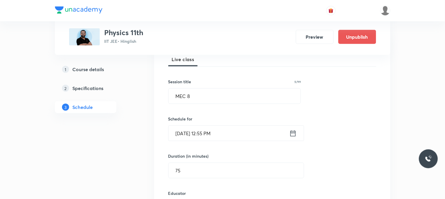
scroll to position [0, 0]
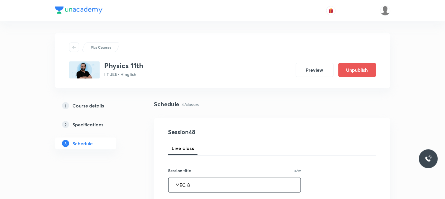
drag, startPoint x: 146, startPoint y: 186, endPoint x: 127, endPoint y: 186, distance: 18.9
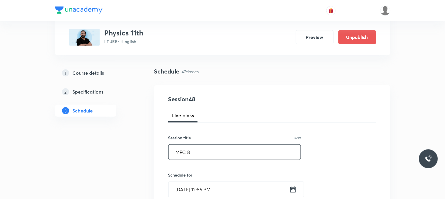
click at [227, 153] on input "MEC 8" at bounding box center [234, 152] width 132 height 15
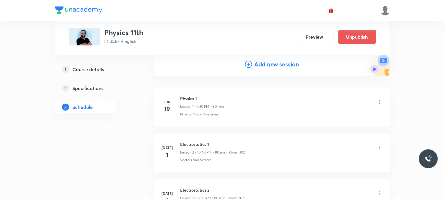
click at [262, 57] on div "Add new session" at bounding box center [272, 65] width 236 height 24
click at [263, 65] on h4 "Add new session" at bounding box center [276, 64] width 45 height 9
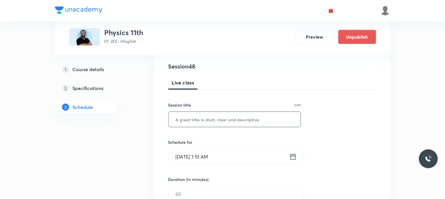
click at [216, 122] on input "text" at bounding box center [234, 119] width 132 height 15
paste input "MEC 8"
type input "MEC 9"
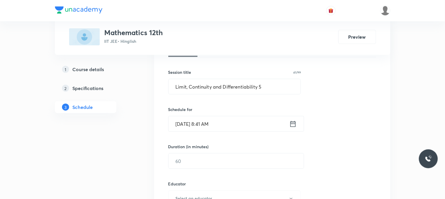
click at [218, 122] on input "[DATE] 8:41 AM" at bounding box center [228, 123] width 121 height 15
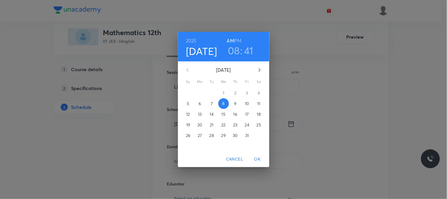
click at [230, 43] on h6 "AM" at bounding box center [230, 41] width 7 height 8
click at [231, 50] on h3 "08" at bounding box center [234, 50] width 12 height 12
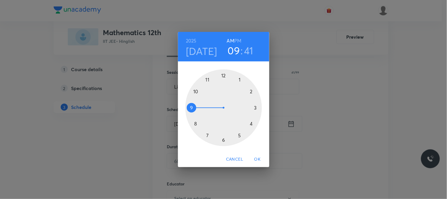
drag, startPoint x: 205, startPoint y: 93, endPoint x: 198, endPoint y: 114, distance: 22.1
click at [198, 114] on div at bounding box center [224, 107] width 77 height 77
drag, startPoint x: 235, startPoint y: 66, endPoint x: 201, endPoint y: 93, distance: 43.5
click at [201, 93] on div "00 05 10 15 20 25 30 35 40 45 50 55" at bounding box center [223, 106] width 91 height 90
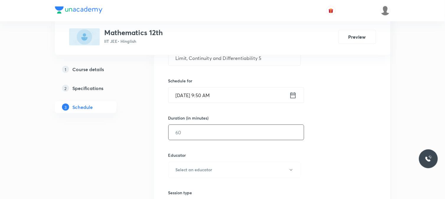
scroll to position [164, 0]
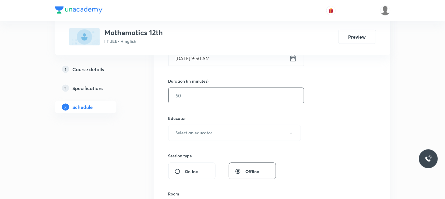
click at [198, 97] on input "text" at bounding box center [235, 95] width 135 height 15
type input "80"
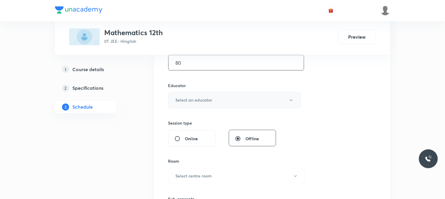
click at [196, 102] on h6 "Select an educator" at bounding box center [194, 100] width 37 height 6
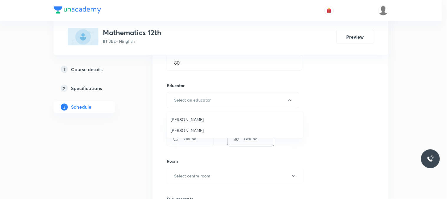
click at [198, 136] on ul "[PERSON_NAME] [PERSON_NAME]" at bounding box center [235, 124] width 136 height 27
click at [201, 130] on span "[PERSON_NAME]" at bounding box center [235, 130] width 129 height 6
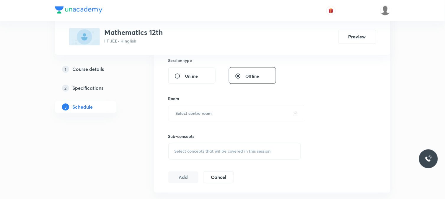
scroll to position [262, 0]
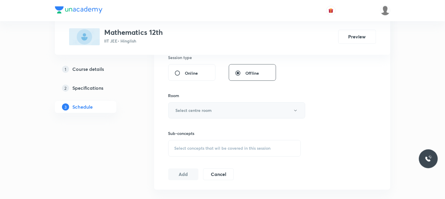
click at [199, 114] on button "Select centre room" at bounding box center [236, 110] width 137 height 16
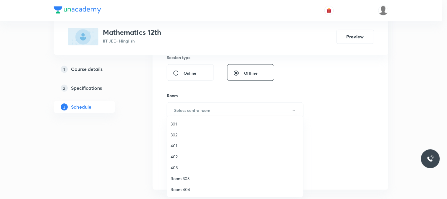
click at [194, 126] on span "301" at bounding box center [235, 124] width 129 height 6
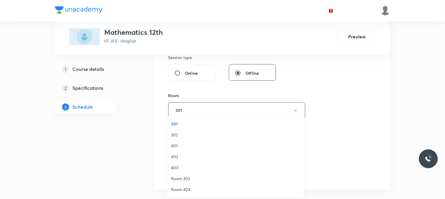
click at [210, 144] on div "Select concepts that wil be covered in this session" at bounding box center [234, 148] width 133 height 17
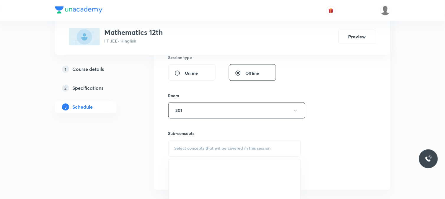
scroll to position [328, 0]
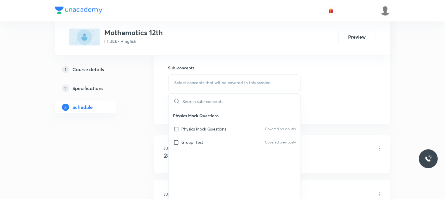
click at [213, 119] on p "Physics Mock Questions" at bounding box center [234, 115] width 132 height 13
click at [219, 125] on div "Physics Mock Questions Physics Mock Questions Covered previously Group_Test Cov…" at bounding box center [234, 129] width 132 height 40
click at [219, 127] on p "Physics Mock Questions" at bounding box center [203, 129] width 45 height 6
checkbox input "true"
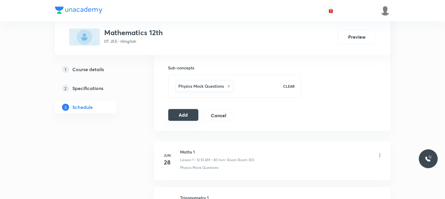
click at [186, 110] on button "Add" at bounding box center [183, 115] width 30 height 12
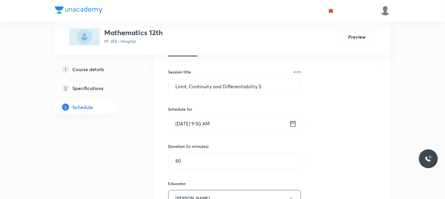
scroll to position [98, 0]
click at [229, 87] on input "Limit, Continuity and Differentiability 5" at bounding box center [234, 86] width 132 height 15
click at [214, 90] on input "Limit, Continuity and Differentiability 5" at bounding box center [234, 86] width 132 height 15
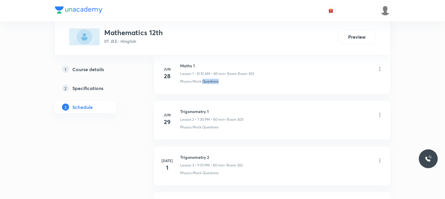
click at [212, 86] on li "[DATE] Maths 1 Lesson 1 • 12:10 AM • 80 min • Room Room 303 Physics Mock Questi…" at bounding box center [272, 74] width 236 height 39
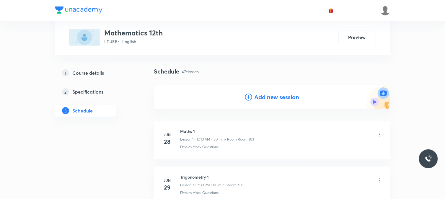
click at [249, 99] on icon at bounding box center [248, 97] width 7 height 7
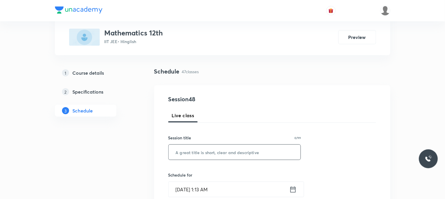
drag, startPoint x: 222, startPoint y: 147, endPoint x: 225, endPoint y: 139, distance: 8.8
click at [222, 147] on input "text" at bounding box center [234, 152] width 132 height 15
paste input "Limit, Continuity and Differentiability 5"
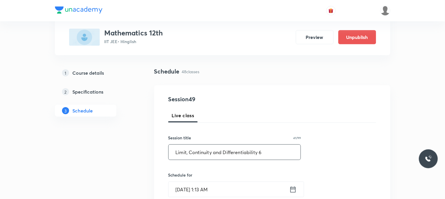
type input "Limit, Continuity and Differentiability 6"
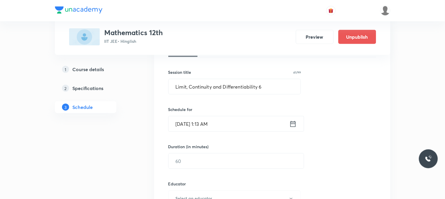
click at [207, 126] on input "[DATE] 1:13 AM" at bounding box center [228, 123] width 121 height 15
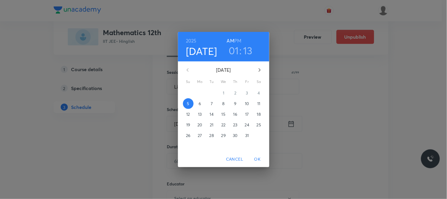
click at [236, 104] on p "9" at bounding box center [235, 104] width 2 height 6
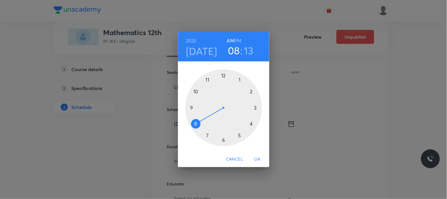
drag, startPoint x: 217, startPoint y: 86, endPoint x: 213, endPoint y: 109, distance: 22.9
click at [208, 116] on div at bounding box center [224, 107] width 77 height 77
drag, startPoint x: 252, startPoint y: 102, endPoint x: 252, endPoint y: 123, distance: 21.5
click at [252, 123] on div at bounding box center [224, 107] width 77 height 77
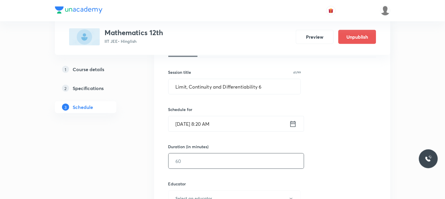
click at [192, 157] on input "text" at bounding box center [235, 160] width 135 height 15
type input "9"
type input "0"
type input "80"
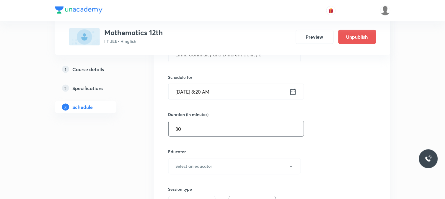
scroll to position [164, 0]
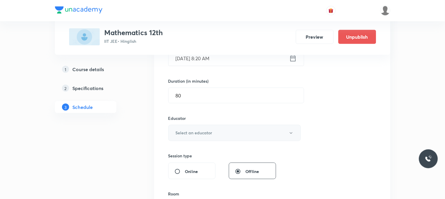
click at [198, 131] on h6 "Select an educator" at bounding box center [194, 133] width 37 height 6
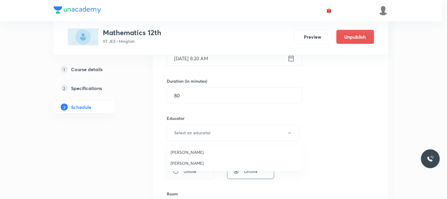
click at [194, 162] on span "[PERSON_NAME]" at bounding box center [235, 163] width 129 height 6
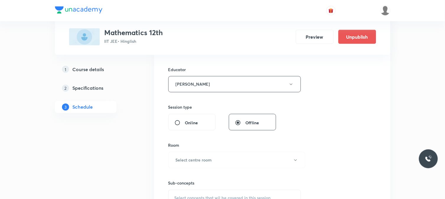
scroll to position [262, 0]
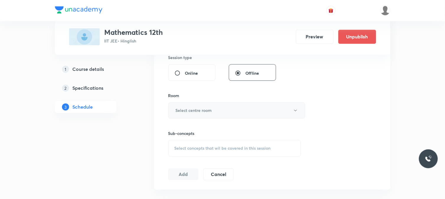
click at [198, 111] on h6 "Select centre room" at bounding box center [194, 110] width 36 height 6
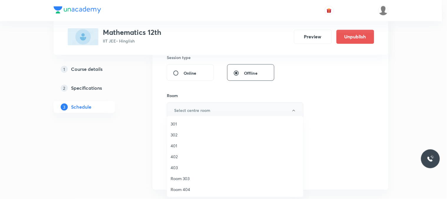
click at [193, 130] on li "302" at bounding box center [235, 134] width 136 height 11
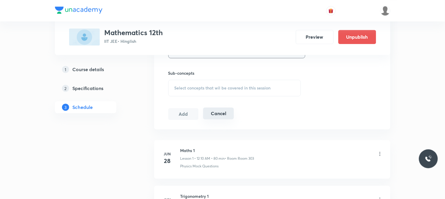
scroll to position [328, 0]
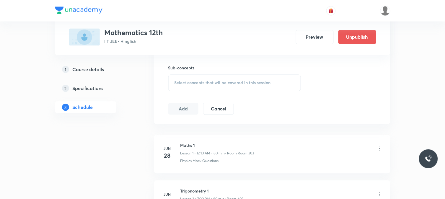
click at [218, 79] on div "Select concepts that wil be covered in this session" at bounding box center [234, 82] width 133 height 17
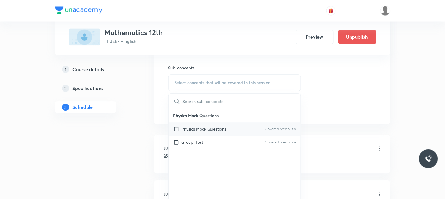
click at [212, 128] on p "Physics Mock Questions" at bounding box center [203, 129] width 45 height 6
checkbox input "true"
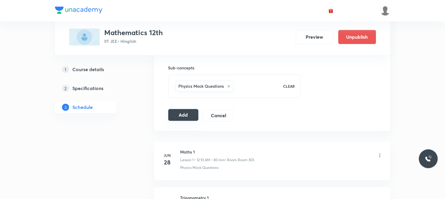
click at [190, 114] on button "Add" at bounding box center [183, 115] width 30 height 12
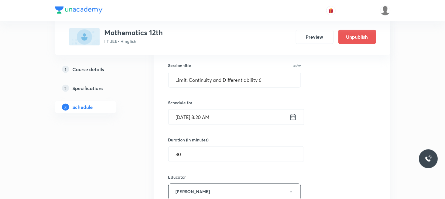
scroll to position [65, 0]
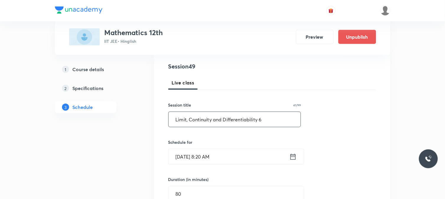
click at [206, 119] on input "Limit, Continuity and Differentiability 6" at bounding box center [234, 119] width 132 height 15
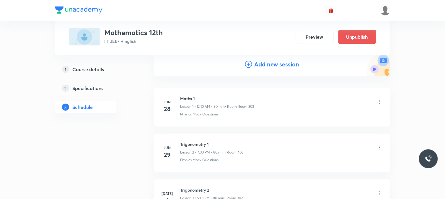
scroll to position [33, 0]
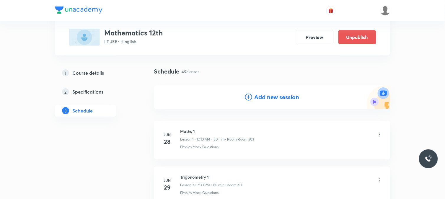
click at [261, 97] on h4 "Add new session" at bounding box center [276, 97] width 45 height 9
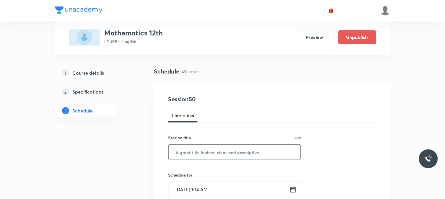
drag, startPoint x: 241, startPoint y: 148, endPoint x: 232, endPoint y: 151, distance: 9.9
click at [232, 151] on input "text" at bounding box center [234, 152] width 132 height 15
paste input "Limit, Continuity and Differentiability 6"
type input "Limit, Continuity and Differentiability 7"
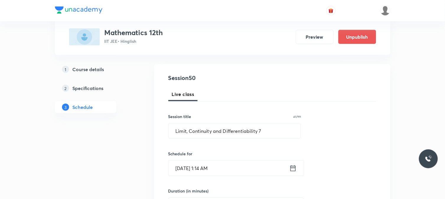
scroll to position [65, 0]
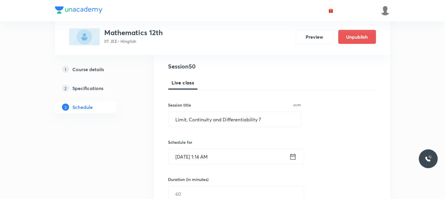
click at [212, 158] on input "[DATE] 1:14 AM" at bounding box center [228, 156] width 121 height 15
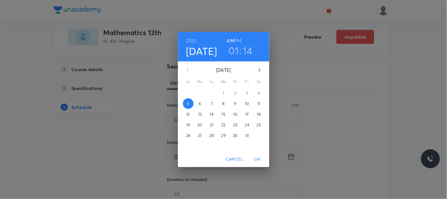
click at [248, 103] on p "10" at bounding box center [247, 104] width 4 height 6
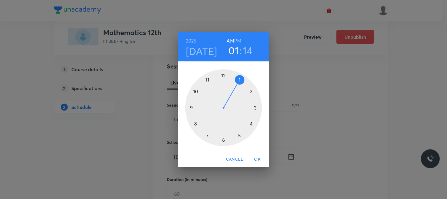
click at [204, 78] on div at bounding box center [224, 107] width 77 height 77
drag, startPoint x: 230, startPoint y: 145, endPoint x: 222, endPoint y: 143, distance: 8.4
click at [222, 143] on div at bounding box center [224, 107] width 77 height 77
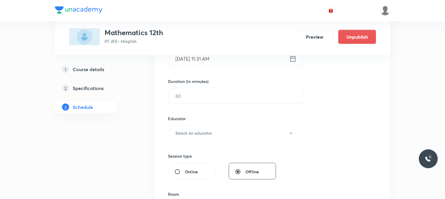
scroll to position [164, 0]
click at [190, 96] on input "text" at bounding box center [235, 95] width 135 height 15
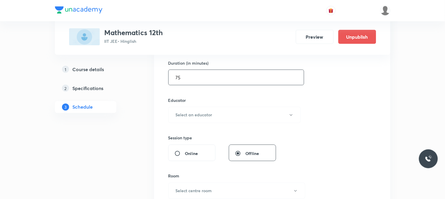
scroll to position [196, 0]
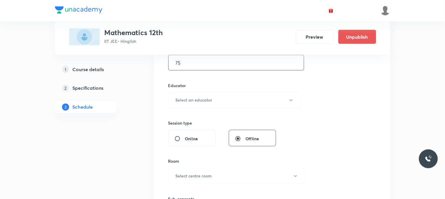
type input "75"
click at [209, 88] on h6 "Educator" at bounding box center [234, 85] width 133 height 6
click at [213, 93] on button "Select an educator" at bounding box center [234, 100] width 133 height 16
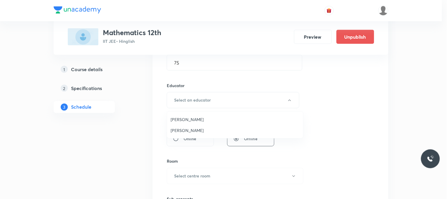
click at [220, 127] on span "[PERSON_NAME]" at bounding box center [235, 130] width 129 height 6
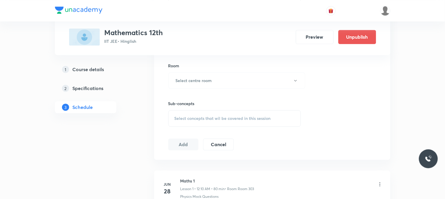
scroll to position [295, 0]
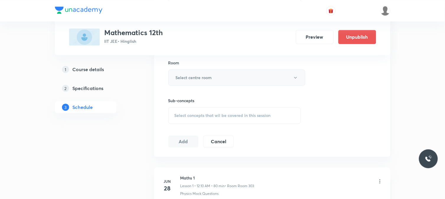
click at [206, 83] on button "Select centre room" at bounding box center [236, 77] width 137 height 16
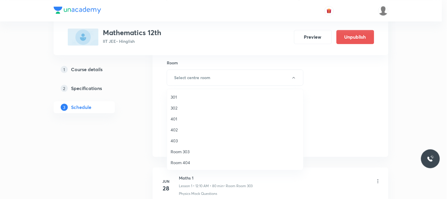
click at [205, 96] on span "301" at bounding box center [235, 97] width 129 height 6
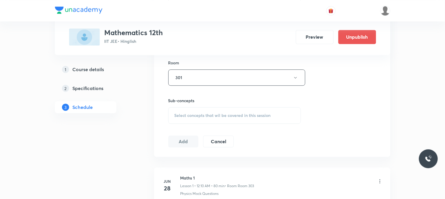
click at [222, 116] on span "Select concepts that wil be covered in this session" at bounding box center [222, 115] width 96 height 5
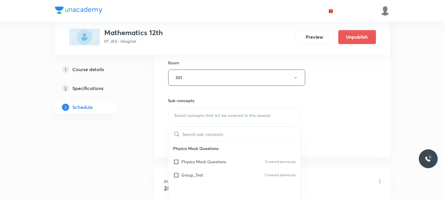
scroll to position [360, 0]
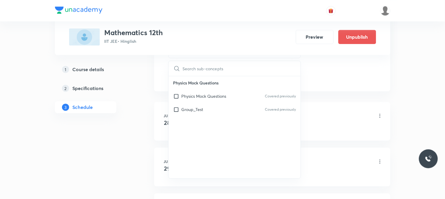
click at [225, 116] on div "Group_Test Covered previously" at bounding box center [234, 109] width 132 height 13
checkbox input "true"
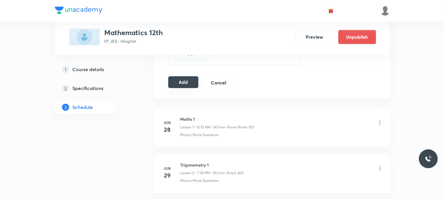
click at [185, 88] on button "Add" at bounding box center [183, 82] width 30 height 12
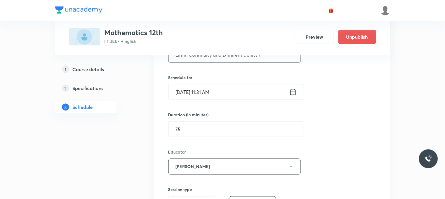
scroll to position [98, 0]
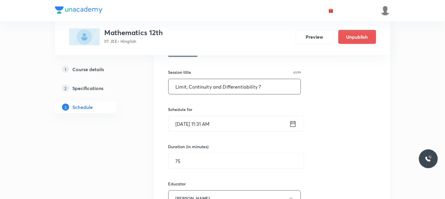
click at [235, 83] on input "Limit, Continuity and Differentiability 7" at bounding box center [234, 86] width 132 height 15
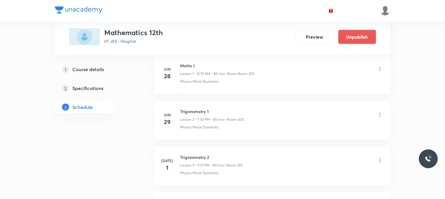
click at [275, 130] on li "[DATE] Trigonometry 1 Lesson 2 • 7:30 PM • 80 min • Room 403 Physics Mock Quest…" at bounding box center [272, 120] width 236 height 39
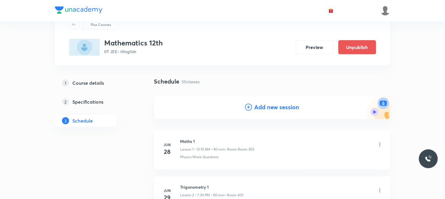
scroll to position [33, 0]
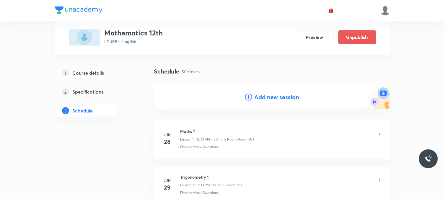
click at [276, 96] on h4 "Add new session" at bounding box center [276, 97] width 45 height 9
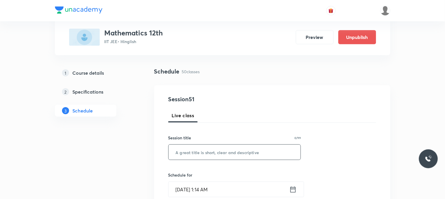
click at [243, 145] on input "text" at bounding box center [234, 152] width 132 height 15
paste input "Limit, Continuity and Differentiability 7"
type input "Limit, Continuity and Differentiability 8"
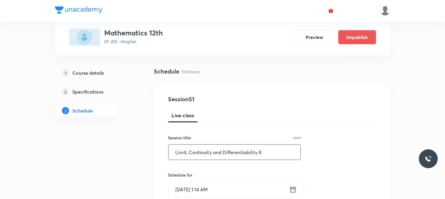
scroll to position [65, 0]
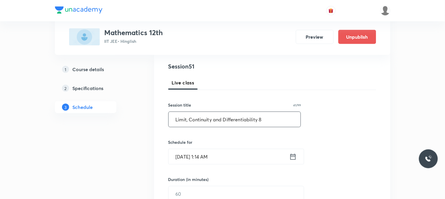
drag, startPoint x: 233, startPoint y: 142, endPoint x: 232, endPoint y: 149, distance: 6.8
click at [232, 147] on div "Schedule for [DATE] 1:14 AM ​" at bounding box center [234, 151] width 133 height 25
click at [232, 152] on input "[DATE] 1:14 AM" at bounding box center [228, 156] width 121 height 15
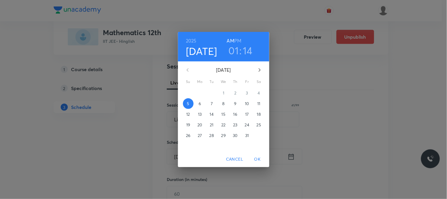
click at [262, 103] on span "11" at bounding box center [259, 104] width 11 height 6
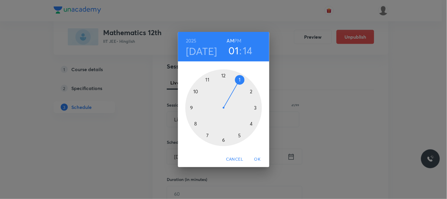
click at [237, 34] on div "[DATE] 01 : 14 AM PM" at bounding box center [223, 46] width 91 height 29
click at [237, 36] on div "[DATE] 01 : 14 AM PM" at bounding box center [223, 46] width 91 height 29
click at [237, 39] on h6 "PM" at bounding box center [238, 41] width 7 height 8
click at [222, 73] on div at bounding box center [224, 107] width 77 height 77
click at [211, 86] on div at bounding box center [224, 107] width 77 height 77
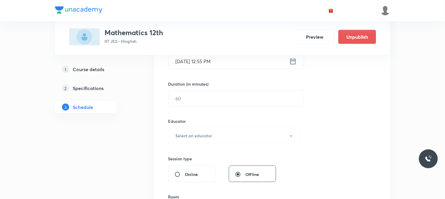
scroll to position [164, 0]
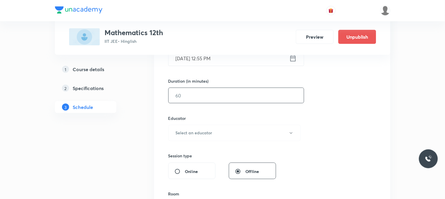
click at [193, 94] on input "text" at bounding box center [235, 95] width 135 height 15
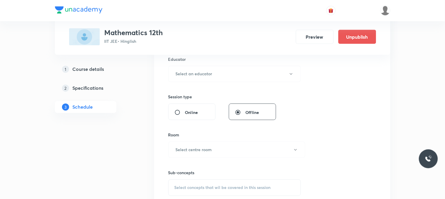
scroll to position [229, 0]
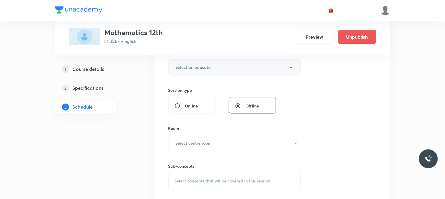
type input "75"
drag, startPoint x: 197, startPoint y: 74, endPoint x: 197, endPoint y: 69, distance: 5.6
click at [197, 69] on button "Select an educator" at bounding box center [234, 67] width 133 height 16
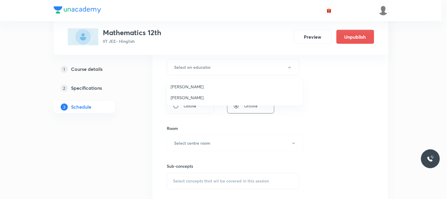
click at [199, 98] on span "[PERSON_NAME]" at bounding box center [235, 97] width 129 height 6
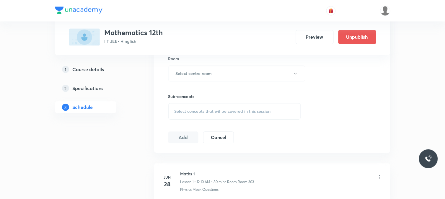
scroll to position [262, 0]
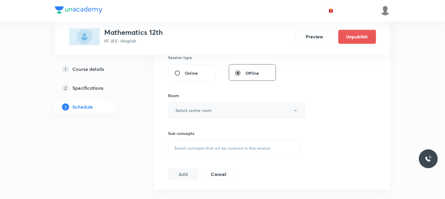
click at [206, 110] on h6 "Select centre room" at bounding box center [194, 110] width 36 height 6
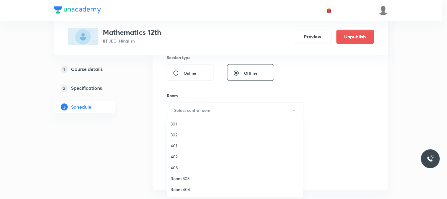
click at [204, 136] on span "302" at bounding box center [235, 135] width 129 height 6
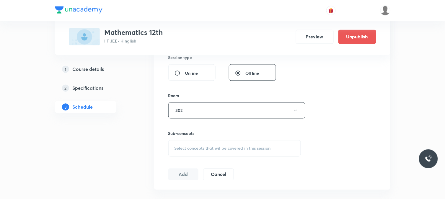
click at [217, 147] on span "Select concepts that wil be covered in this session" at bounding box center [222, 148] width 96 height 5
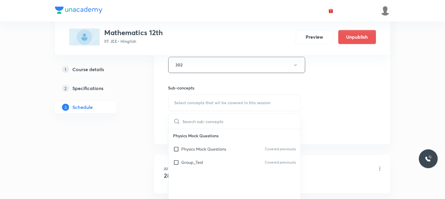
scroll to position [328, 0]
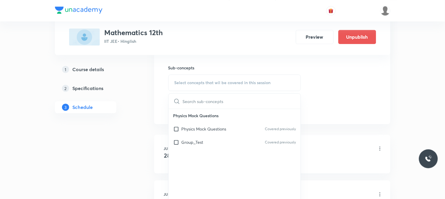
click at [219, 120] on p "Physics Mock Questions" at bounding box center [234, 115] width 132 height 13
click at [220, 124] on div "Physics Mock Questions Covered previously" at bounding box center [234, 128] width 132 height 13
checkbox input "true"
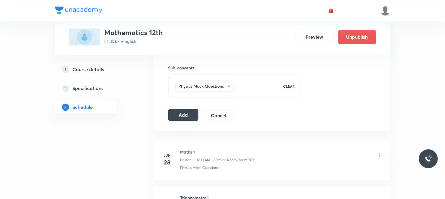
click at [193, 114] on button "Add" at bounding box center [183, 115] width 30 height 12
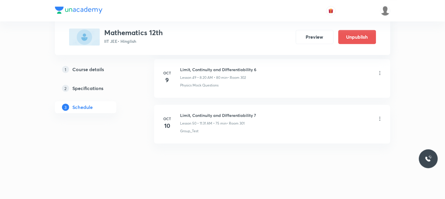
scroll to position [2291, 0]
